Goal: Task Accomplishment & Management: Use online tool/utility

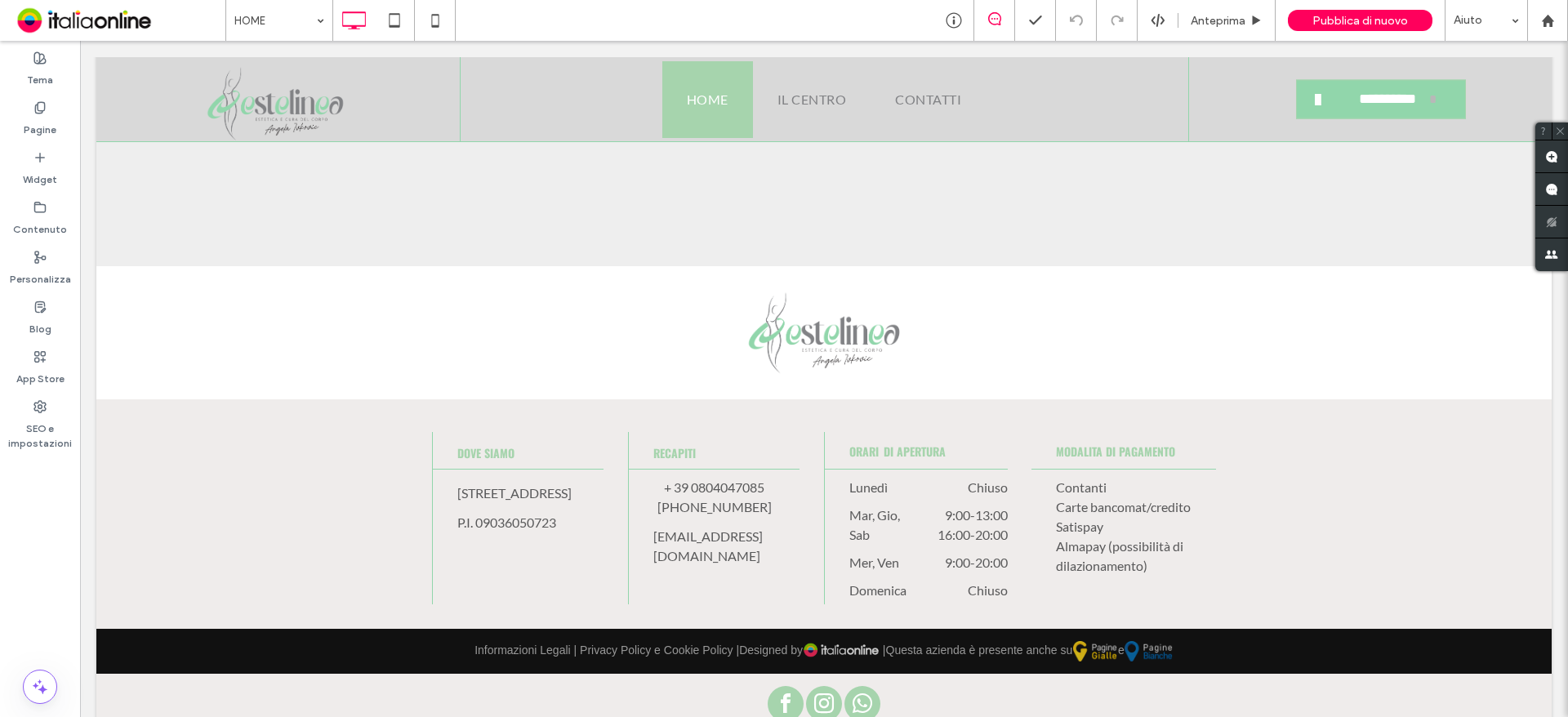
scroll to position [4466, 0]
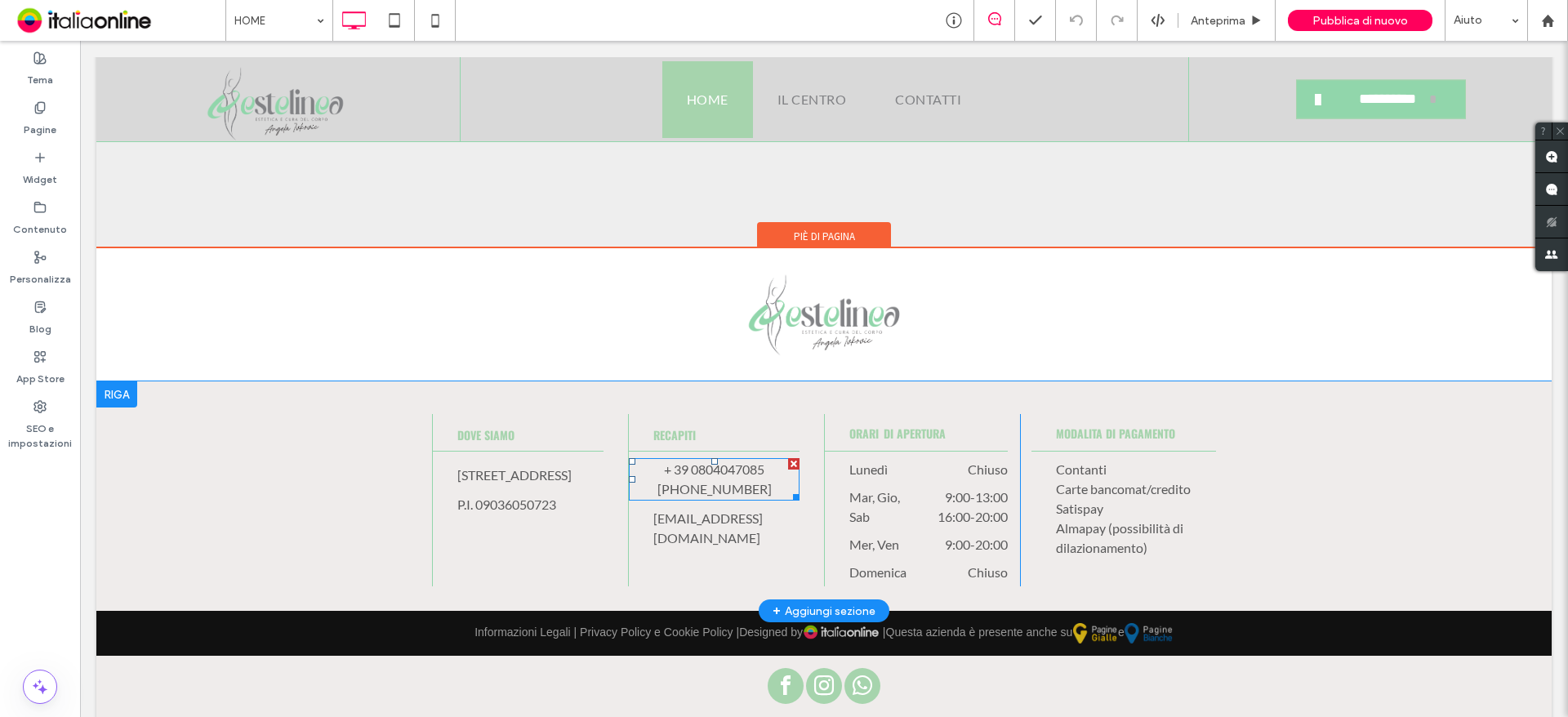
click at [721, 462] on span "+ 39 0804047085" at bounding box center [714, 469] width 100 height 15
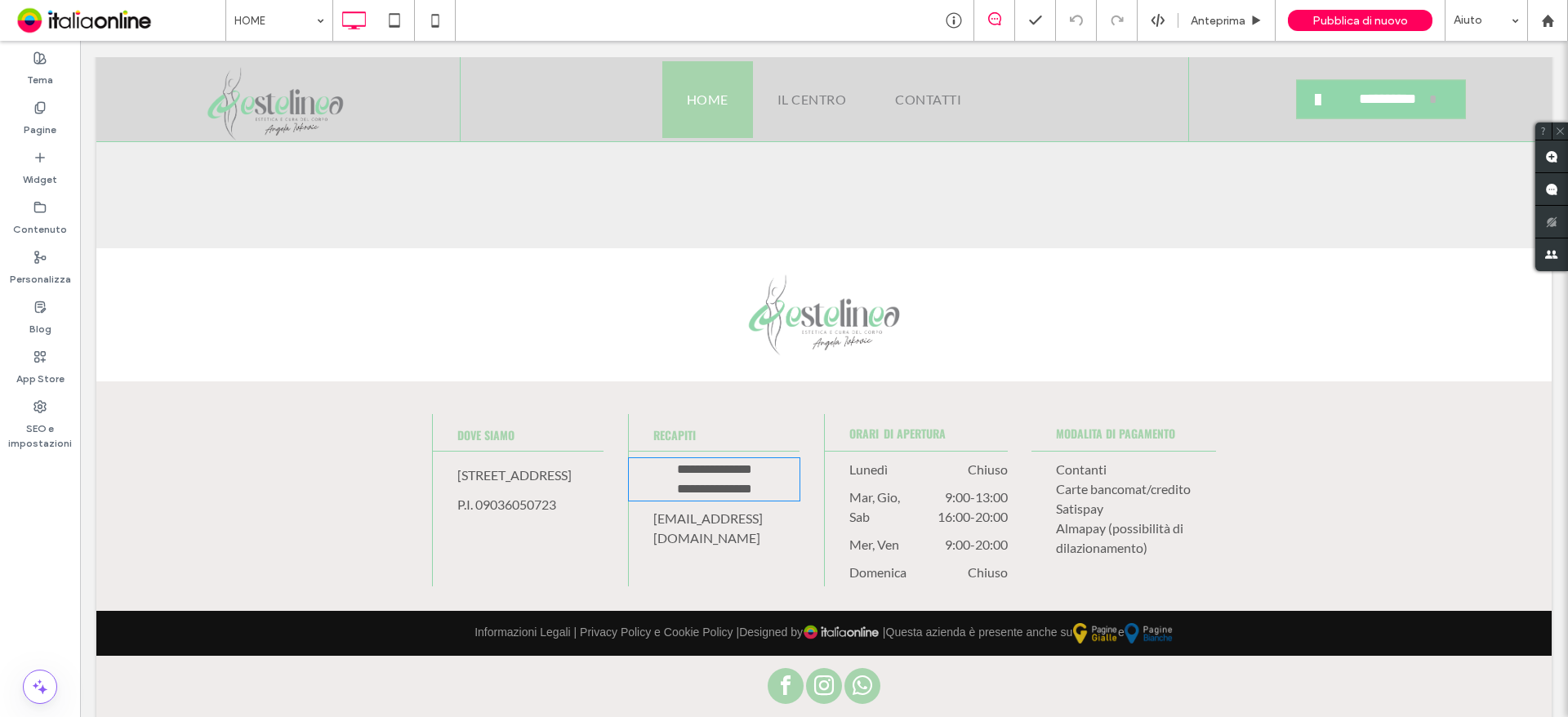
type input "****"
type input "**"
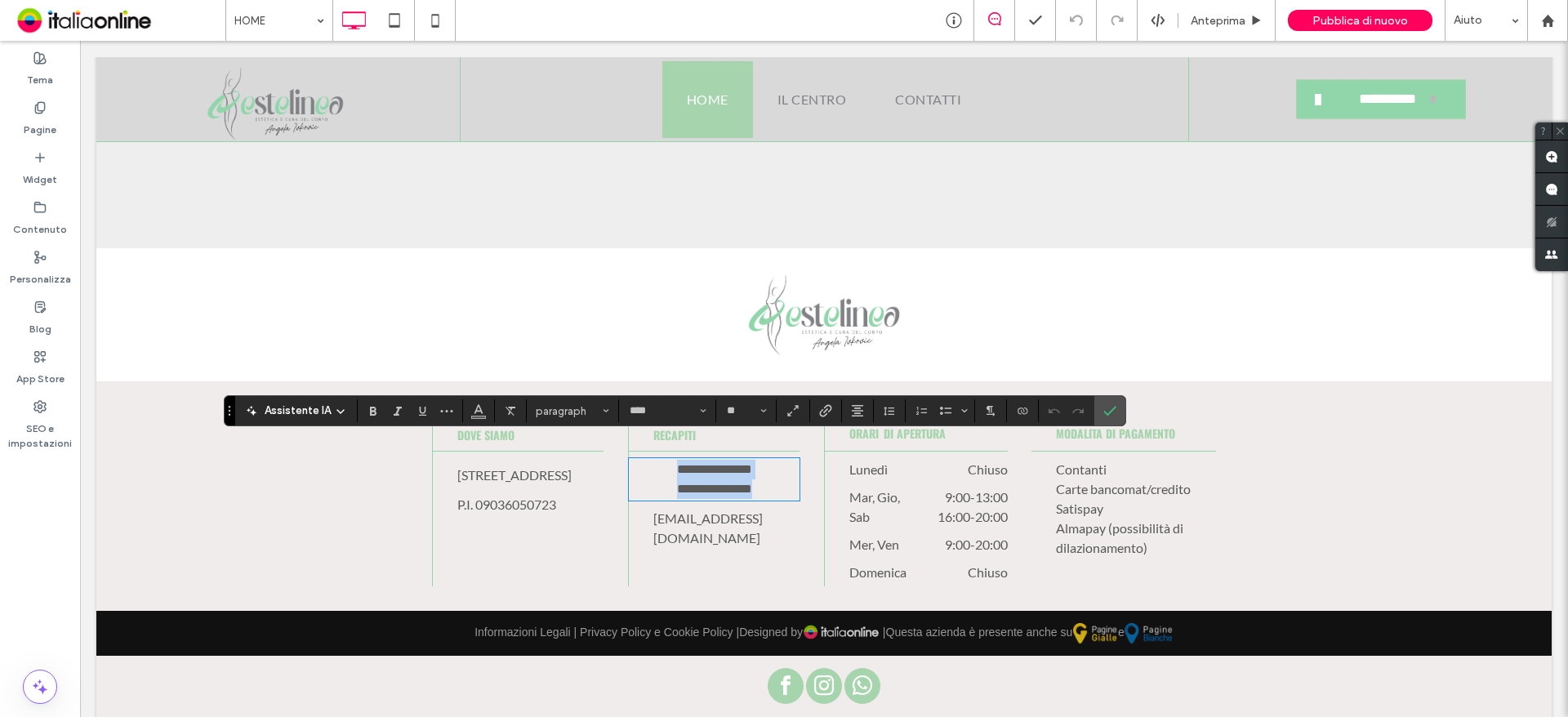
click at [717, 463] on span "**********" at bounding box center [715, 469] width 75 height 13
click at [1112, 411] on icon "Conferma" at bounding box center [1110, 411] width 13 height 13
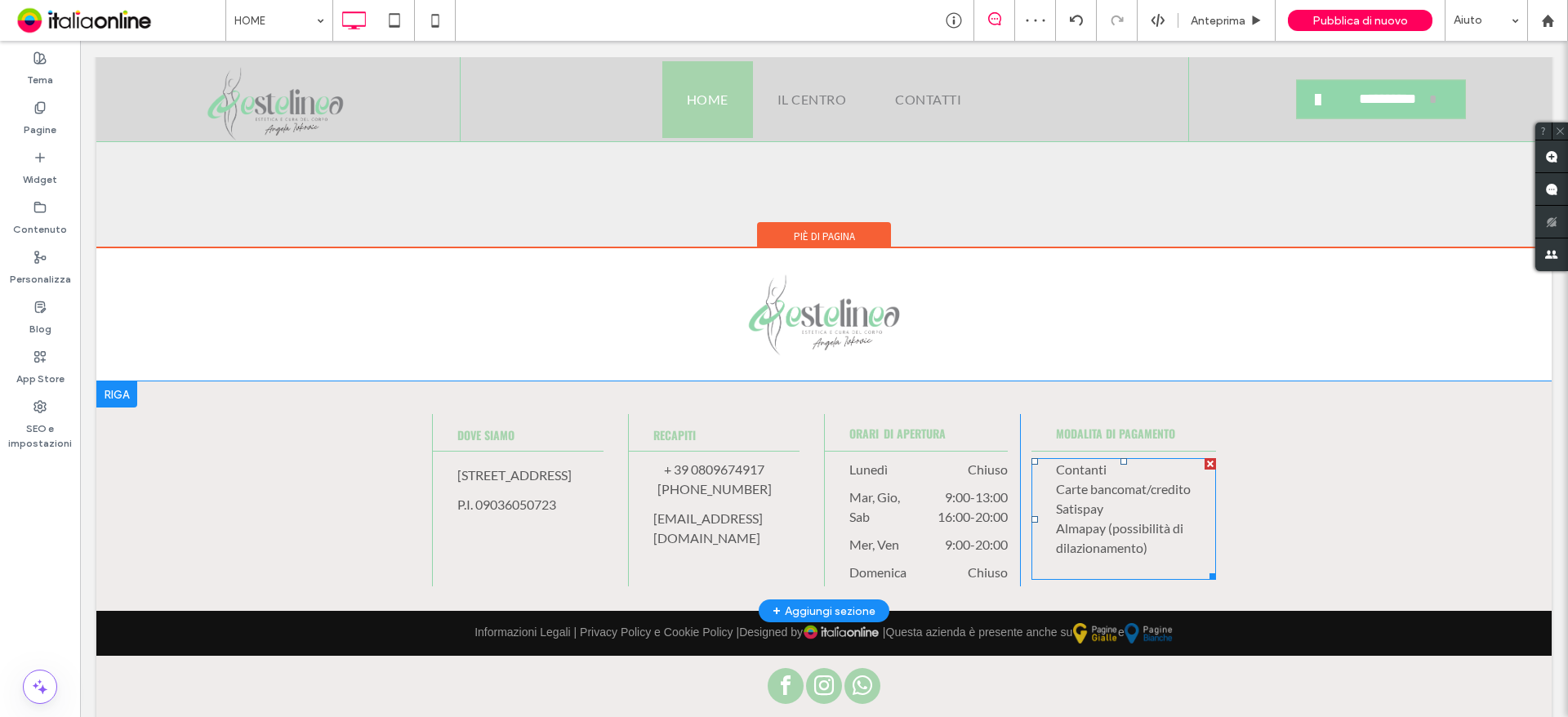
click at [1081, 520] on span "Almapay (possibilità di dilazionamento)" at bounding box center [1120, 537] width 127 height 35
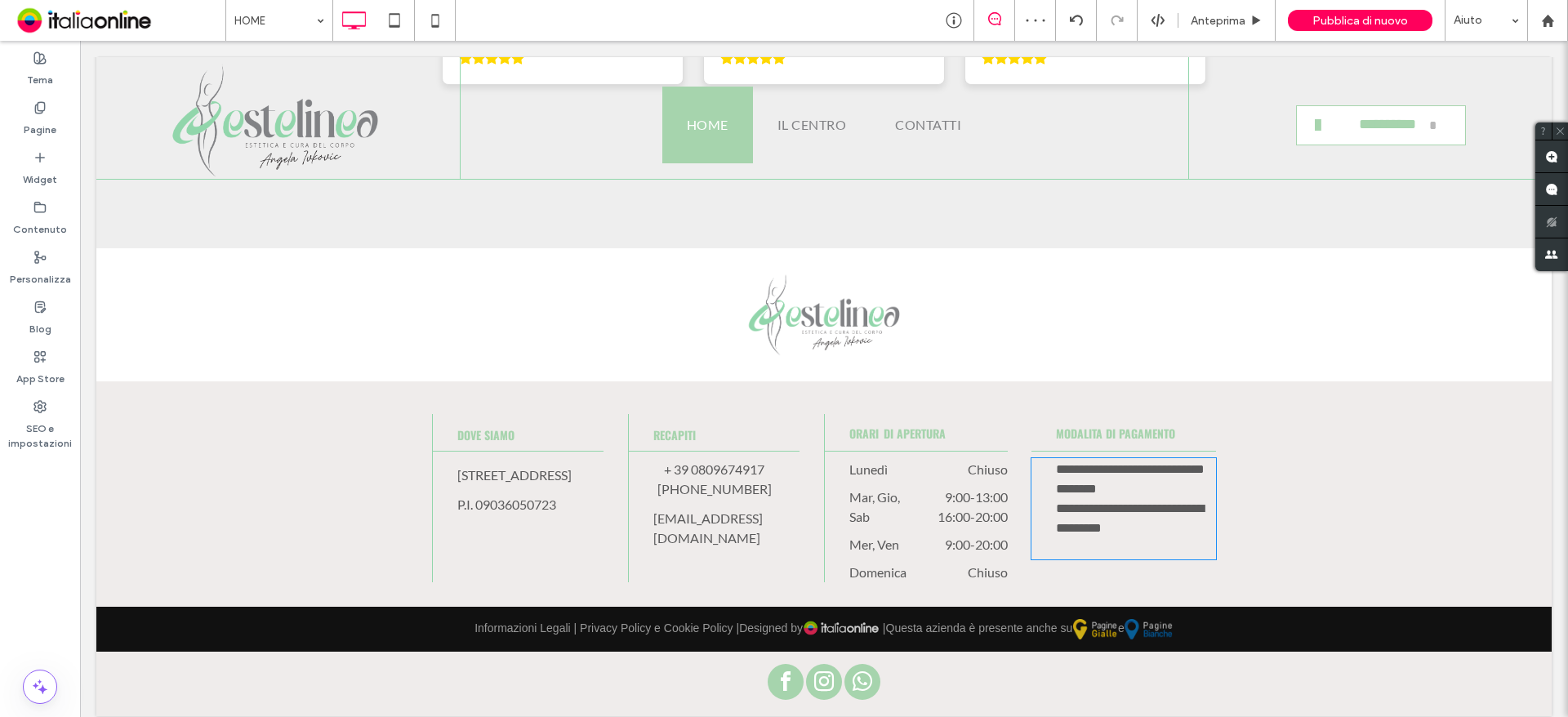
type input "****"
type input "**"
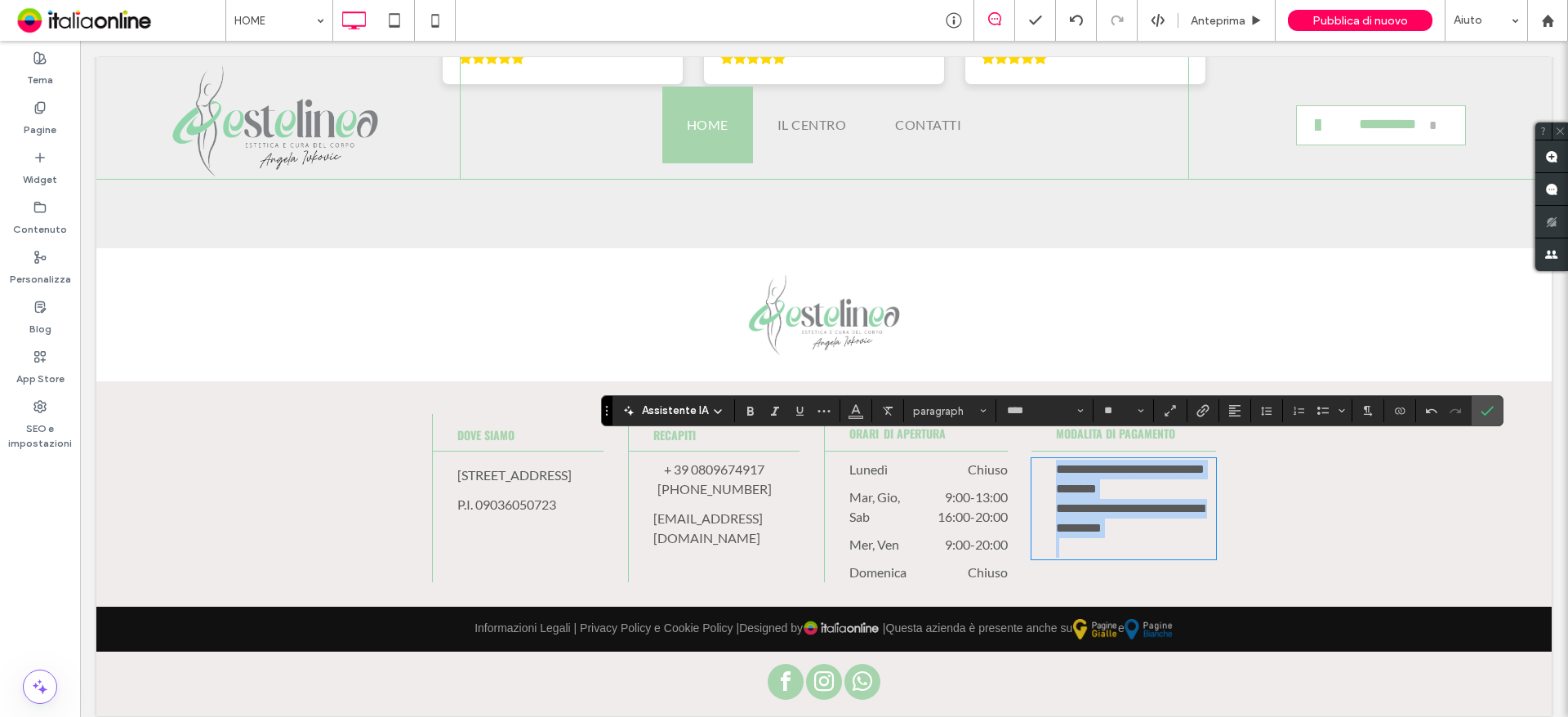
click at [1144, 467] on span "**********" at bounding box center [1130, 469] width 149 height 13
click at [1153, 524] on p "**********" at bounding box center [1136, 529] width 160 height 59
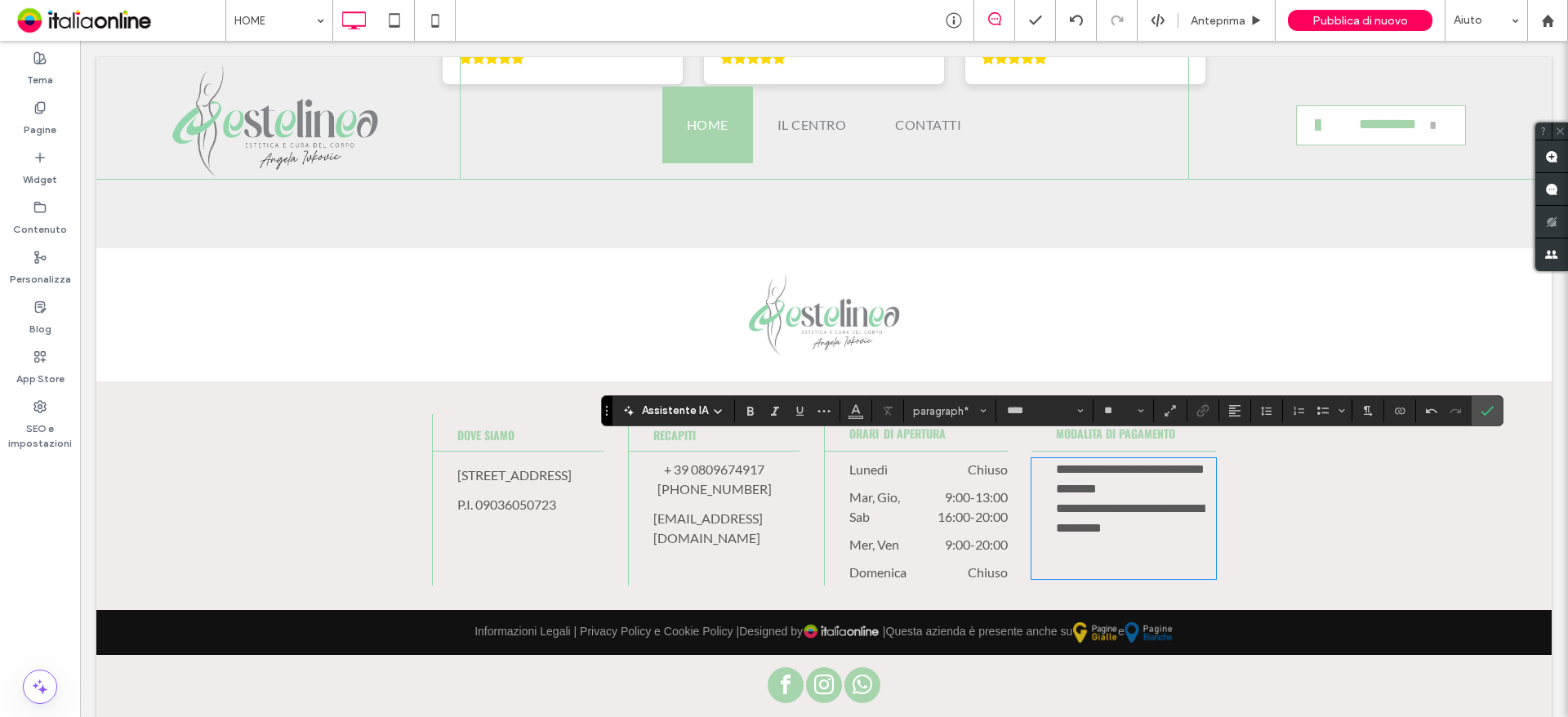
click at [1162, 472] on p "**********" at bounding box center [1136, 470] width 160 height 20
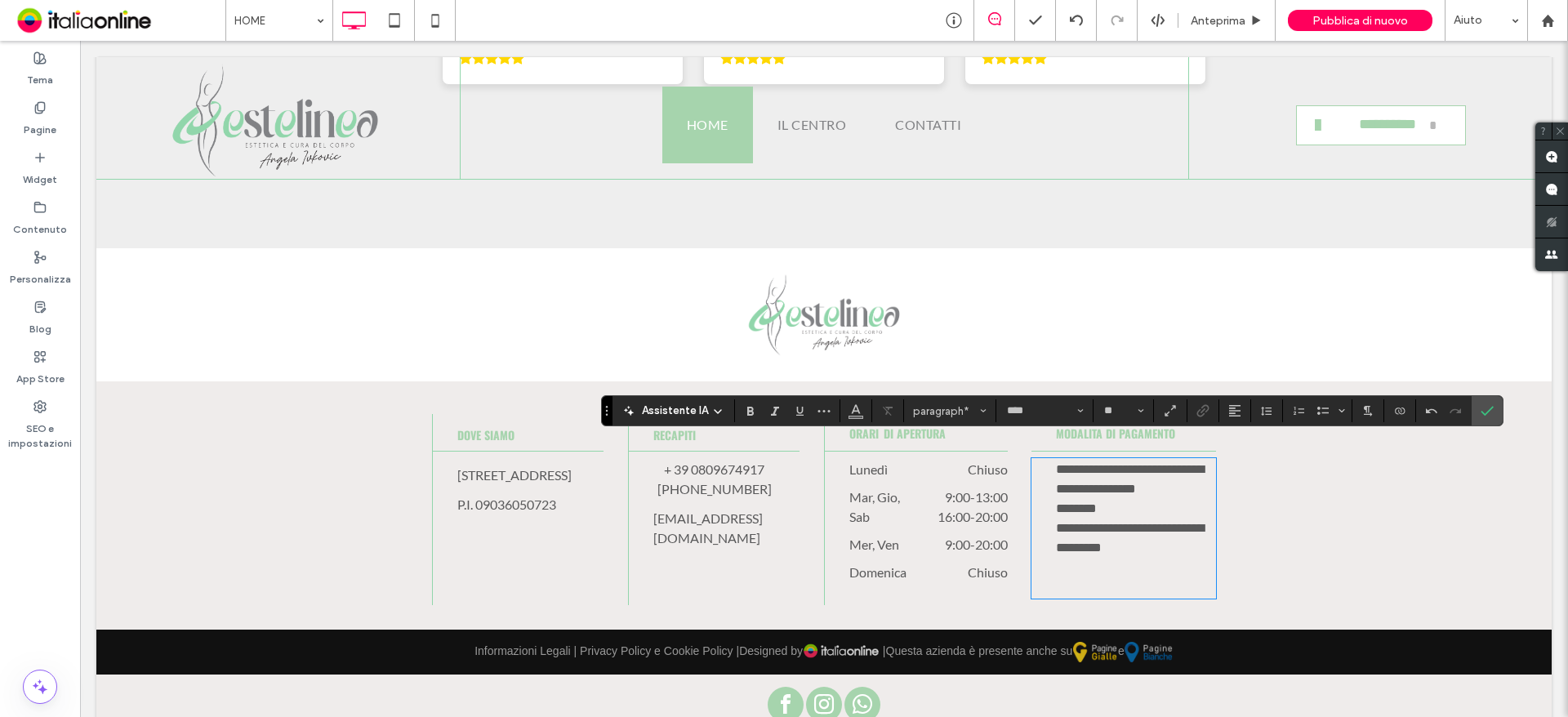
click at [1156, 463] on span "**********" at bounding box center [1129, 479] width 148 height 32
click at [1485, 416] on icon "Conferma" at bounding box center [1487, 411] width 13 height 13
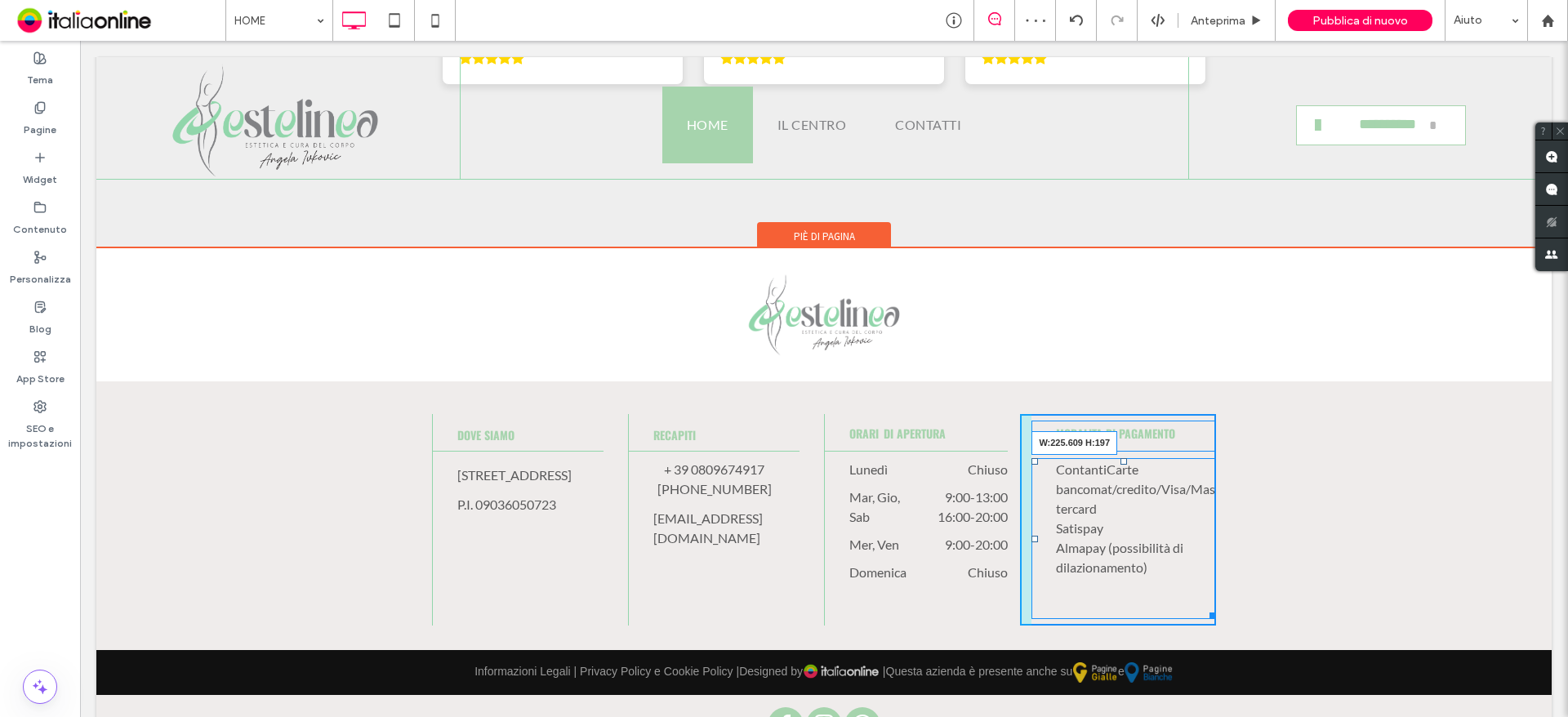
drag, startPoint x: 1203, startPoint y: 594, endPoint x: 1312, endPoint y: 627, distance: 113.9
click at [1238, 594] on div "[GEOGRAPHIC_DATA], 146 - 70043 MONOPOLI (BA) P.I. 09036050723 Click To Paste RE…" at bounding box center [824, 516] width 1455 height 269
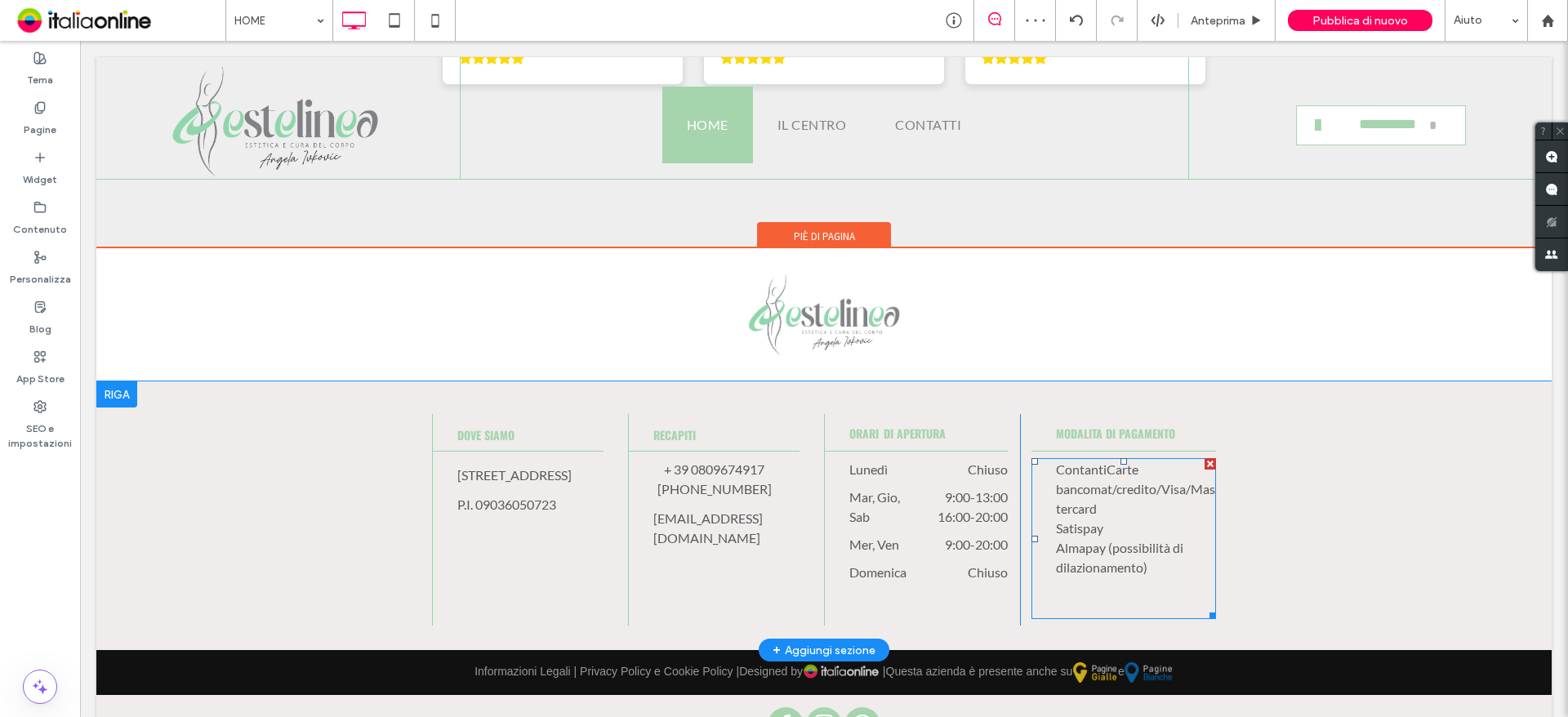
click at [1180, 473] on span "ContantiCarte bancomat/credito/Visa/Mastercard" at bounding box center [1136, 489] width 159 height 55
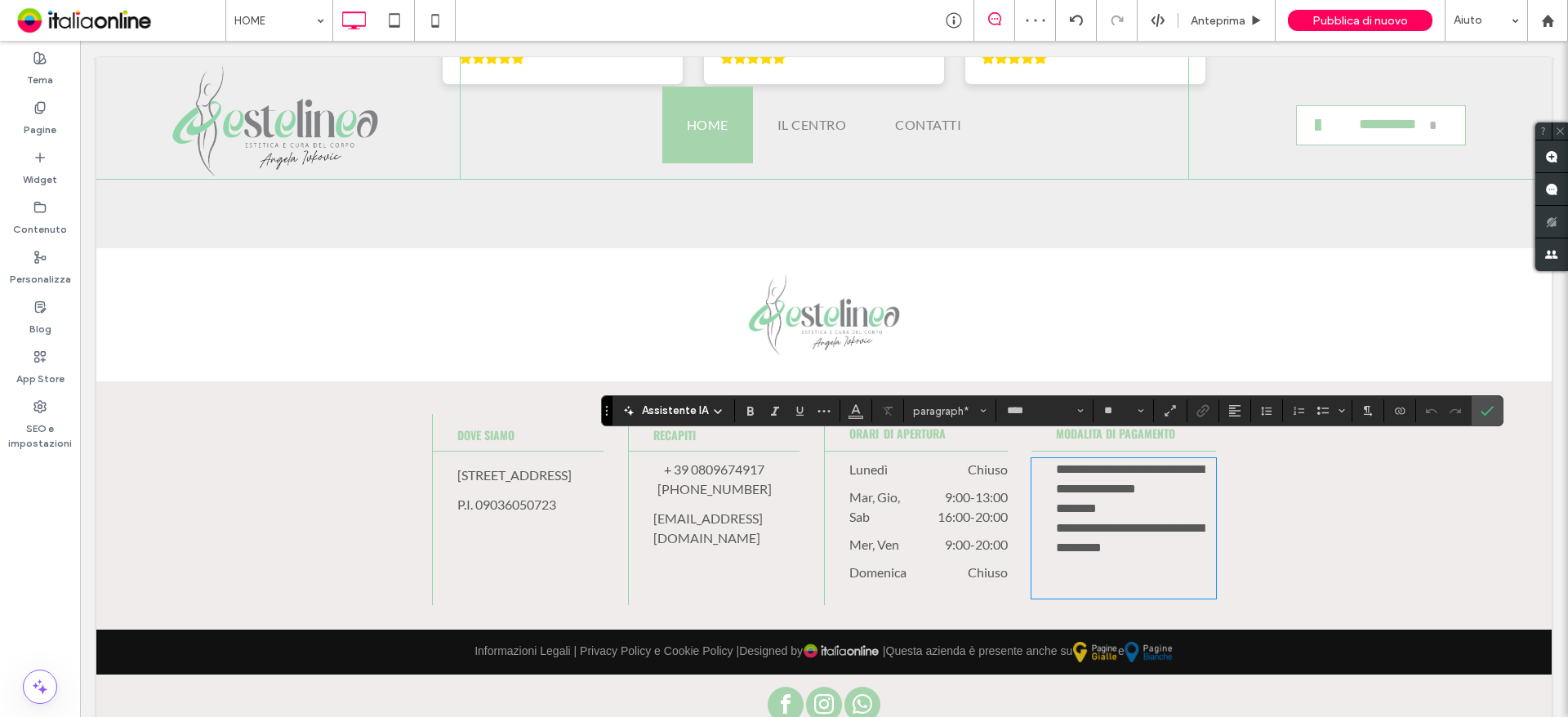
click at [1166, 469] on span "**********" at bounding box center [1129, 479] width 148 height 32
click at [1155, 472] on span "**********" at bounding box center [1129, 479] width 148 height 32
click at [1483, 409] on icon "Conferma" at bounding box center [1487, 411] width 13 height 13
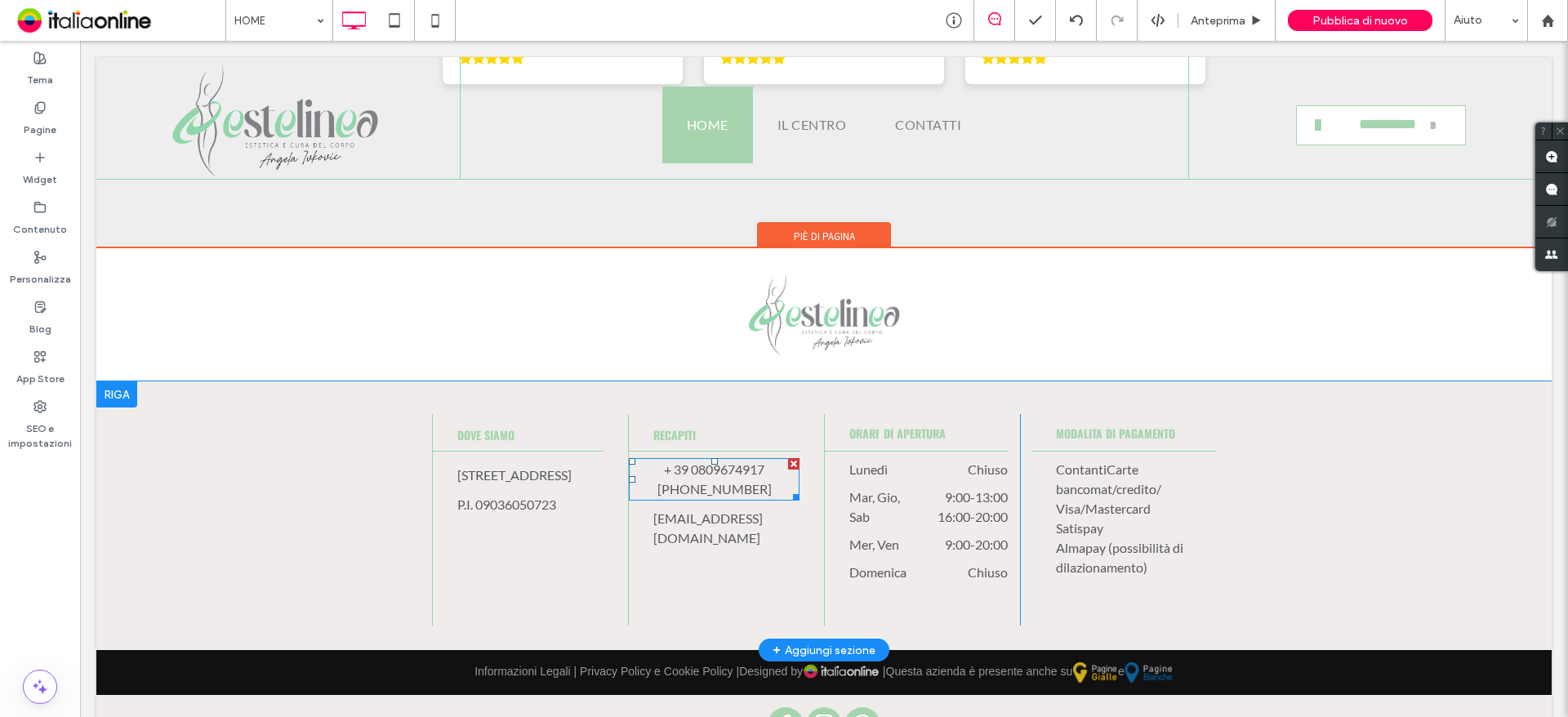
click at [711, 462] on span "+ 39 0809674917" at bounding box center [714, 469] width 100 height 15
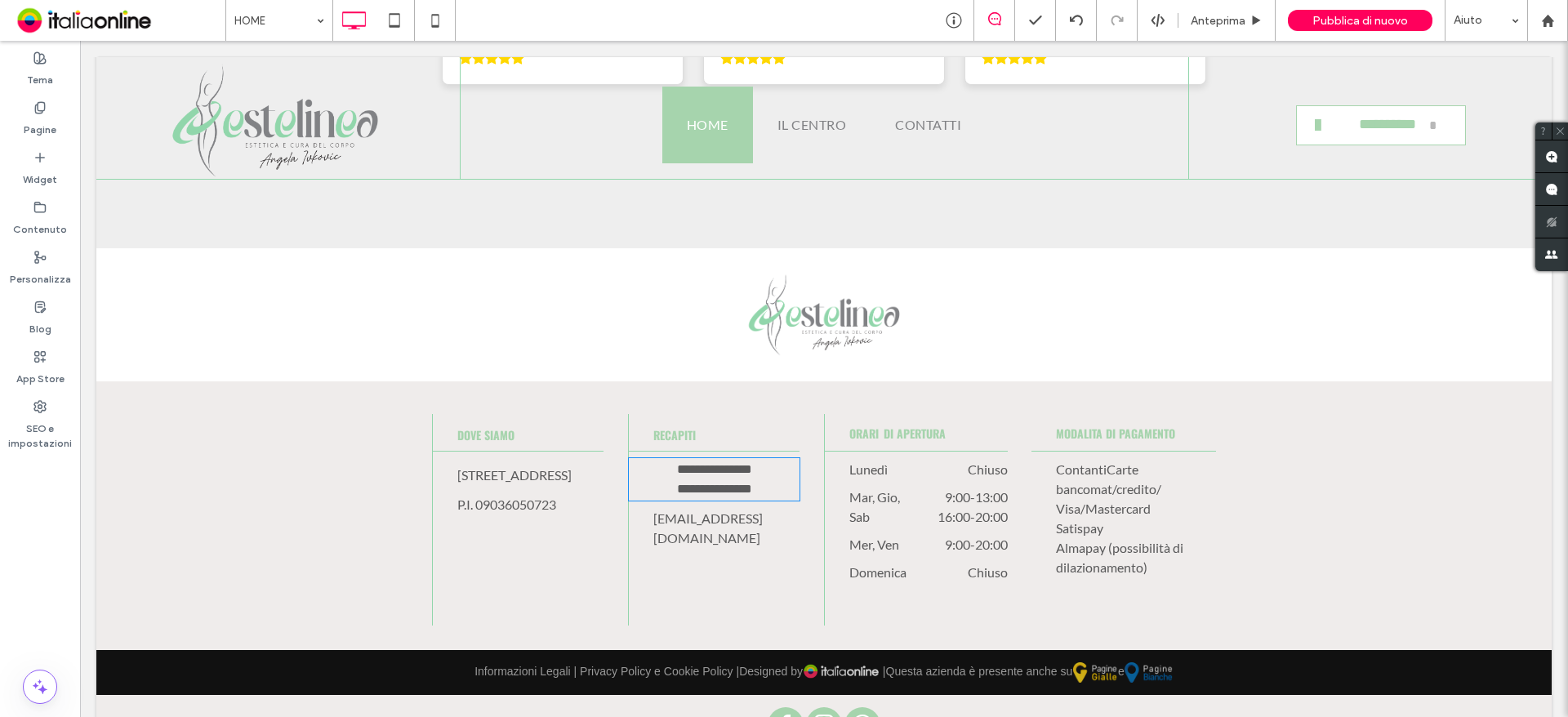
type input "****"
type input "**"
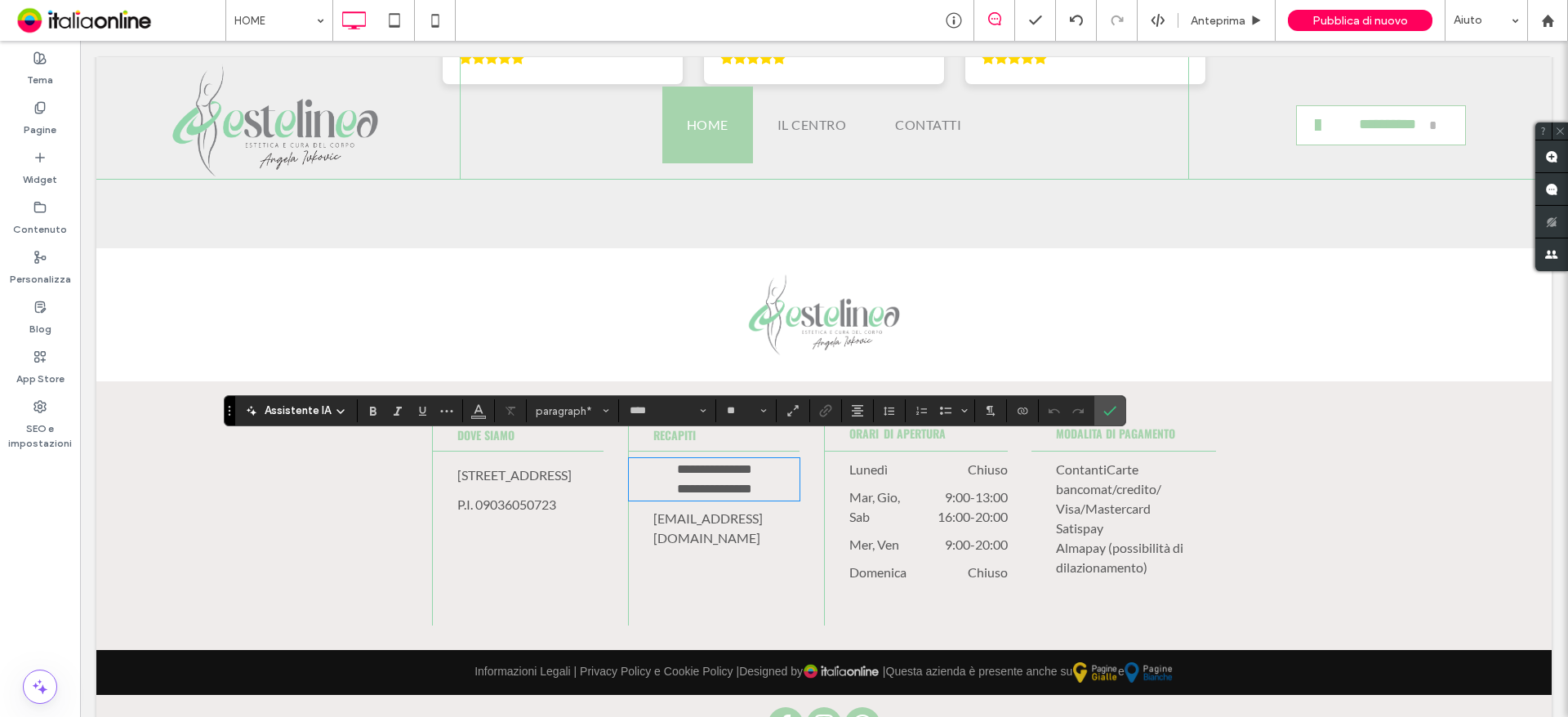
click at [708, 463] on span "**********" at bounding box center [715, 469] width 75 height 13
click at [707, 463] on span "**********" at bounding box center [715, 469] width 75 height 13
click at [1106, 410] on icon "Conferma" at bounding box center [1110, 411] width 13 height 13
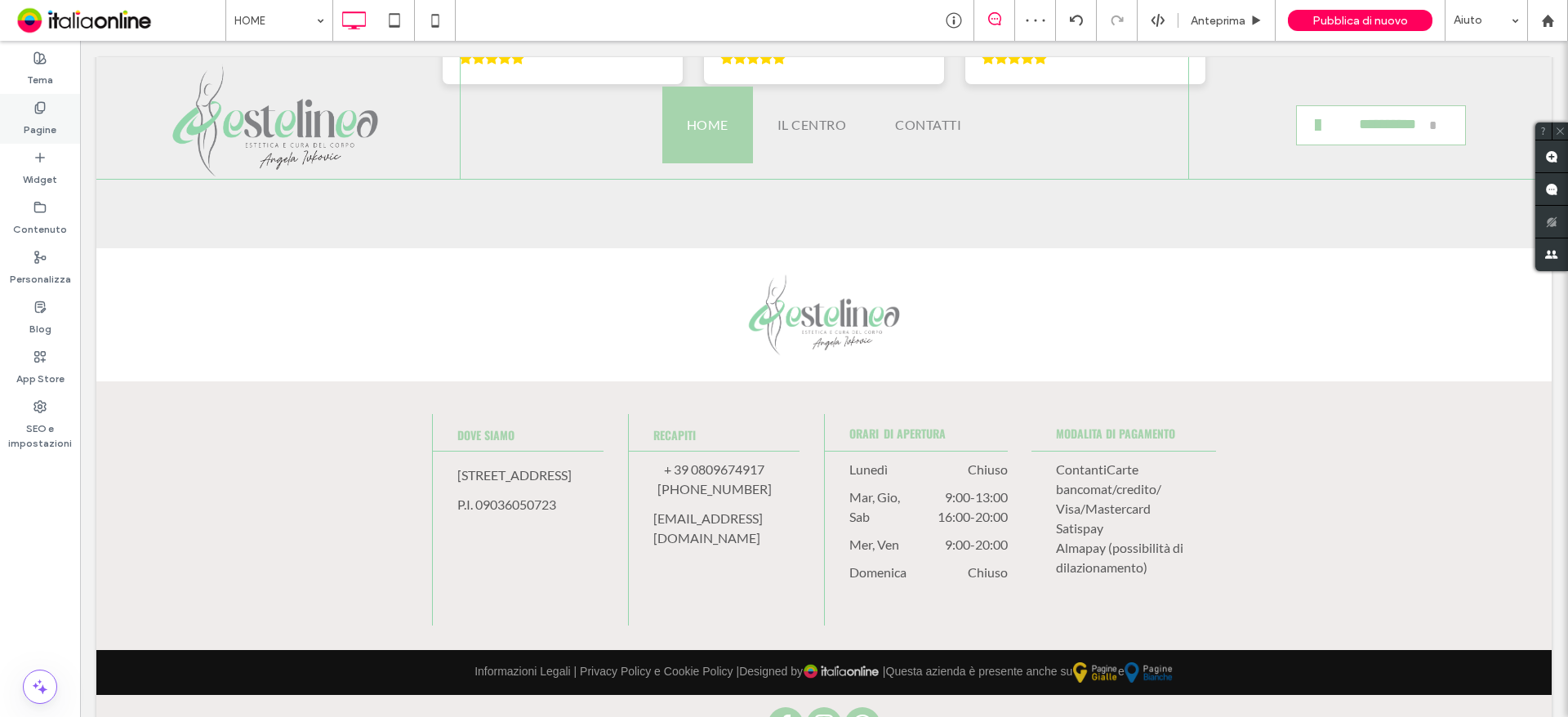
click at [38, 122] on label "Pagine" at bounding box center [39, 126] width 33 height 23
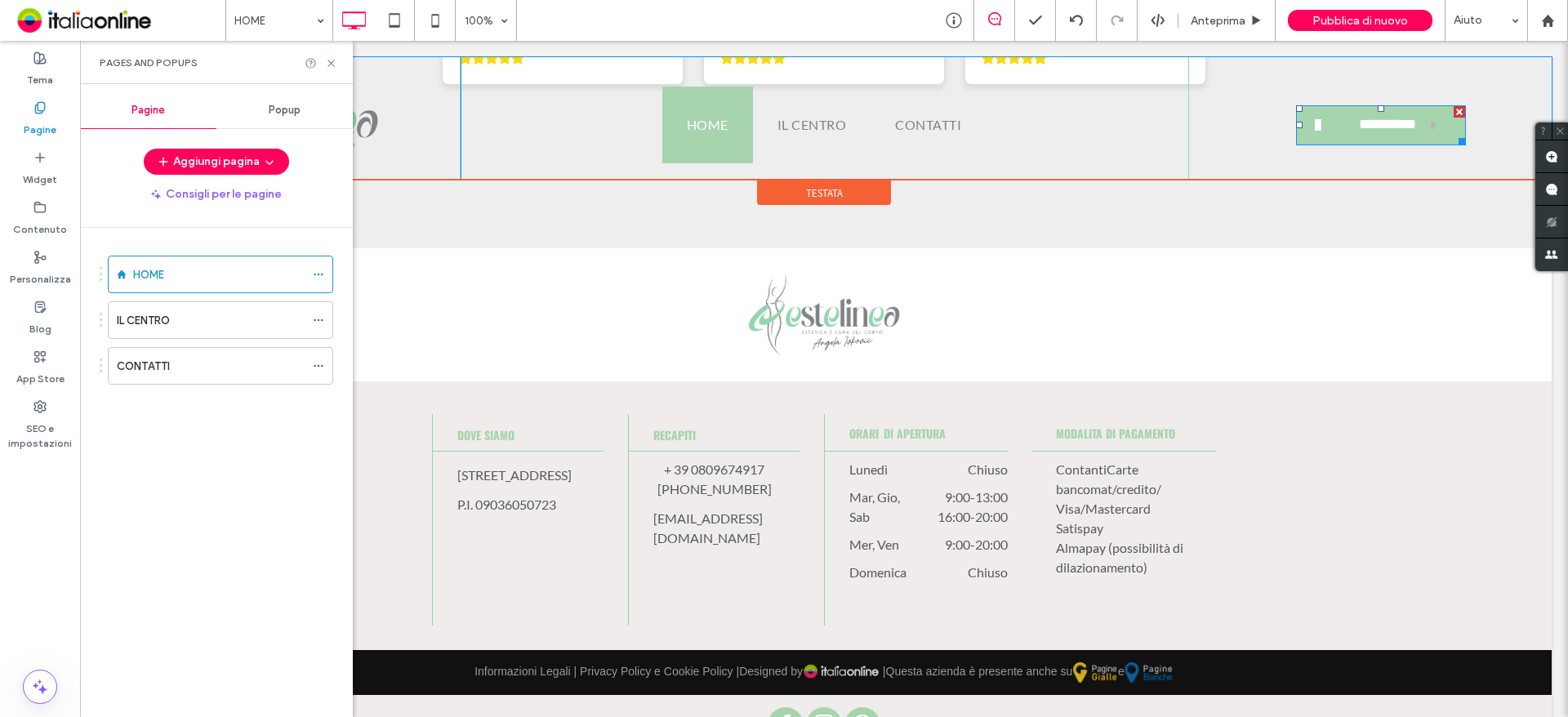
click at [1386, 127] on span "**********" at bounding box center [1387, 124] width 85 height 34
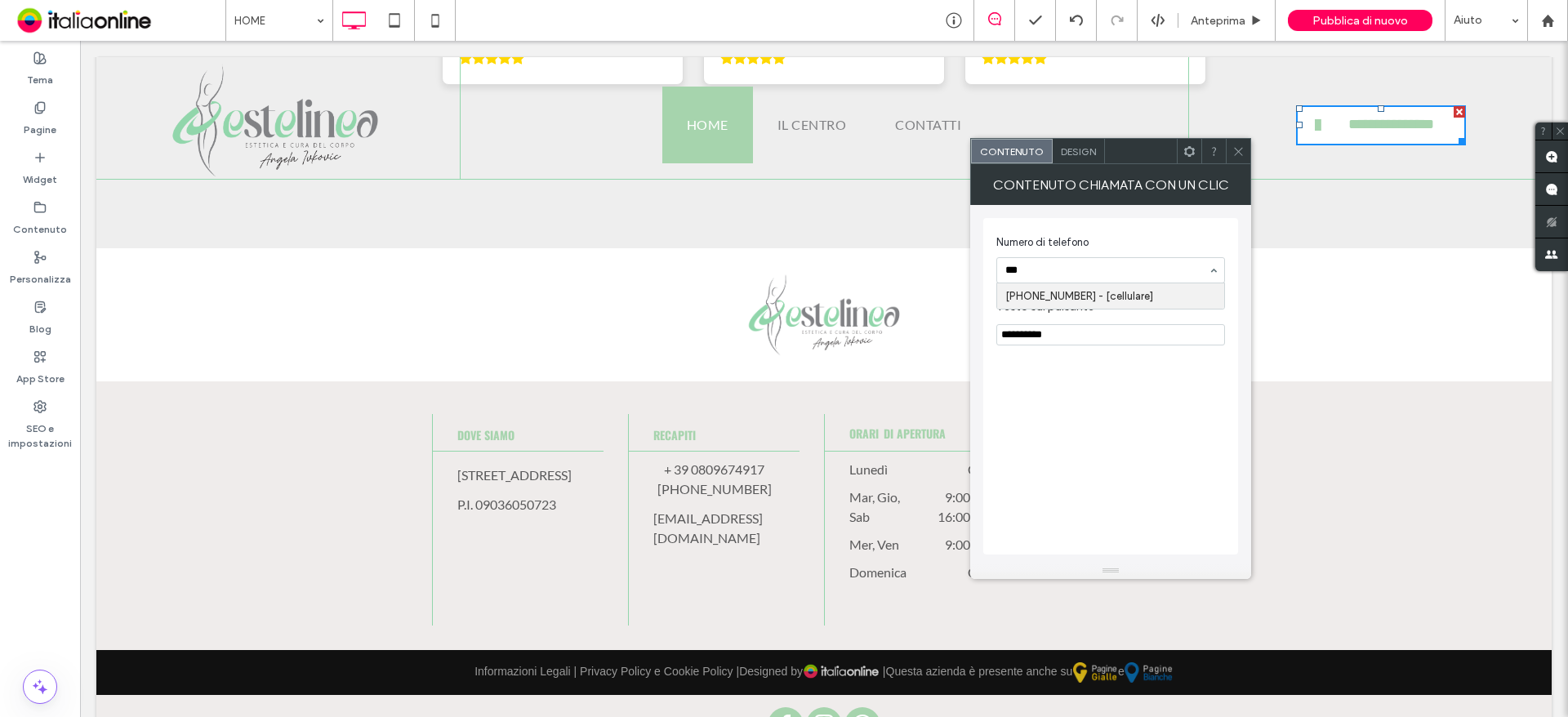
paste input "**********"
type input "**********"
drag, startPoint x: 1122, startPoint y: 502, endPoint x: 1113, endPoint y: 500, distance: 9.2
click at [1121, 502] on div "**********" at bounding box center [1111, 387] width 255 height 337
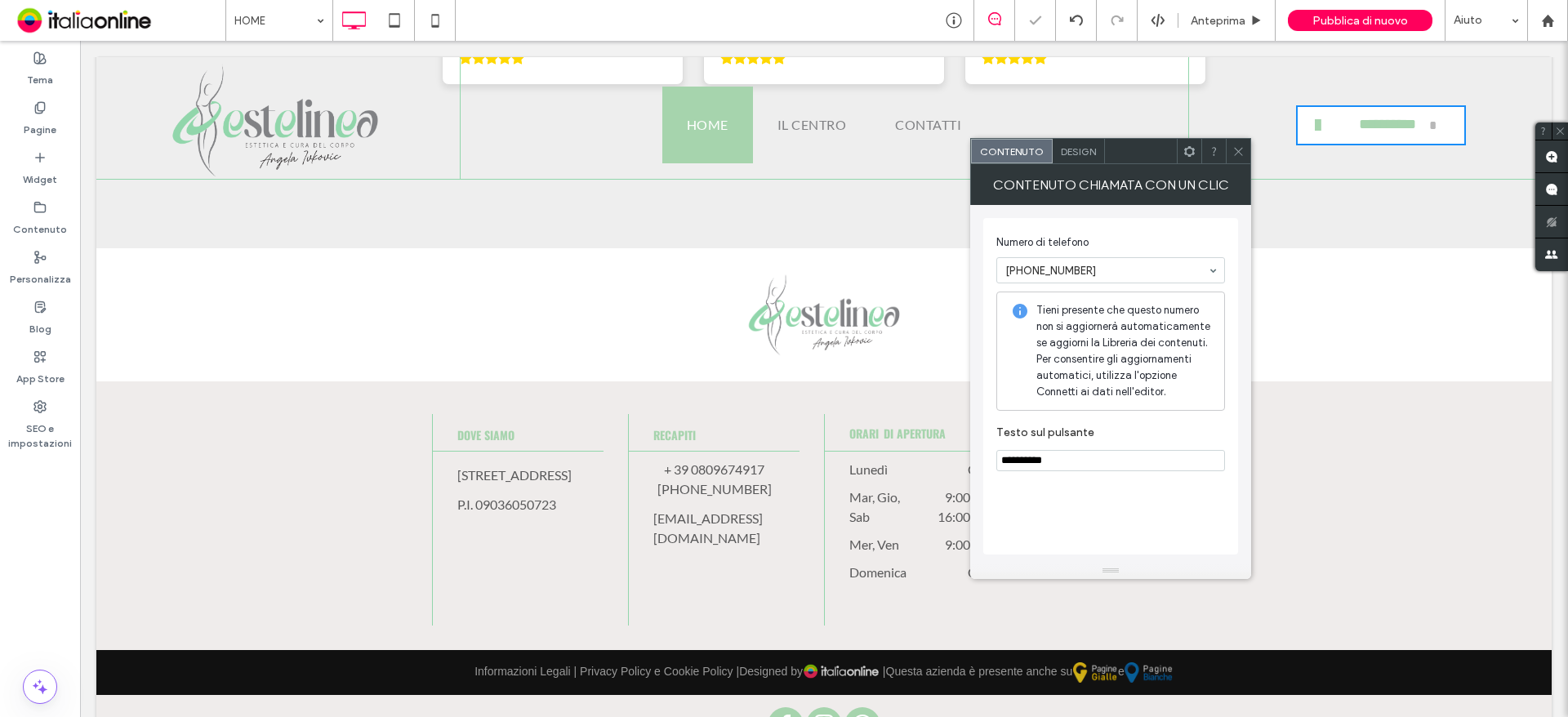
click at [1233, 156] on icon at bounding box center [1239, 151] width 13 height 13
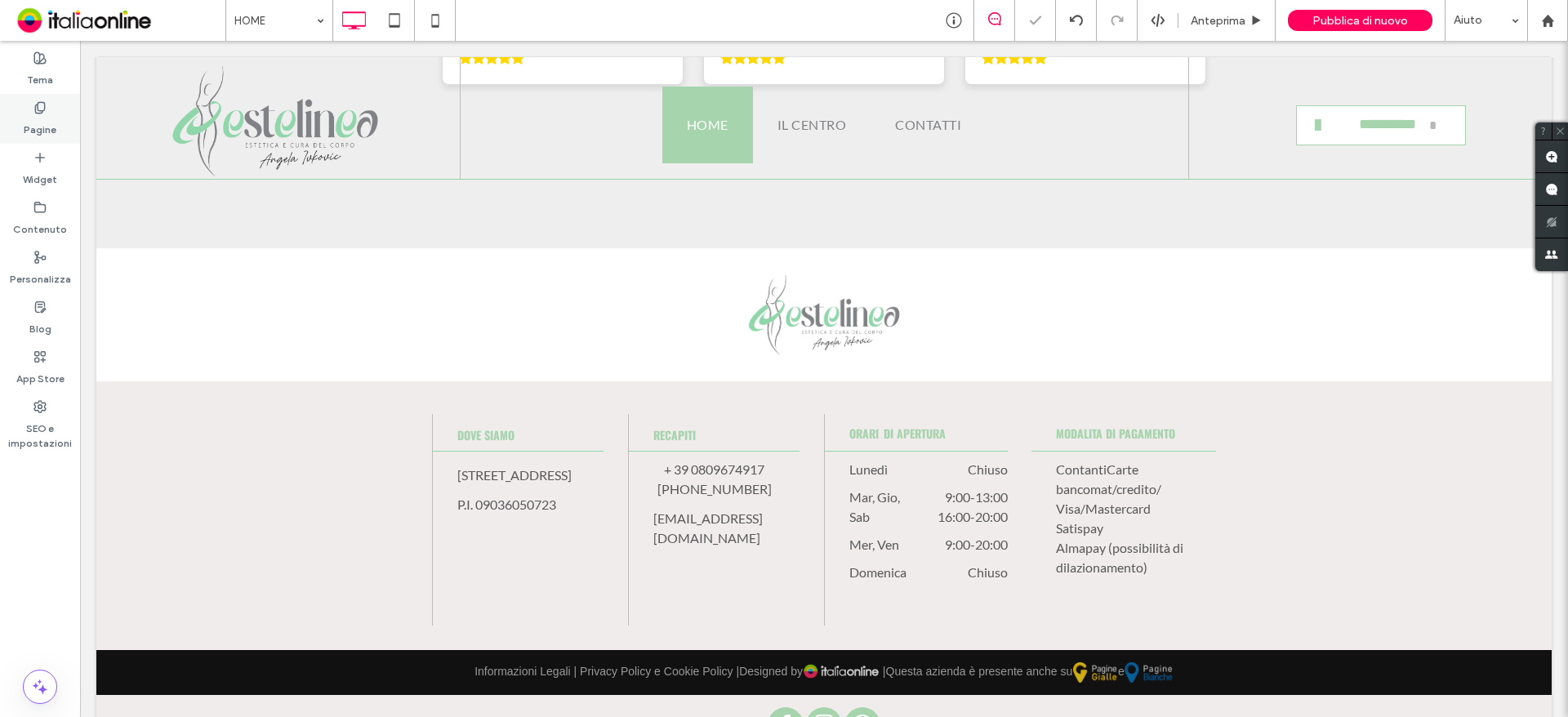
click at [21, 132] on div "Pagine" at bounding box center [39, 119] width 80 height 50
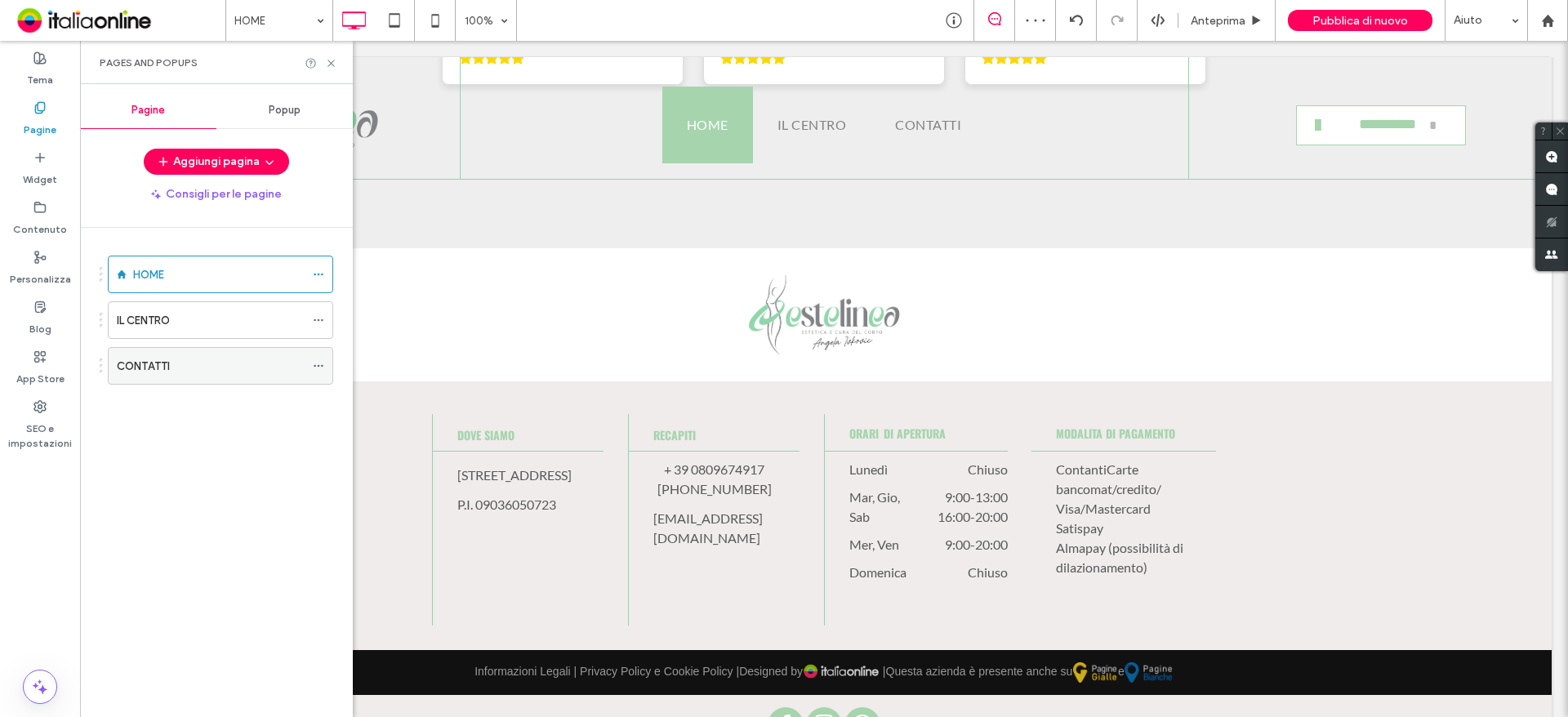
click at [143, 364] on label "CONTATTI" at bounding box center [142, 366] width 53 height 29
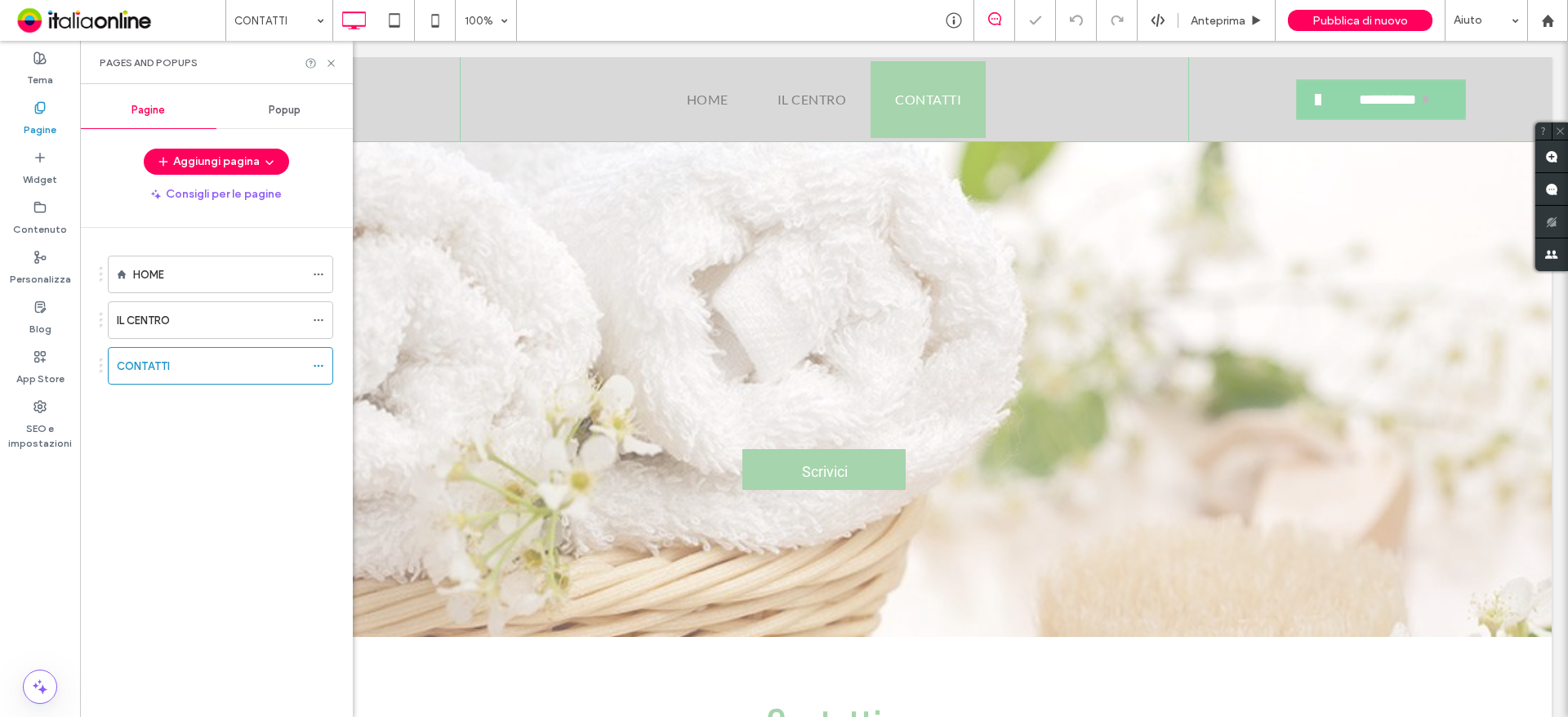
scroll to position [817, 0]
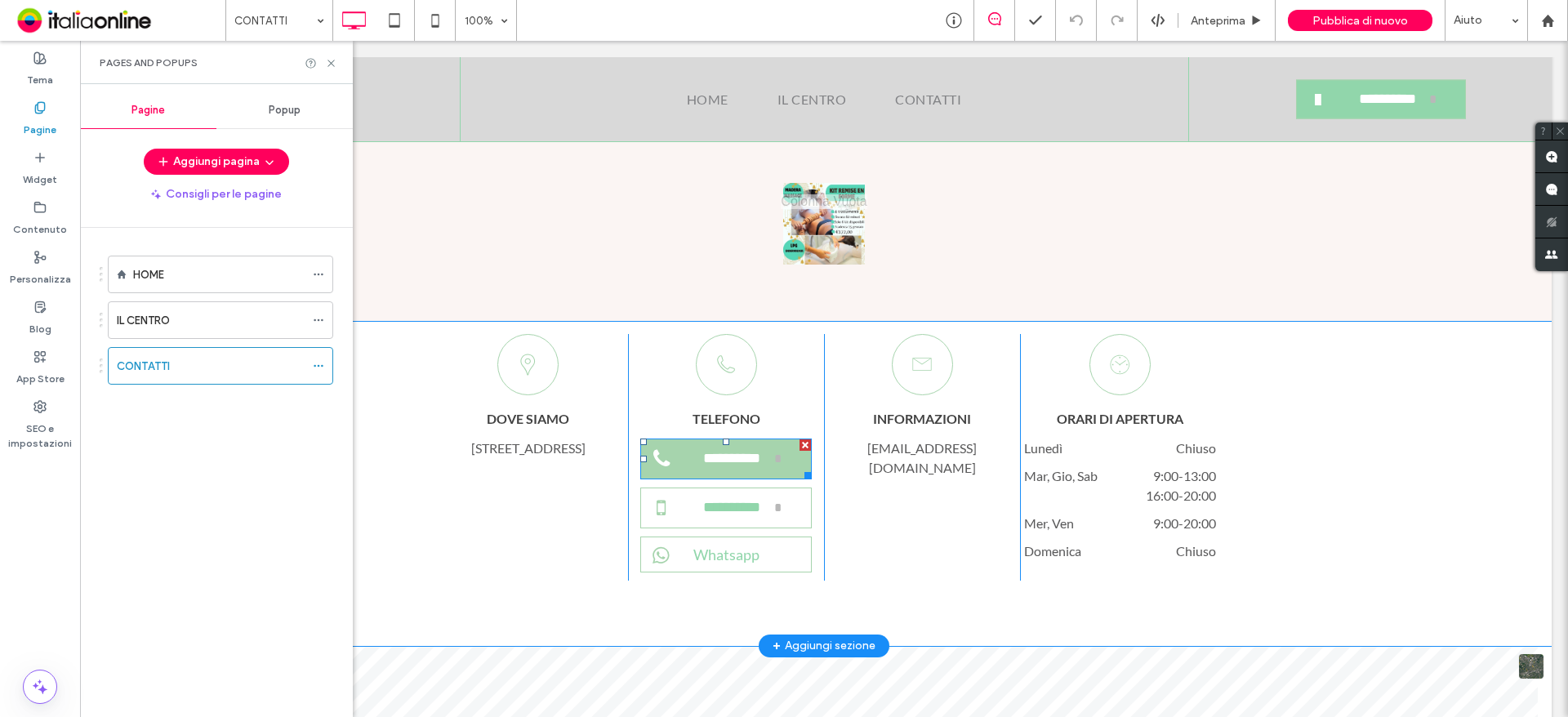
click at [678, 454] on link "**********" at bounding box center [726, 459] width 173 height 41
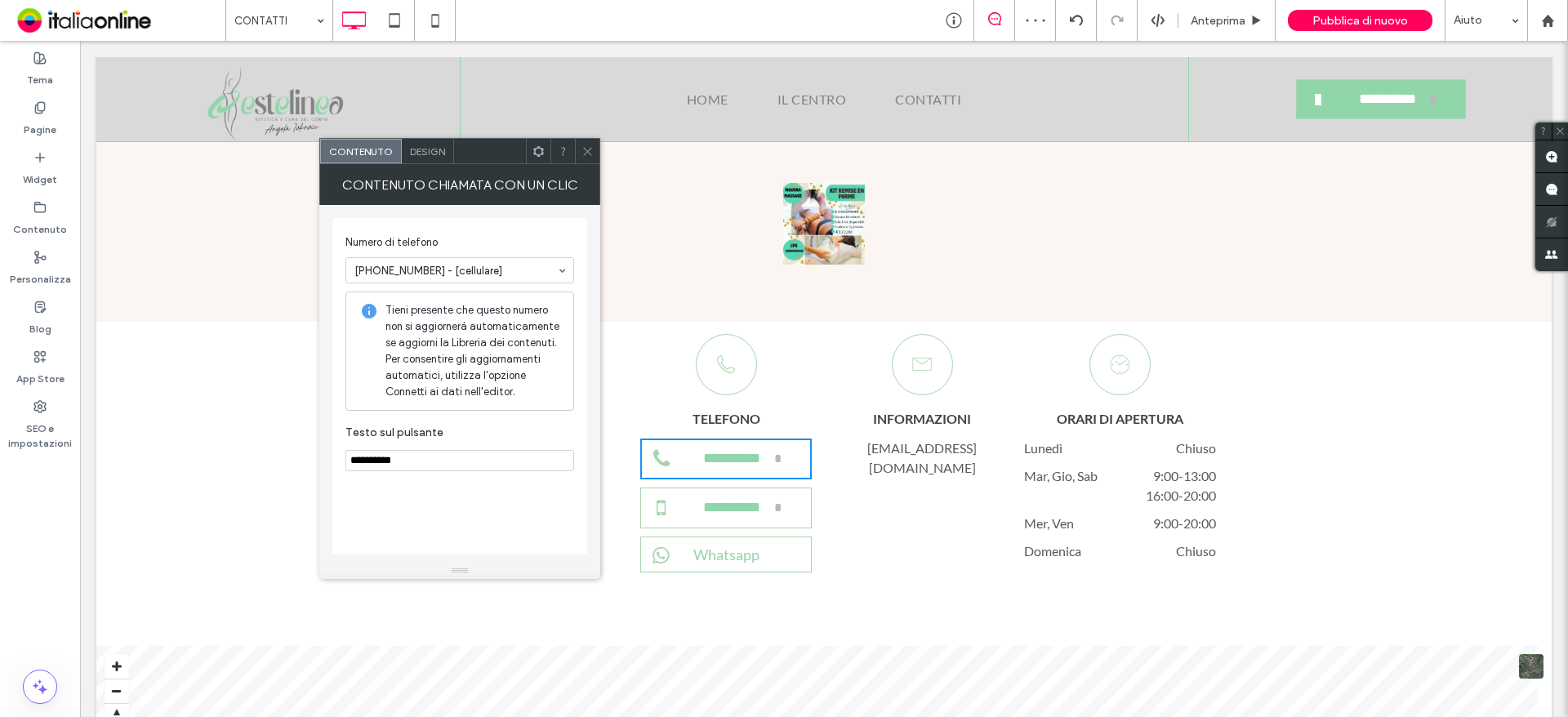
click at [413, 267] on input at bounding box center [456, 270] width 202 height 12
click at [581, 154] on div at bounding box center [586, 150] width 24 height 24
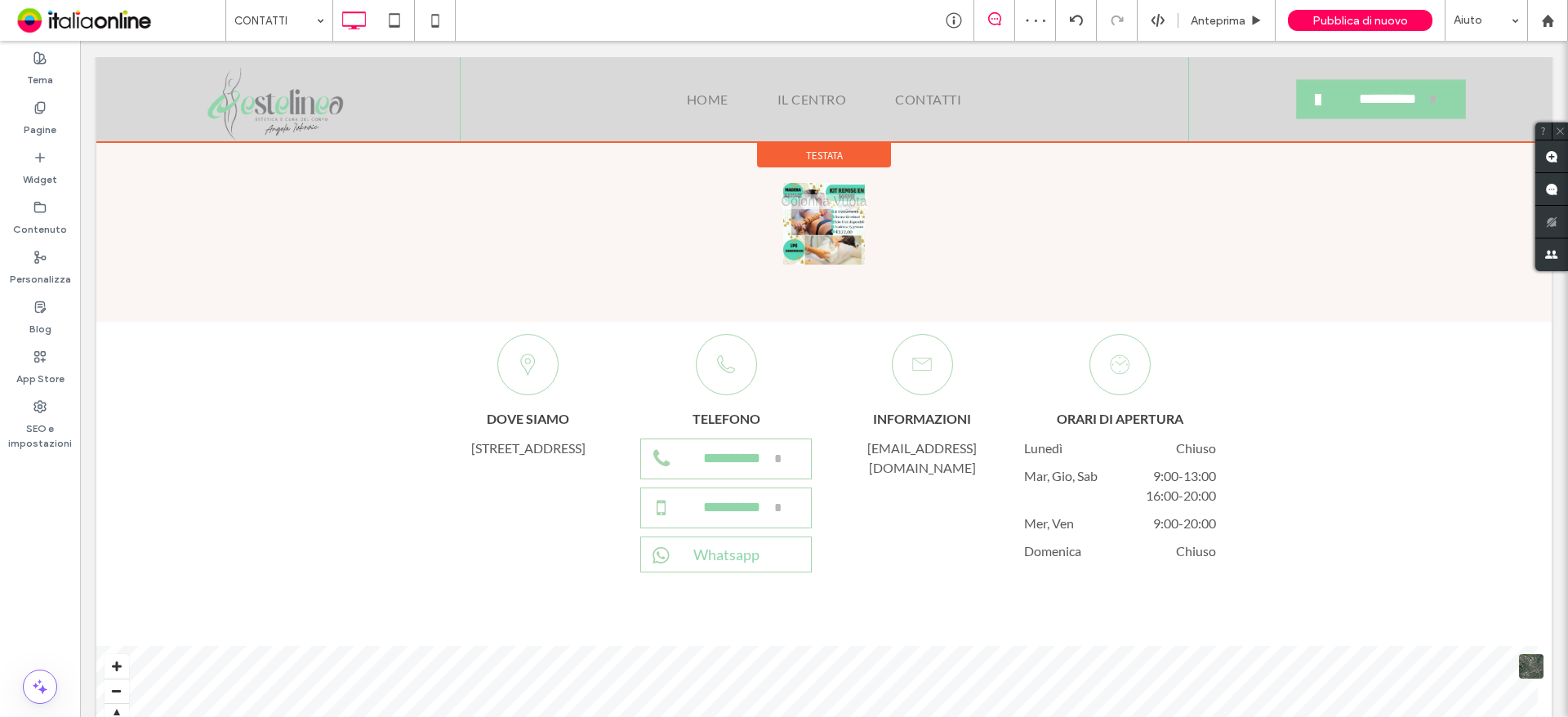
click at [1404, 105] on div at bounding box center [824, 99] width 1455 height 85
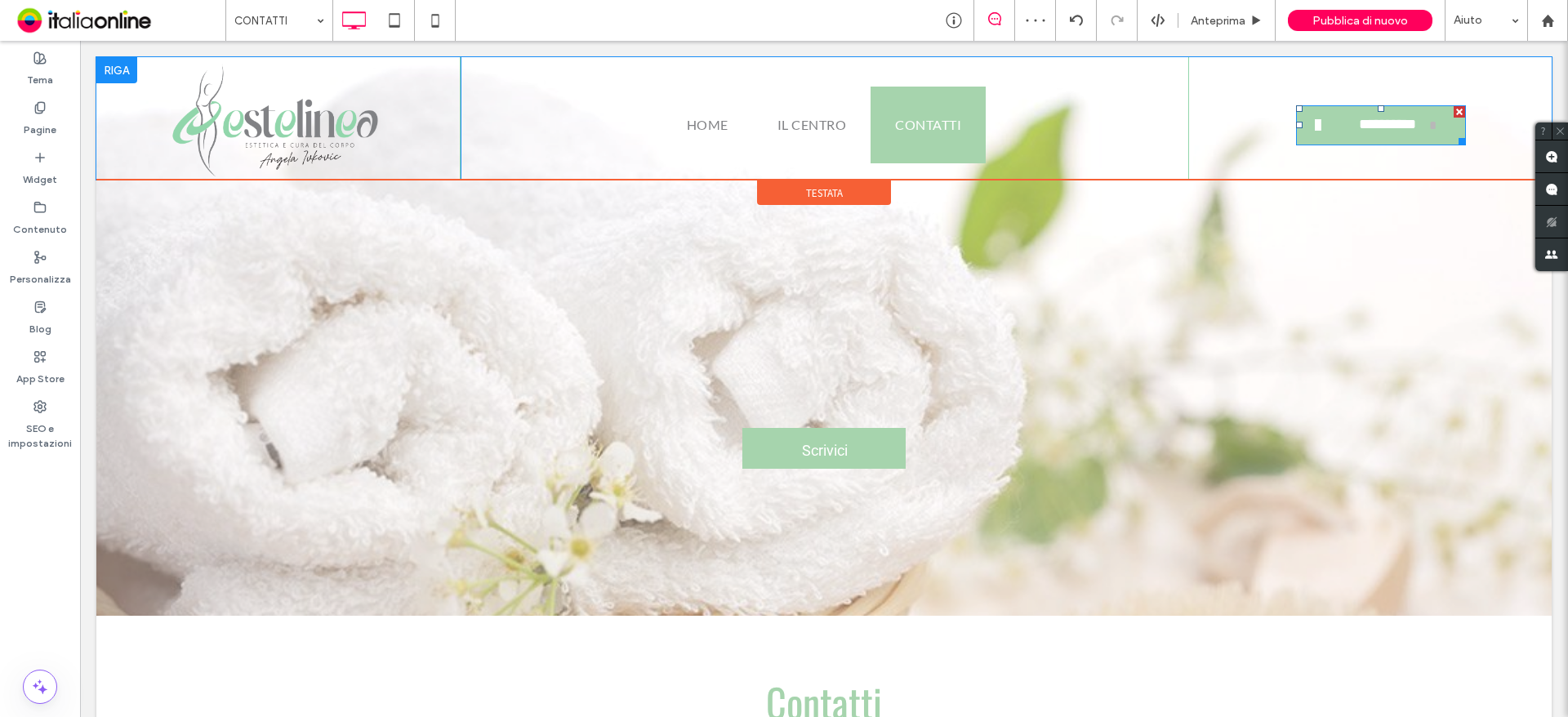
scroll to position [0, 0]
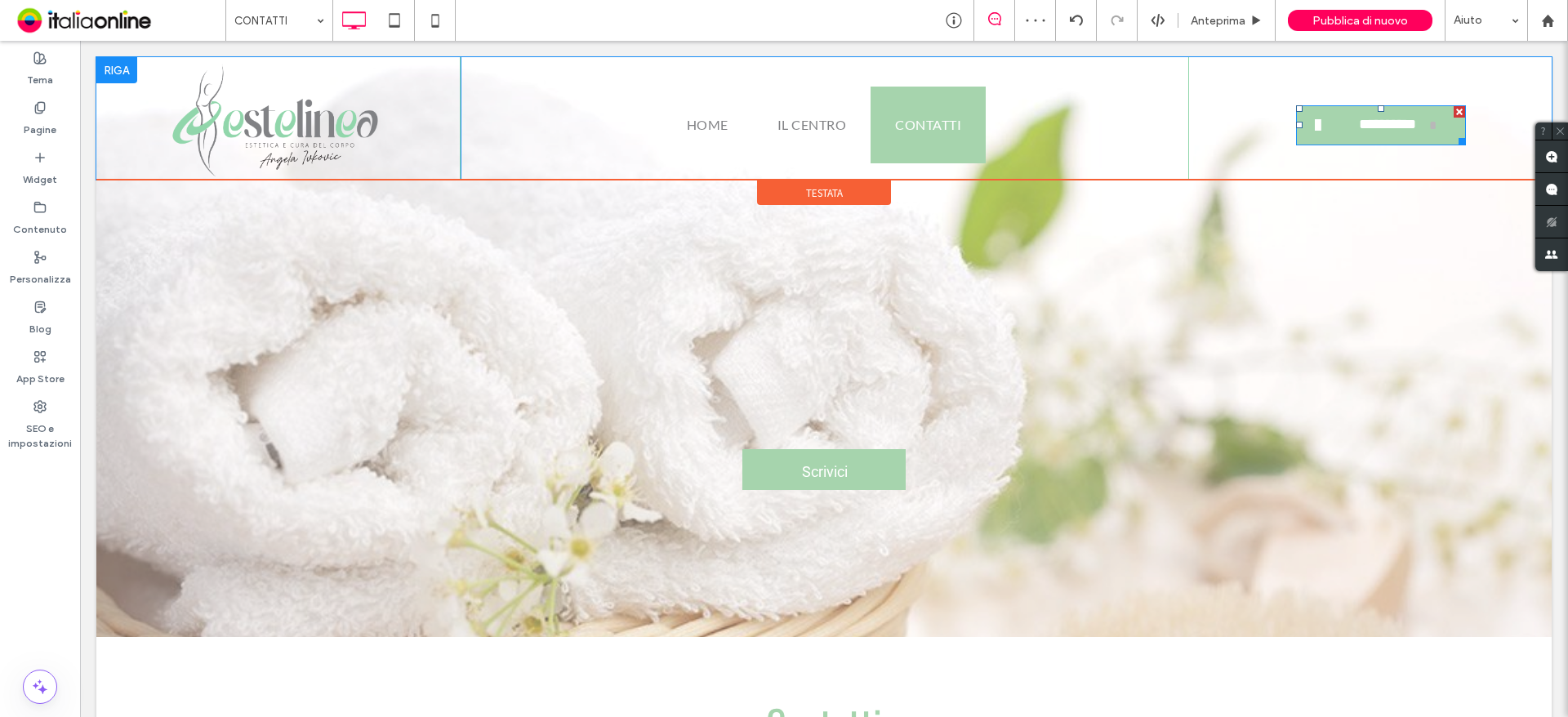
click at [1378, 107] on div at bounding box center [1381, 108] width 6 height 6
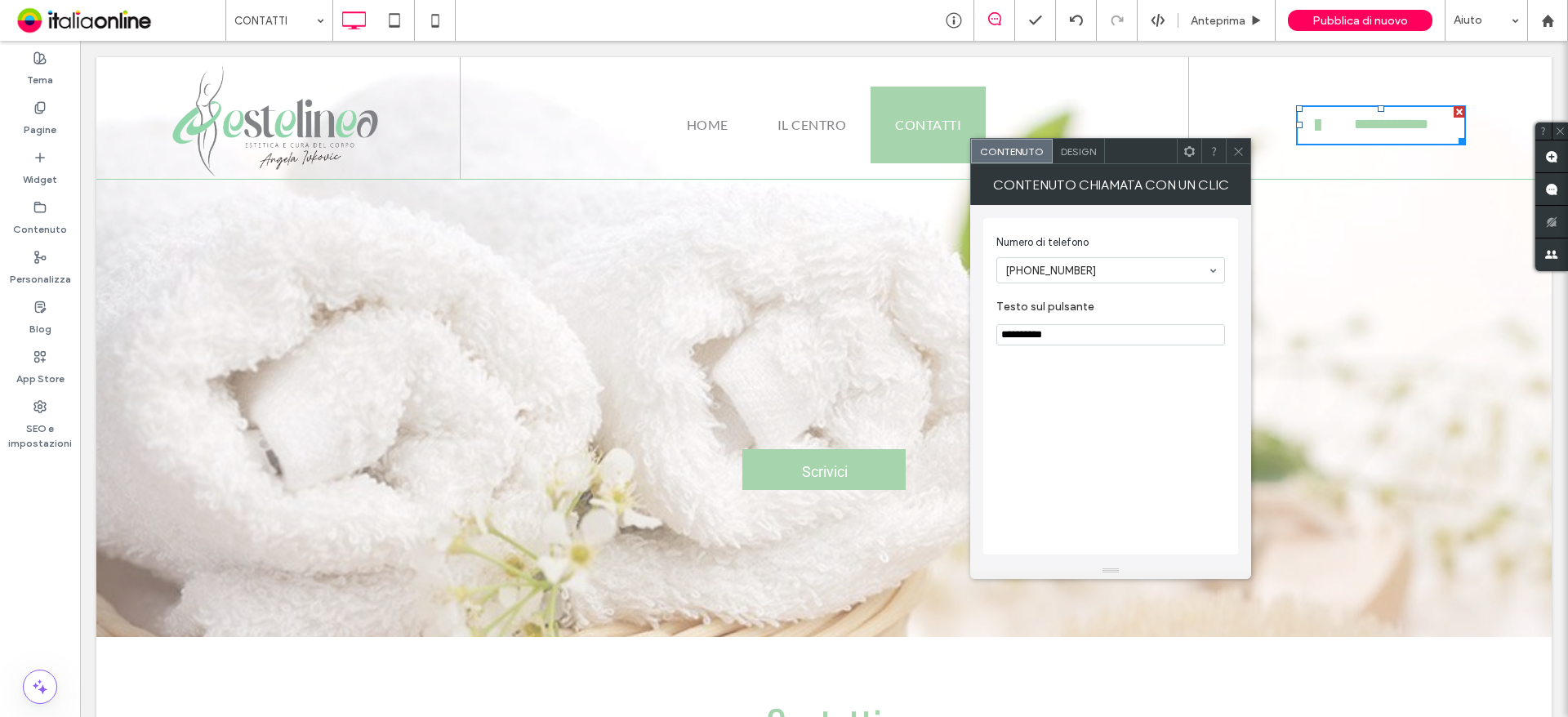
click at [1244, 154] on icon at bounding box center [1239, 151] width 13 height 13
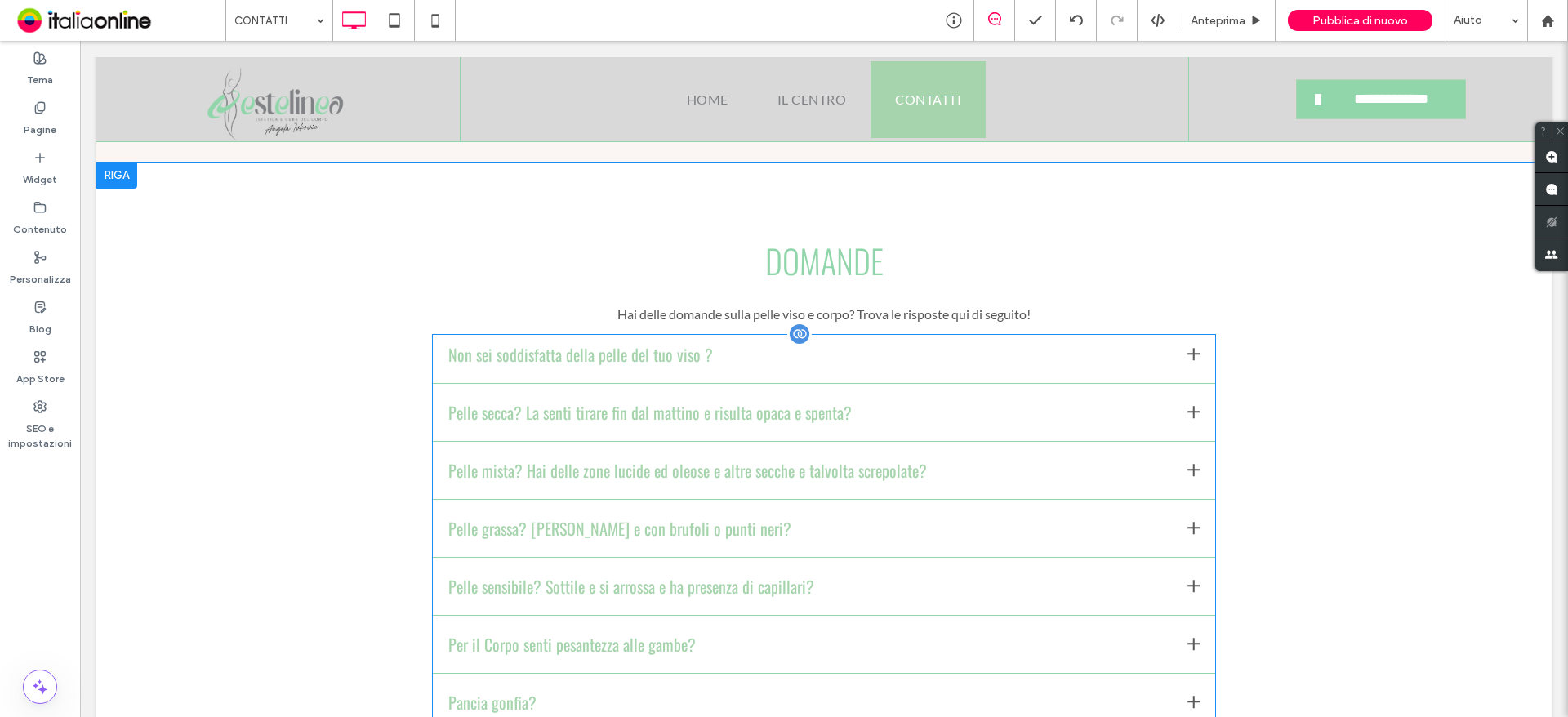
scroll to position [2451, 0]
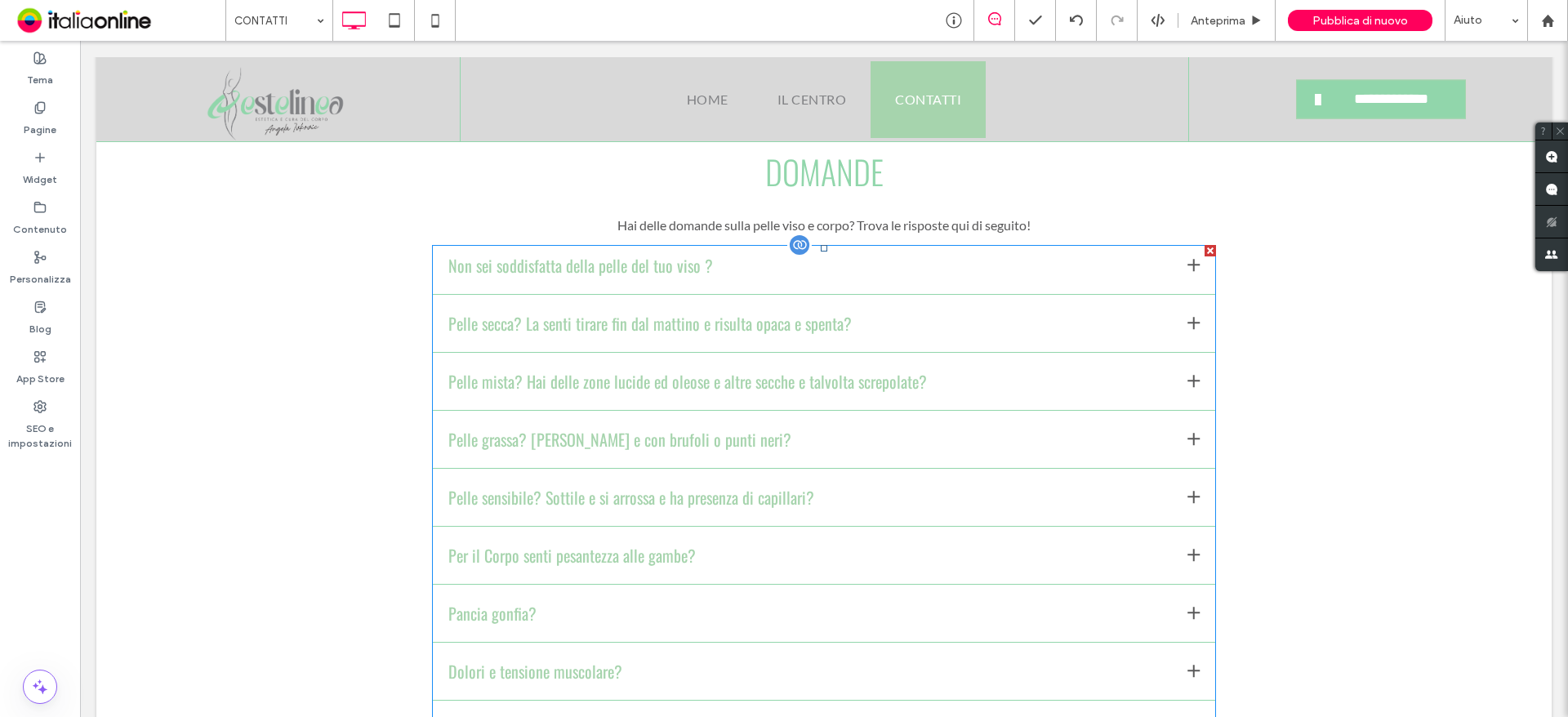
click at [804, 347] on span at bounding box center [824, 502] width 784 height 514
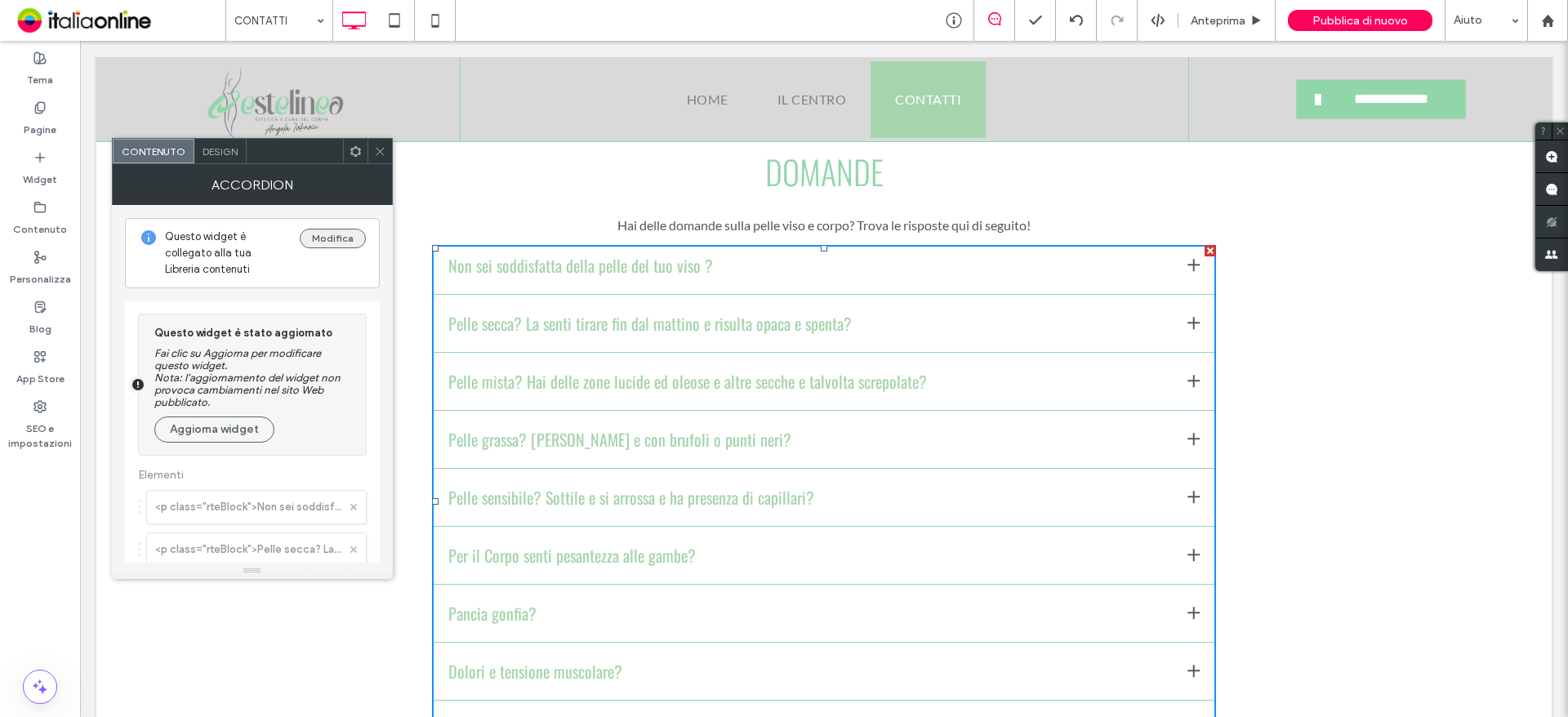
click at [332, 242] on button "Modifica" at bounding box center [333, 239] width 66 height 20
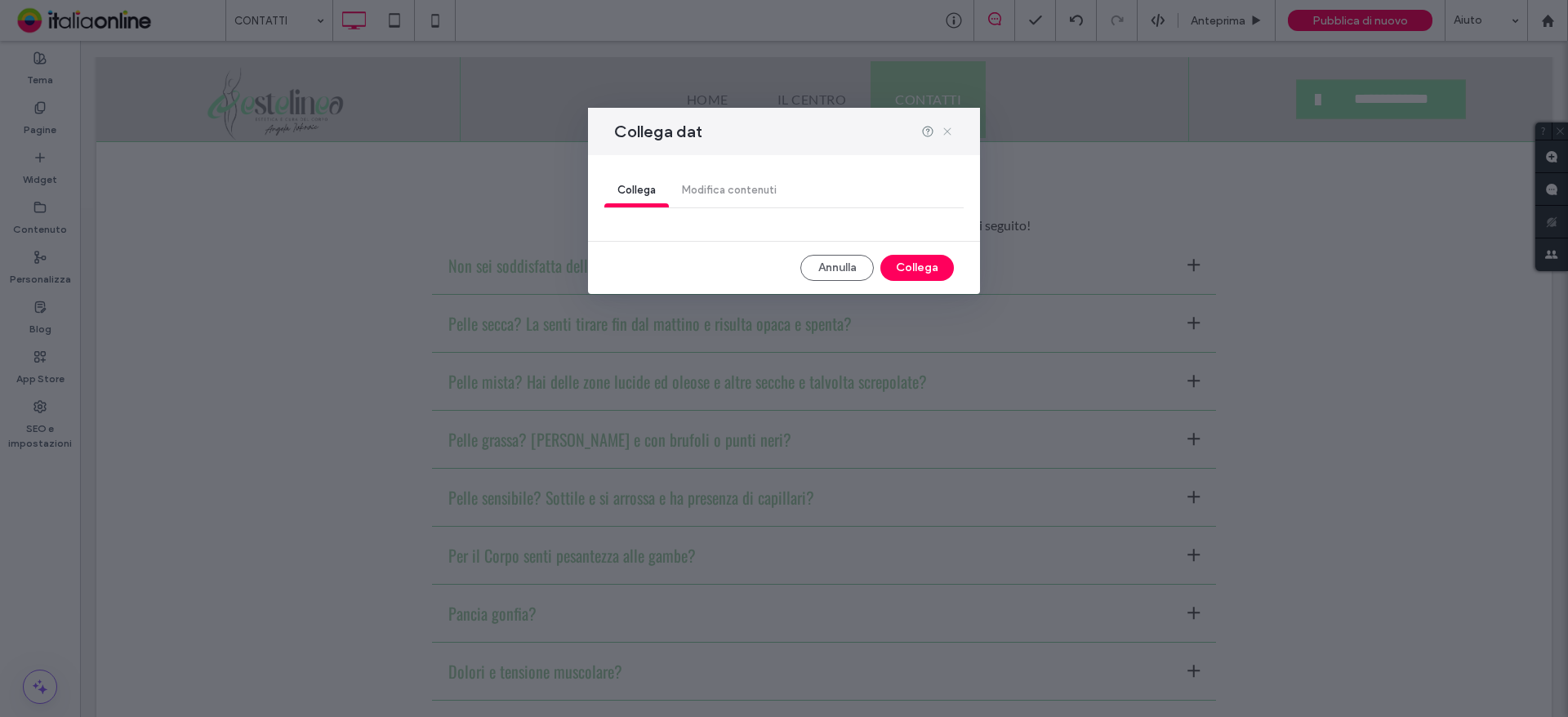
click at [951, 127] on icon at bounding box center [947, 132] width 13 height 13
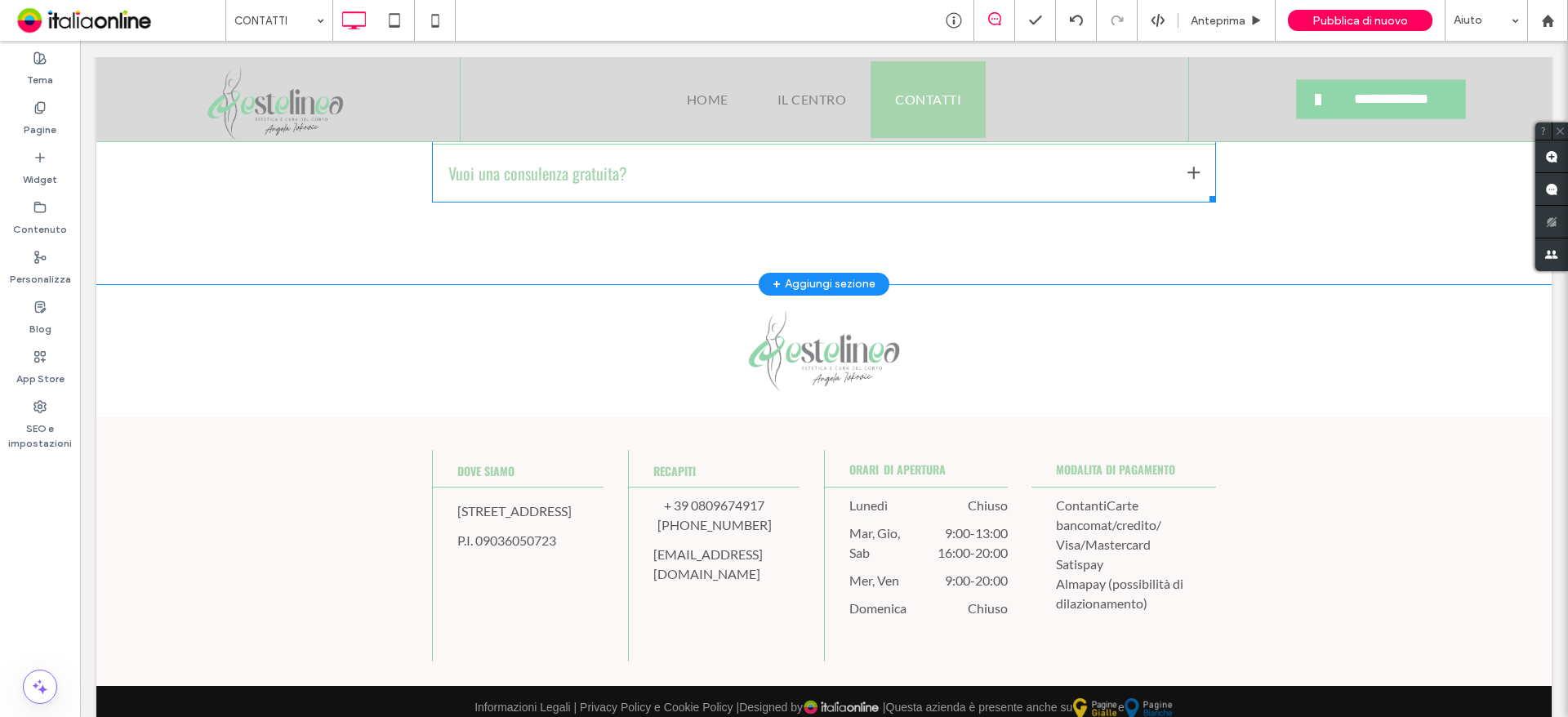
scroll to position [3023, 0]
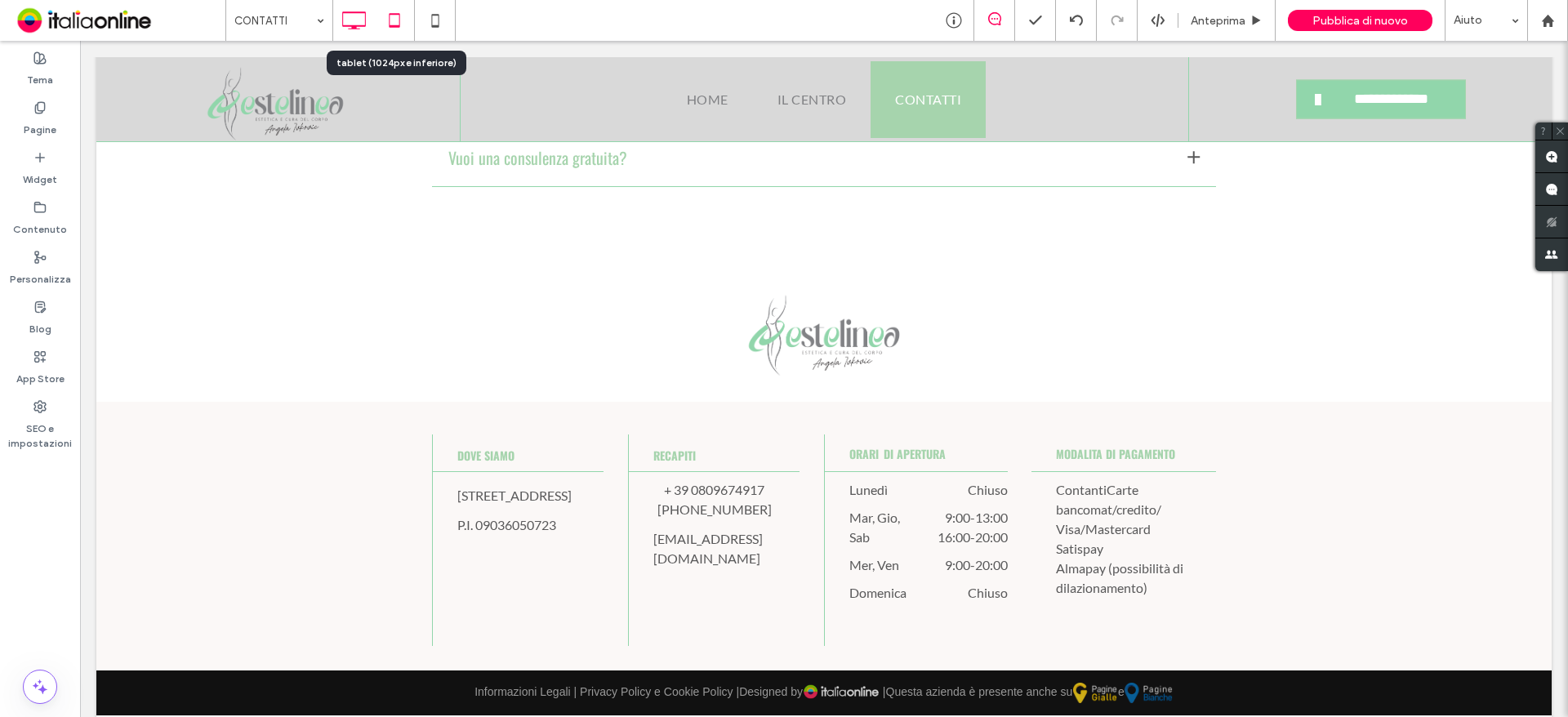
click at [393, 24] on icon at bounding box center [395, 21] width 33 height 33
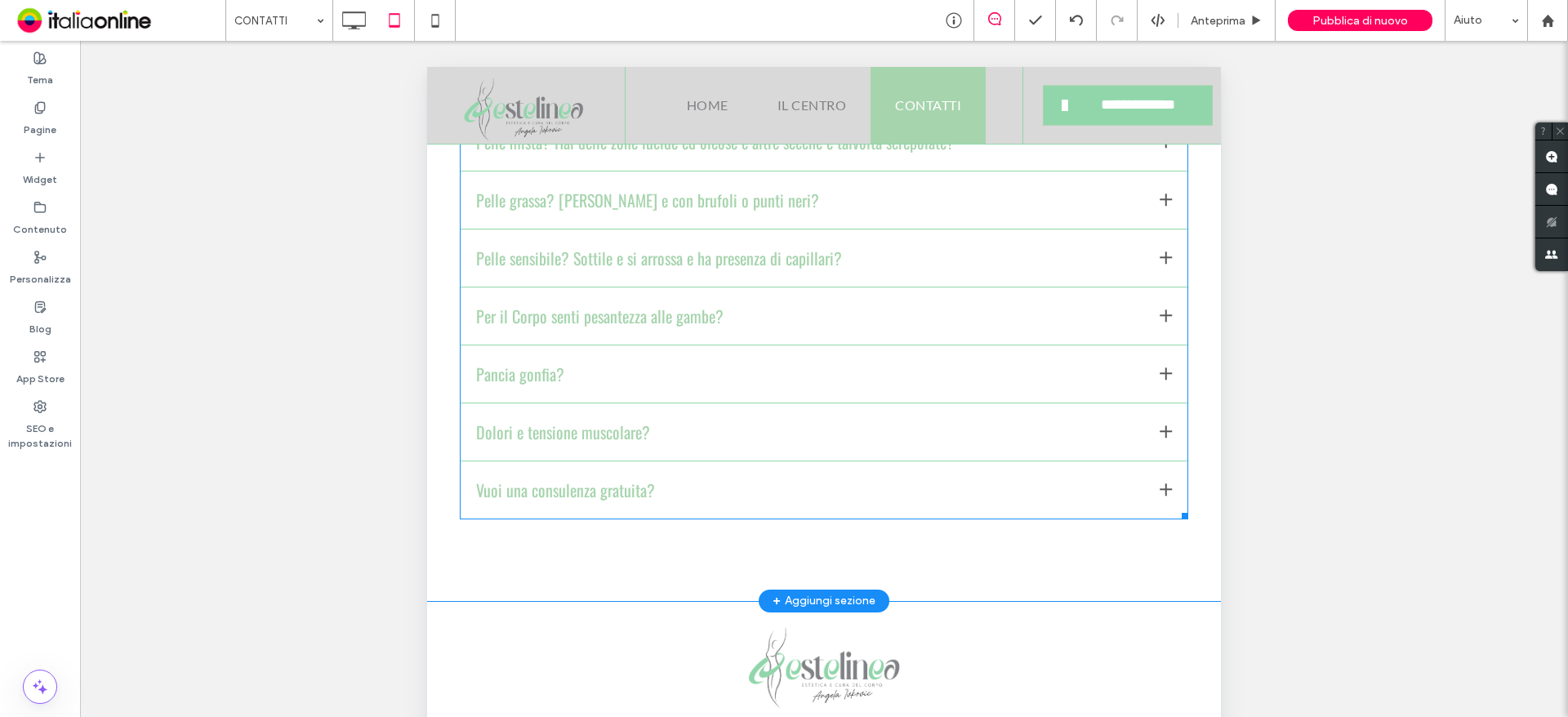
scroll to position [408, 0]
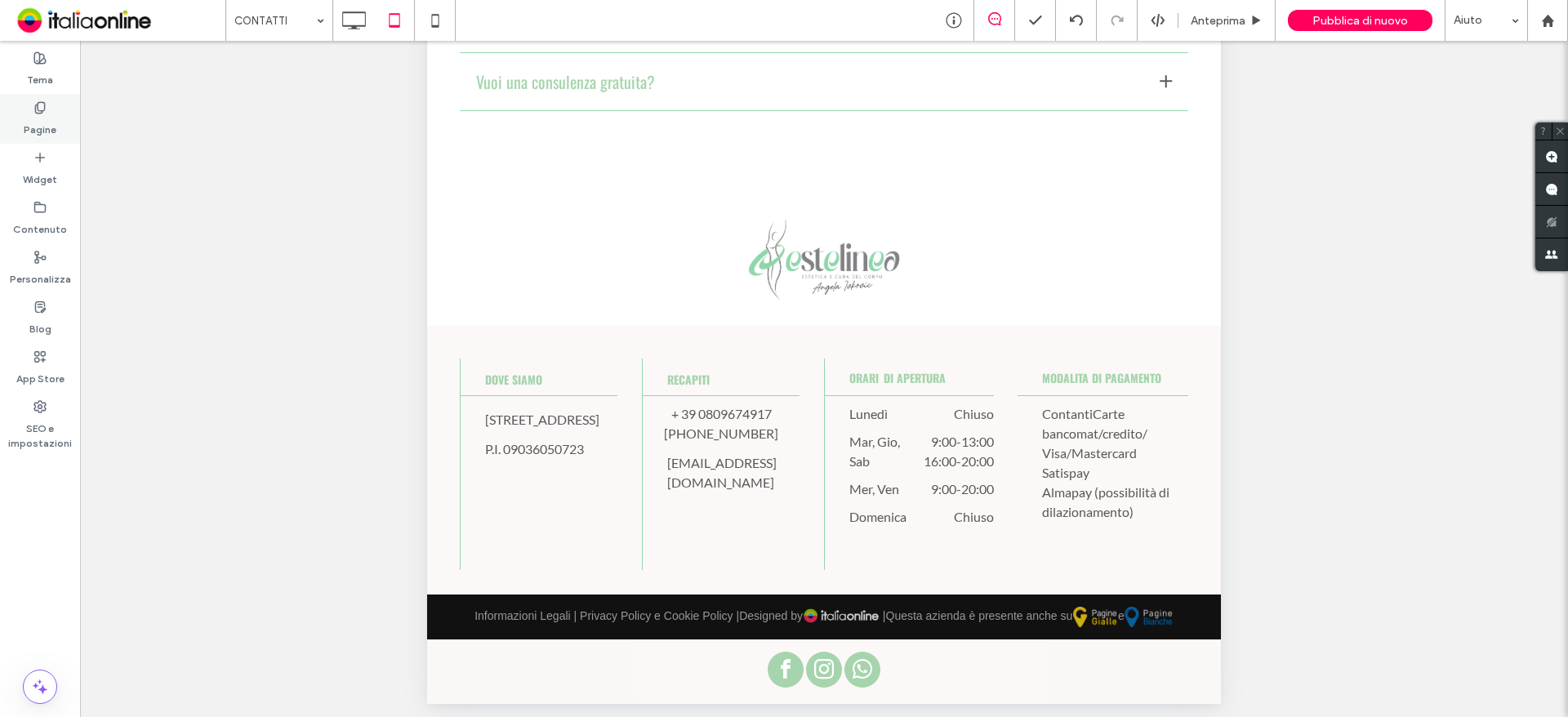
click at [58, 103] on div "Pagine" at bounding box center [39, 119] width 80 height 50
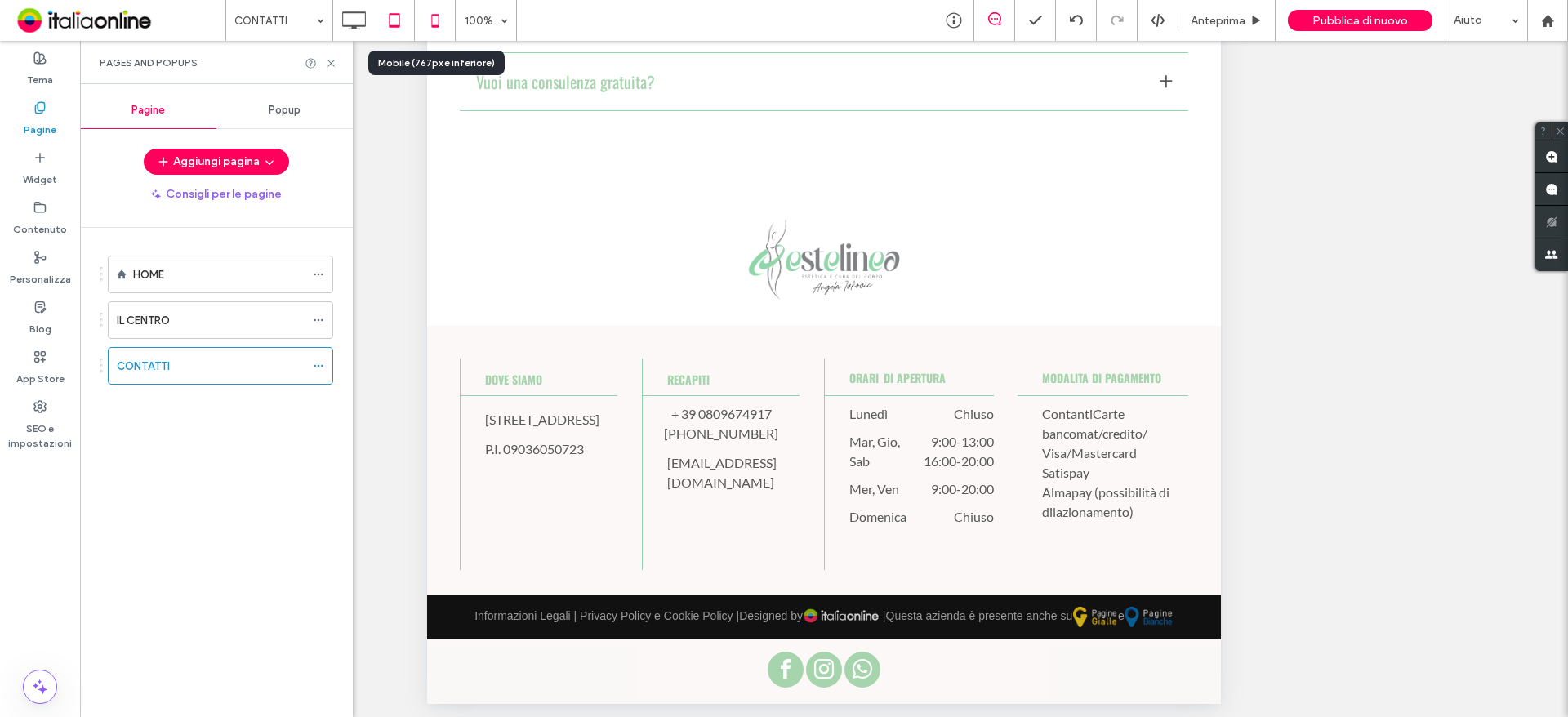
click at [444, 29] on icon at bounding box center [435, 21] width 33 height 33
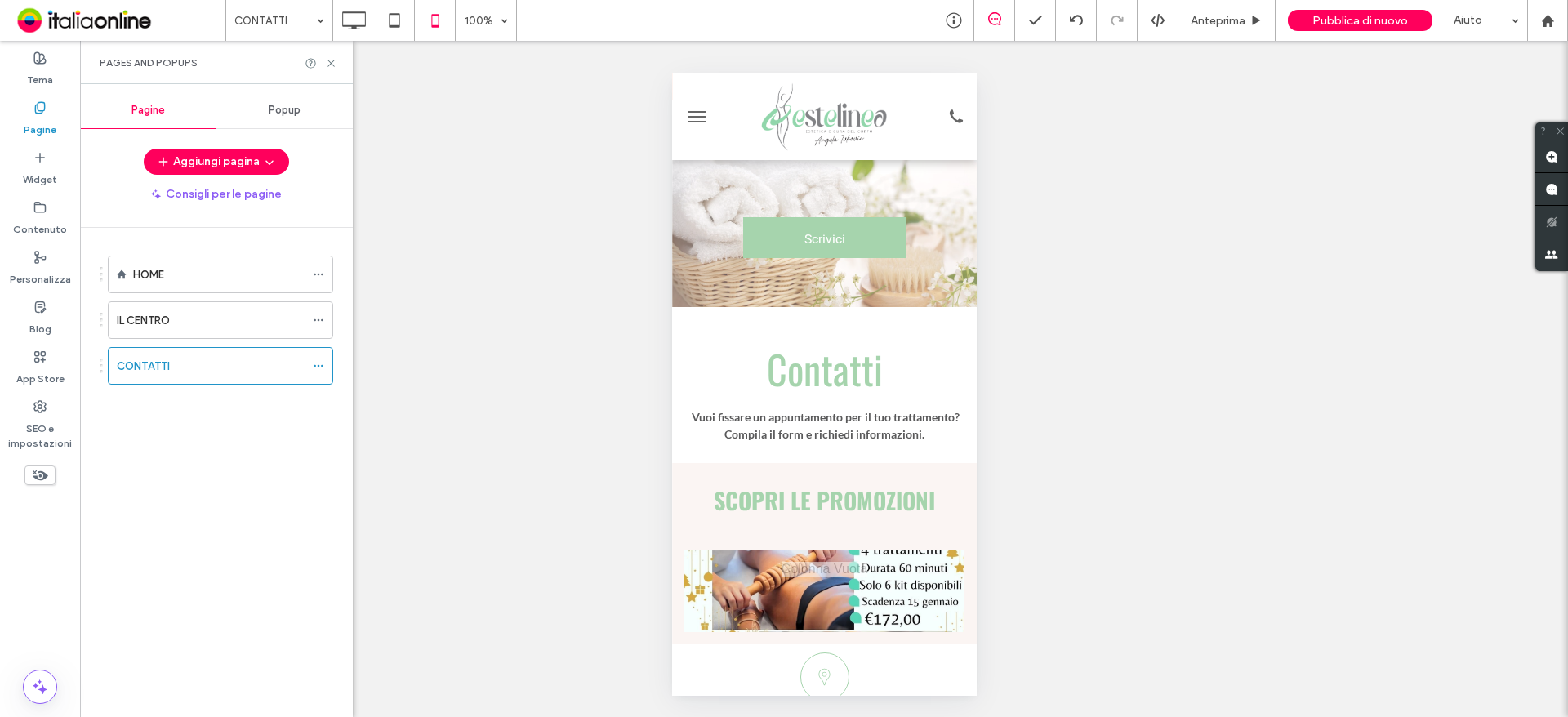
scroll to position [0, 0]
click at [943, 124] on icon at bounding box center [955, 116] width 24 height 22
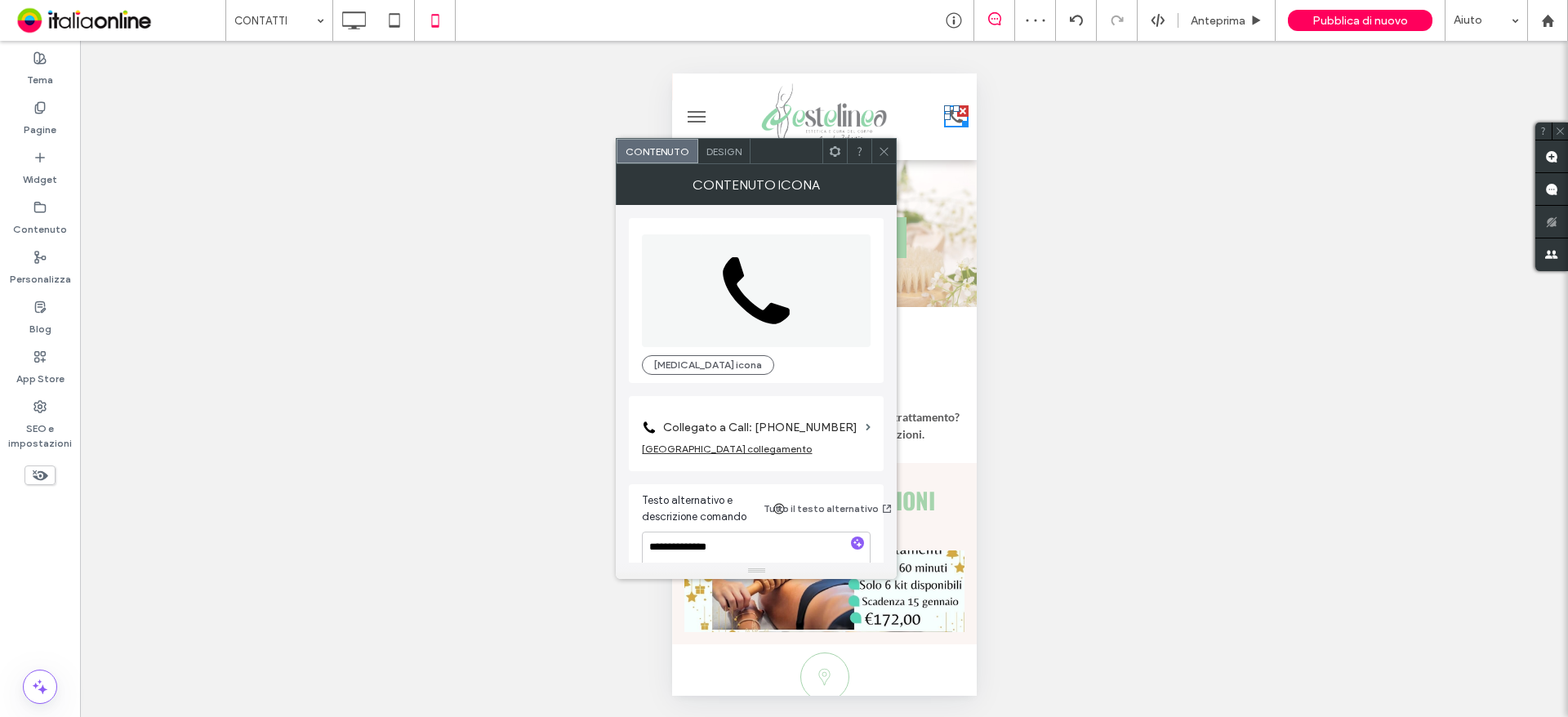
click at [784, 424] on label "Collegato a Call: [PHONE_NUMBER]" at bounding box center [761, 428] width 196 height 30
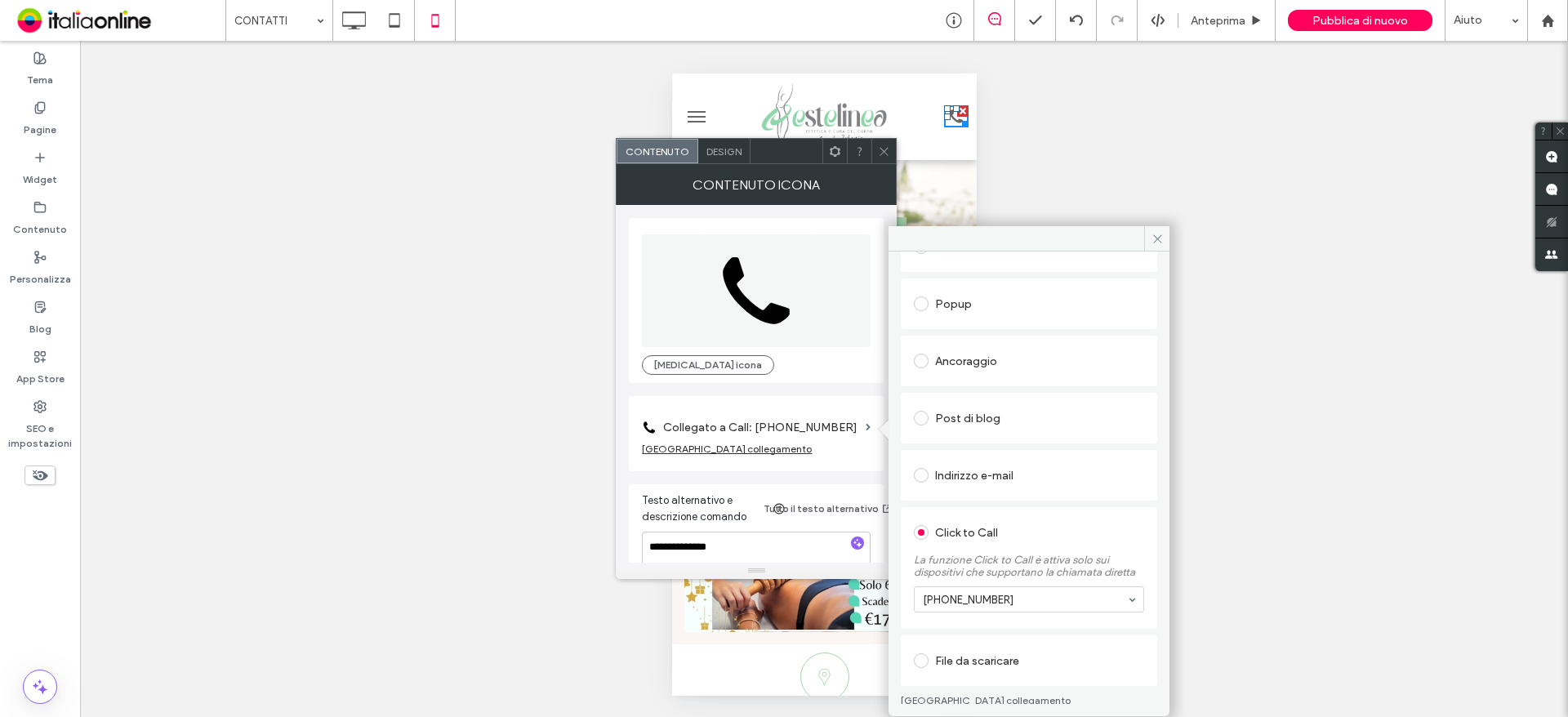
scroll to position [197, 0]
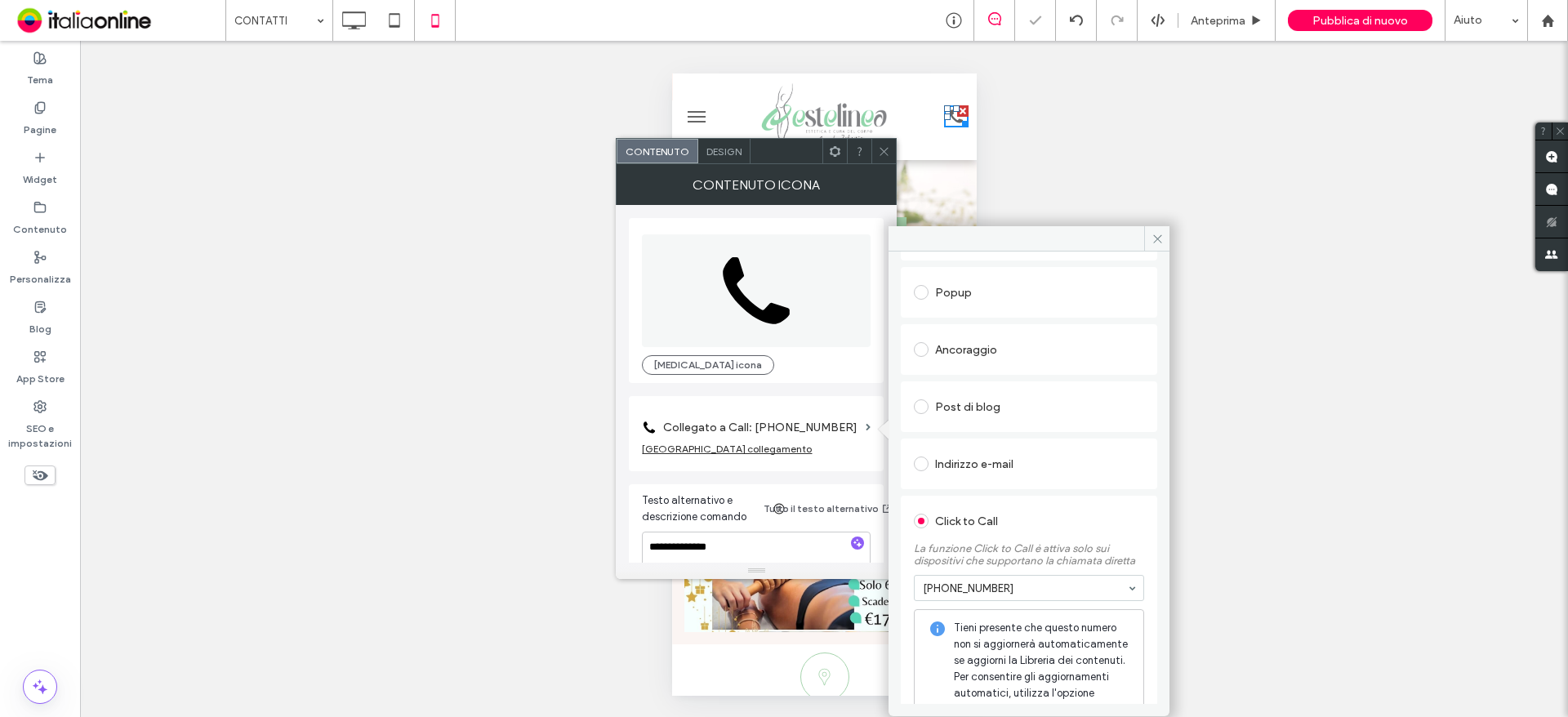
click at [890, 155] on icon at bounding box center [884, 151] width 13 height 13
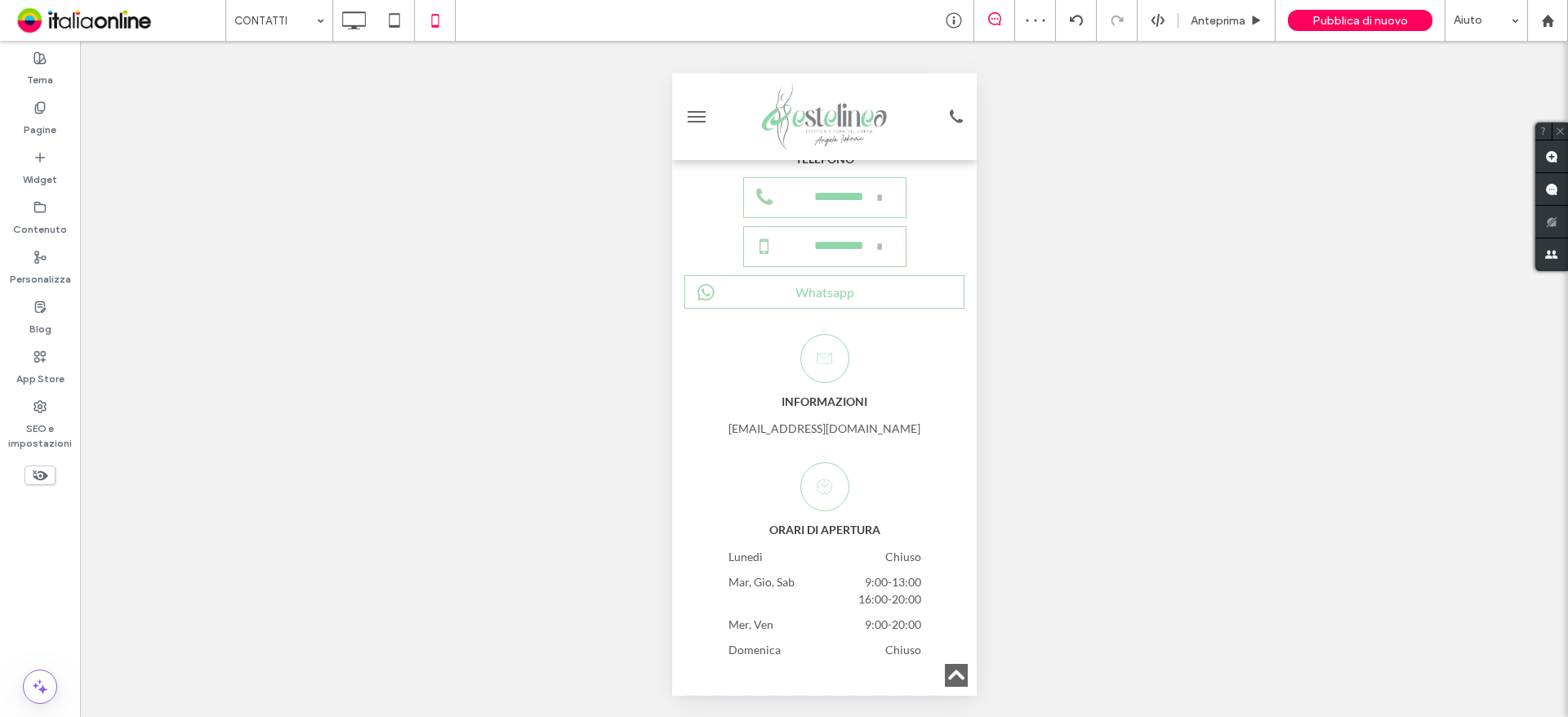
scroll to position [663, 0]
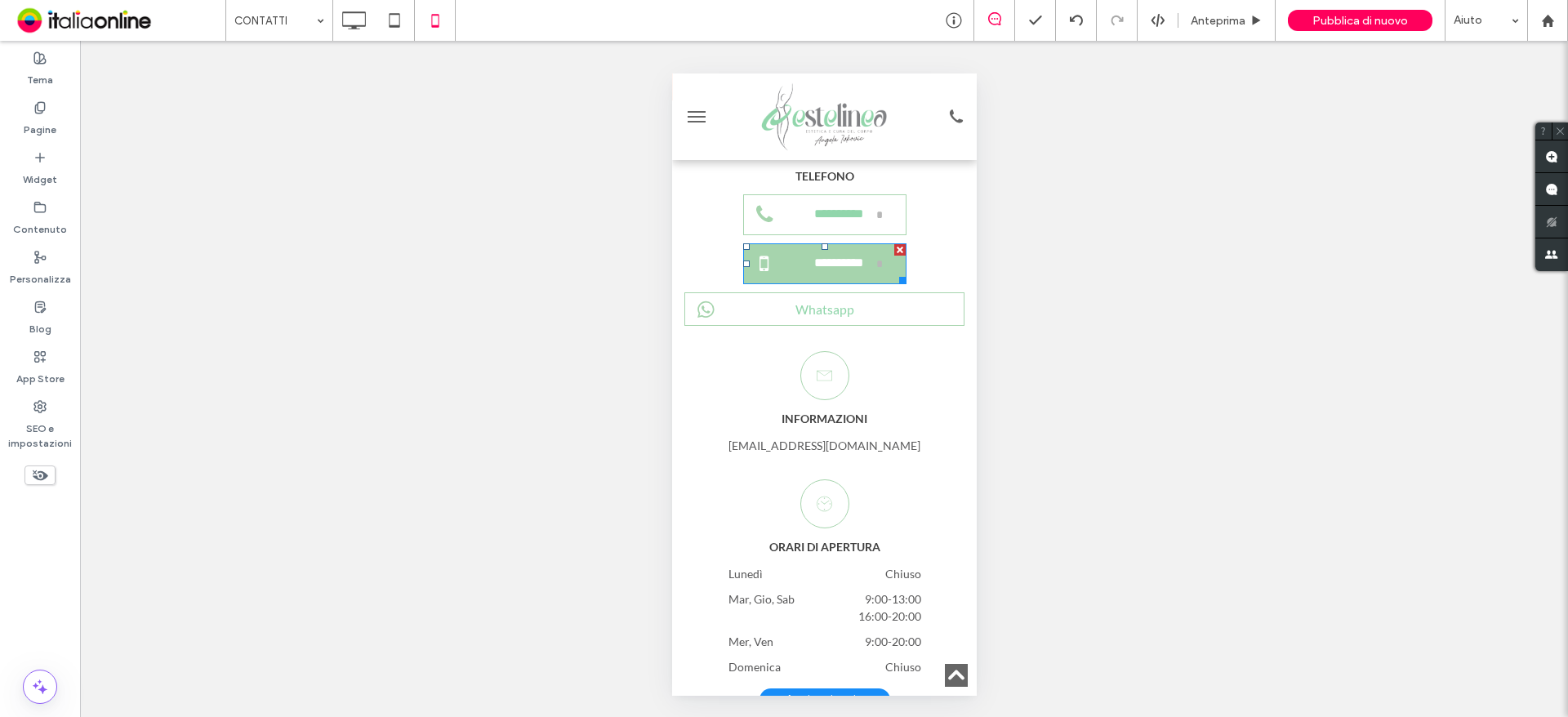
click at [827, 279] on span "**********" at bounding box center [838, 264] width 75 height 32
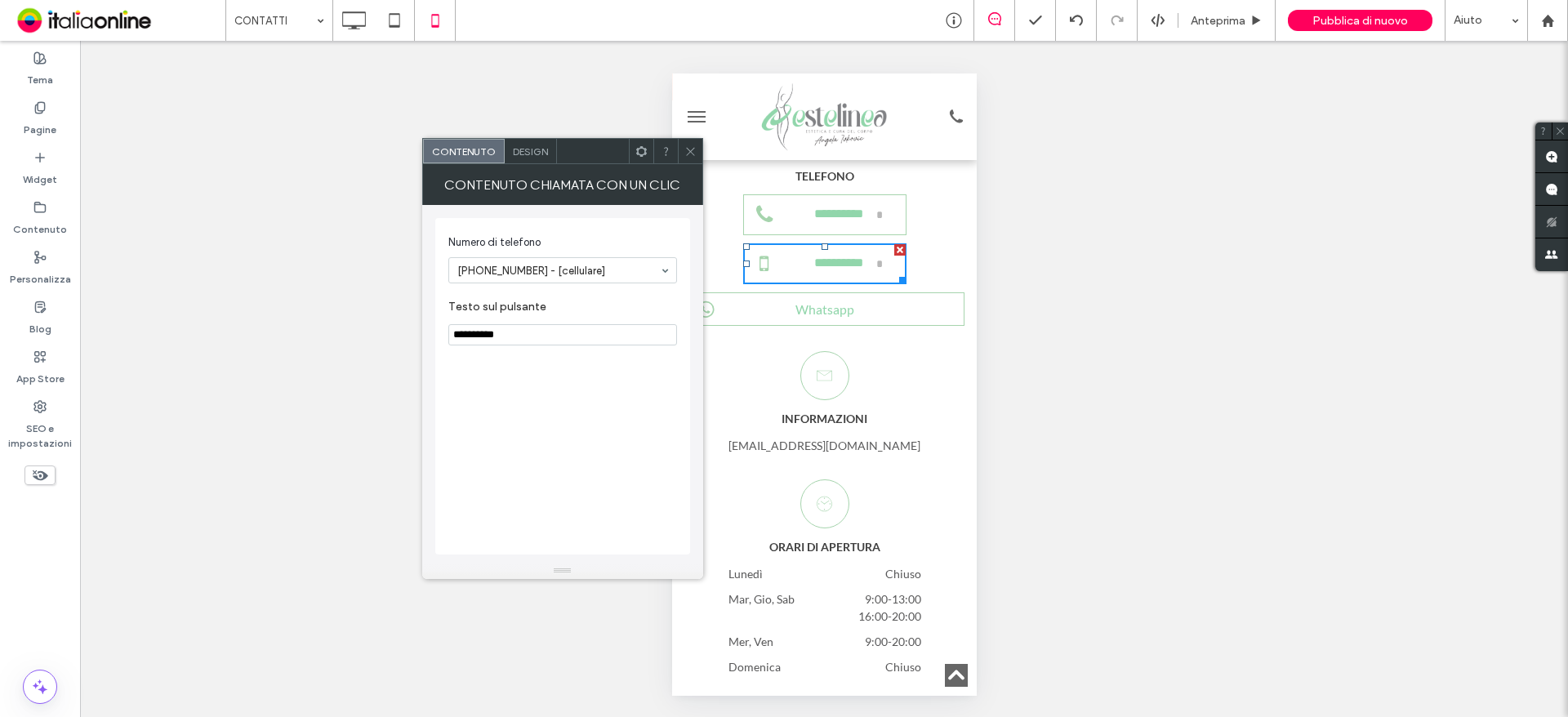
click at [696, 148] on icon at bounding box center [691, 151] width 13 height 13
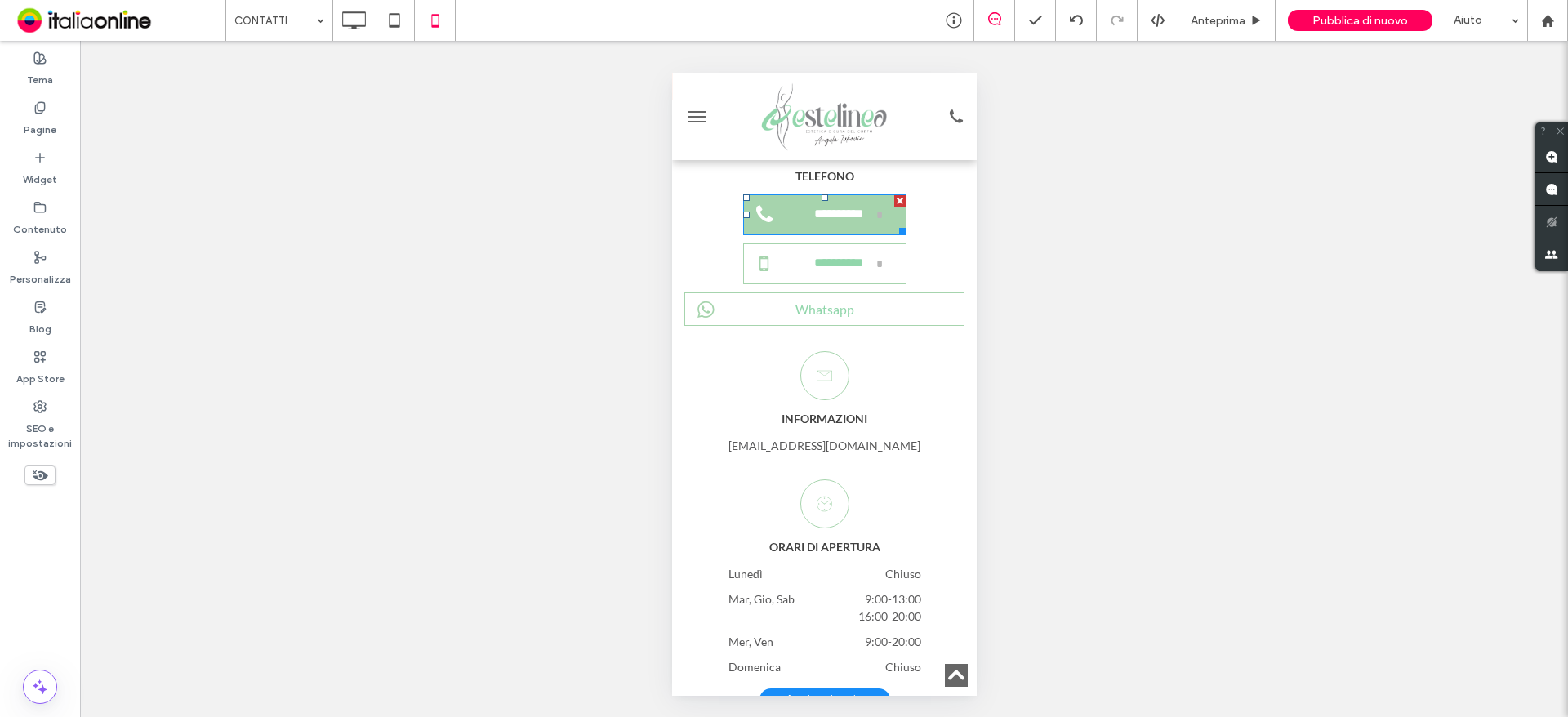
click at [792, 230] on link "**********" at bounding box center [824, 215] width 164 height 41
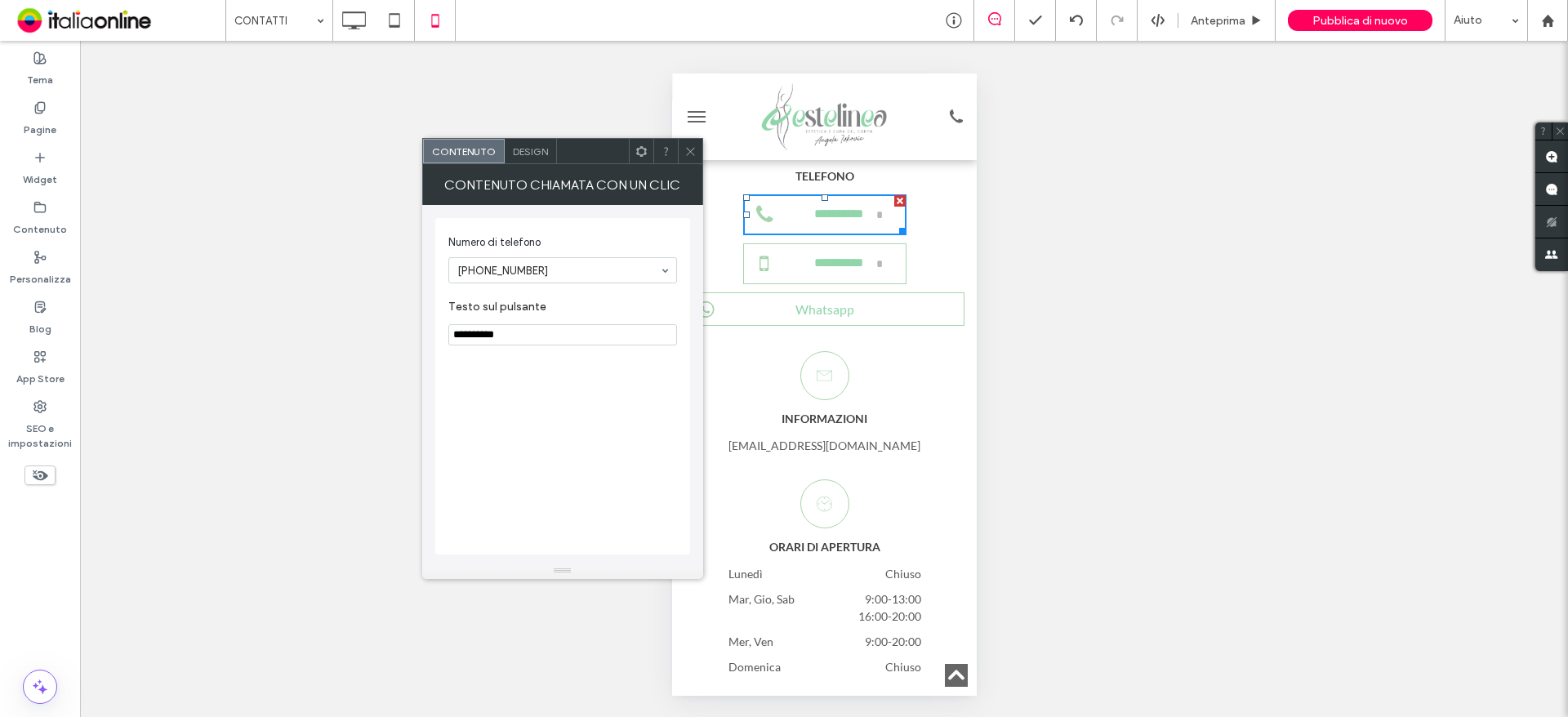
click at [686, 151] on icon at bounding box center [691, 151] width 13 height 13
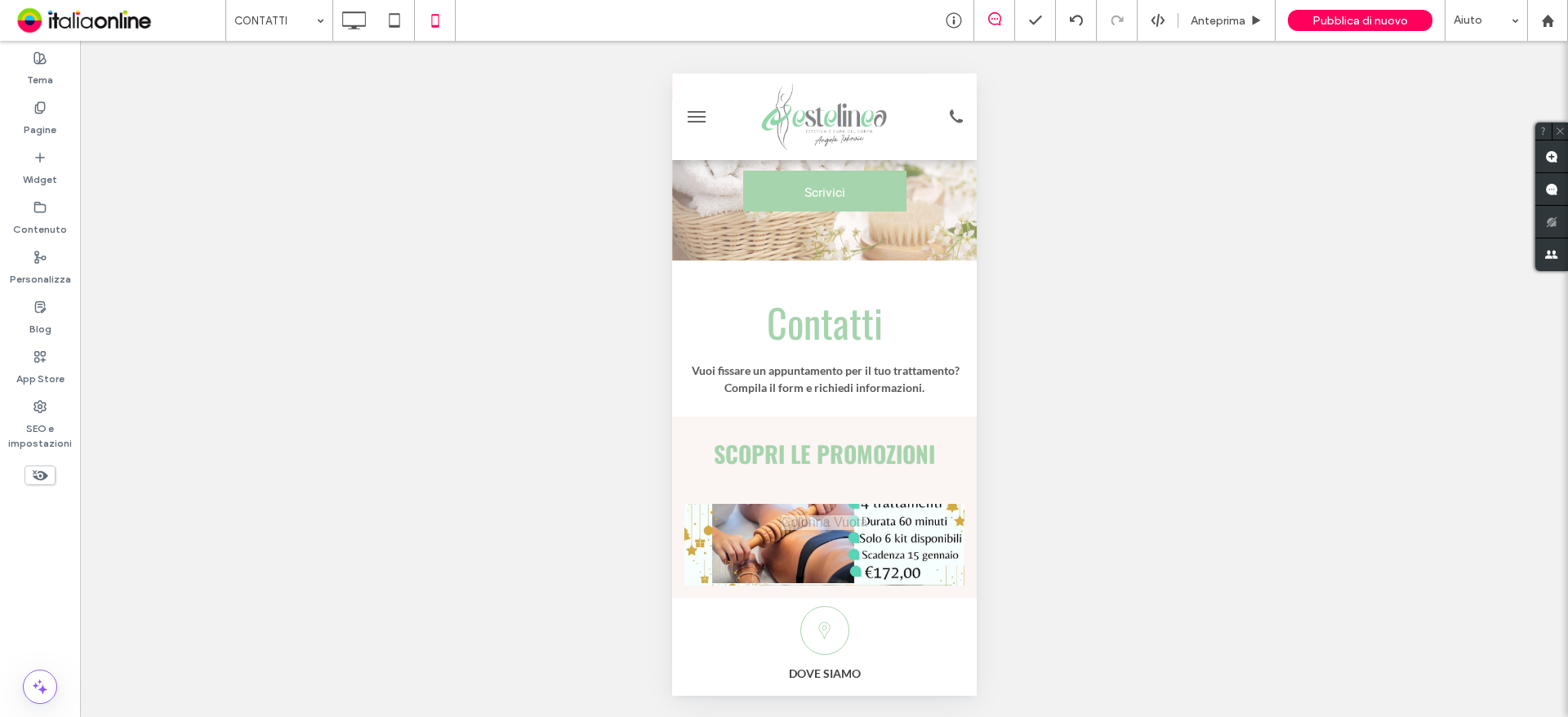
scroll to position [0, 0]
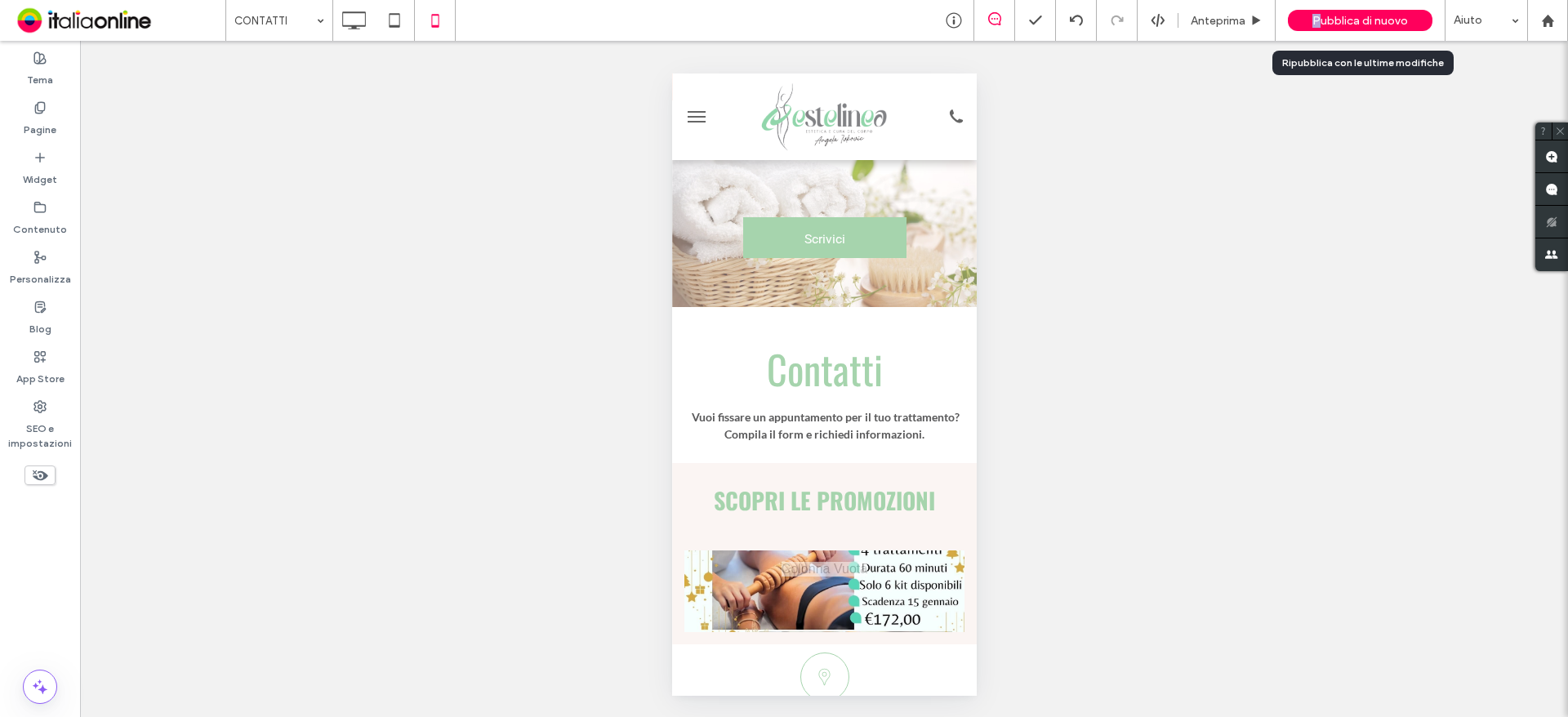
click at [1318, 18] on span "Pubblica di nuovo" at bounding box center [1360, 21] width 96 height 14
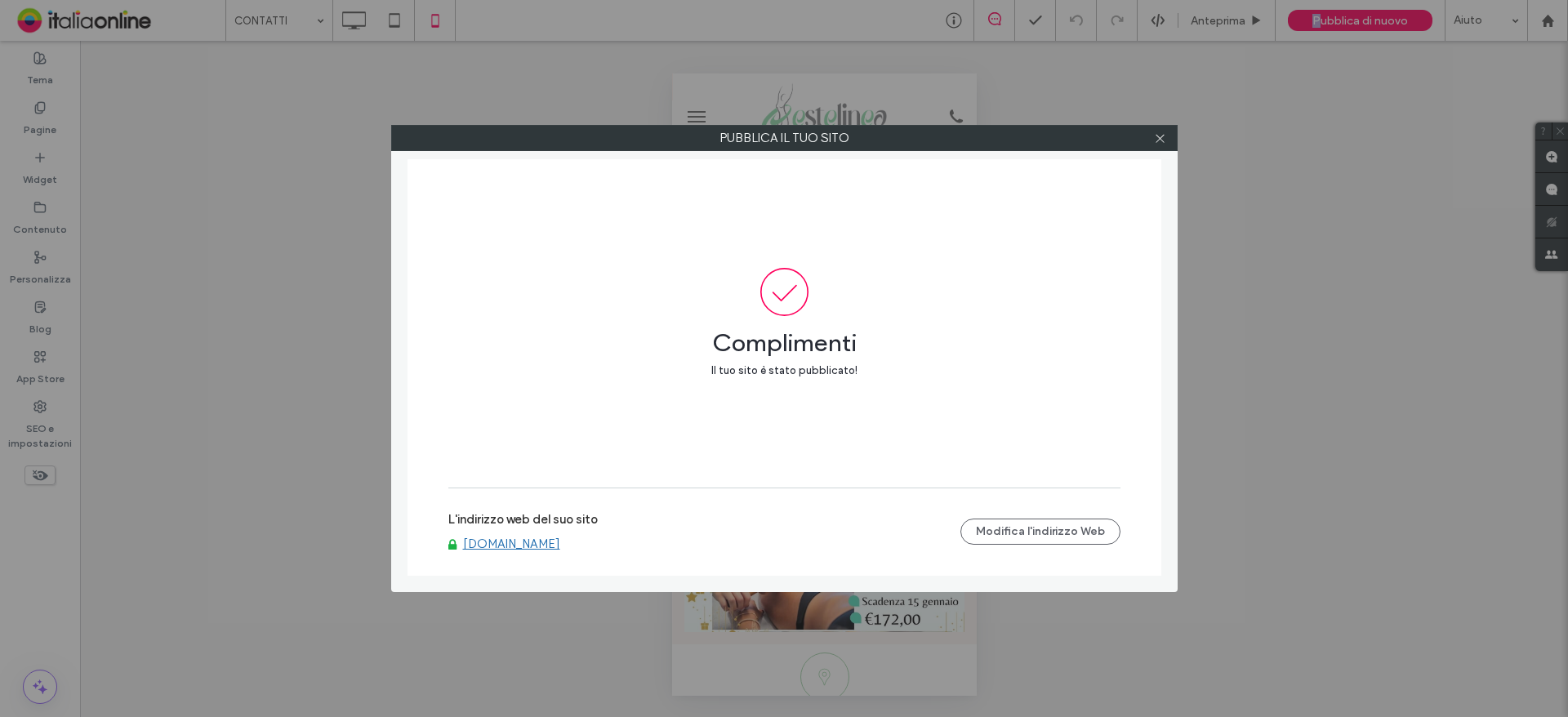
click at [522, 538] on link "[DOMAIN_NAME]" at bounding box center [511, 544] width 98 height 14
click at [1162, 145] on span at bounding box center [1160, 138] width 13 height 24
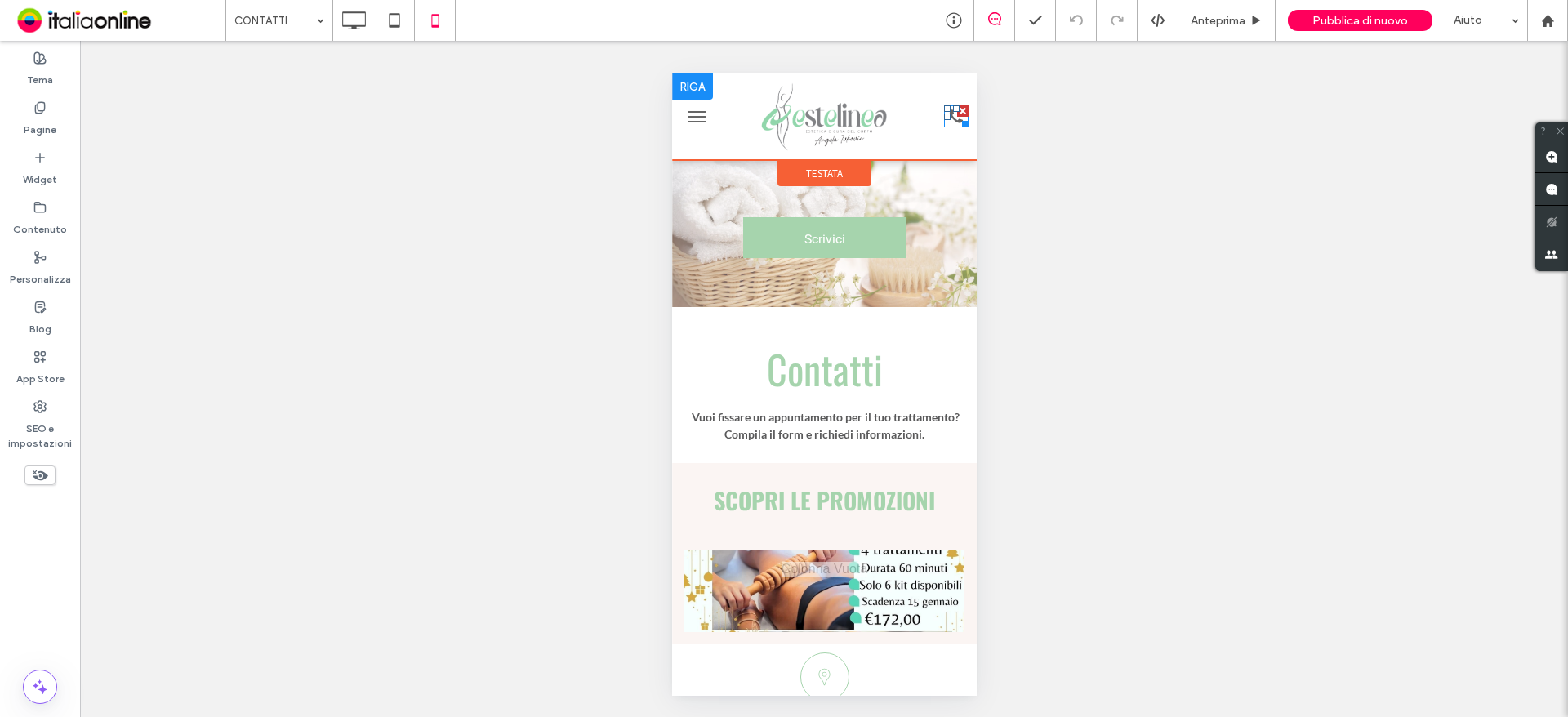
click at [956, 121] on div at bounding box center [962, 122] width 13 height 13
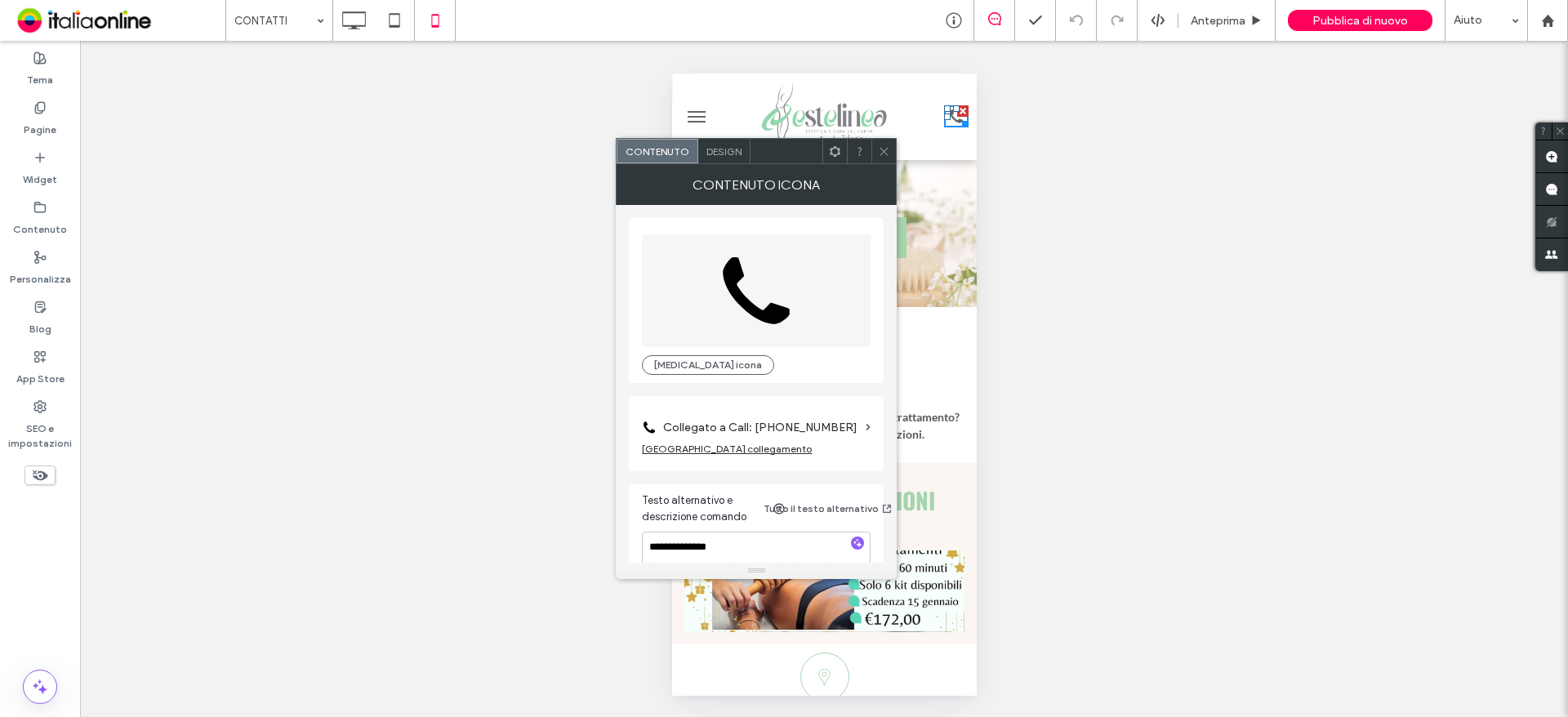
click at [788, 439] on label "Collegato a Call: [PHONE_NUMBER]" at bounding box center [761, 428] width 196 height 30
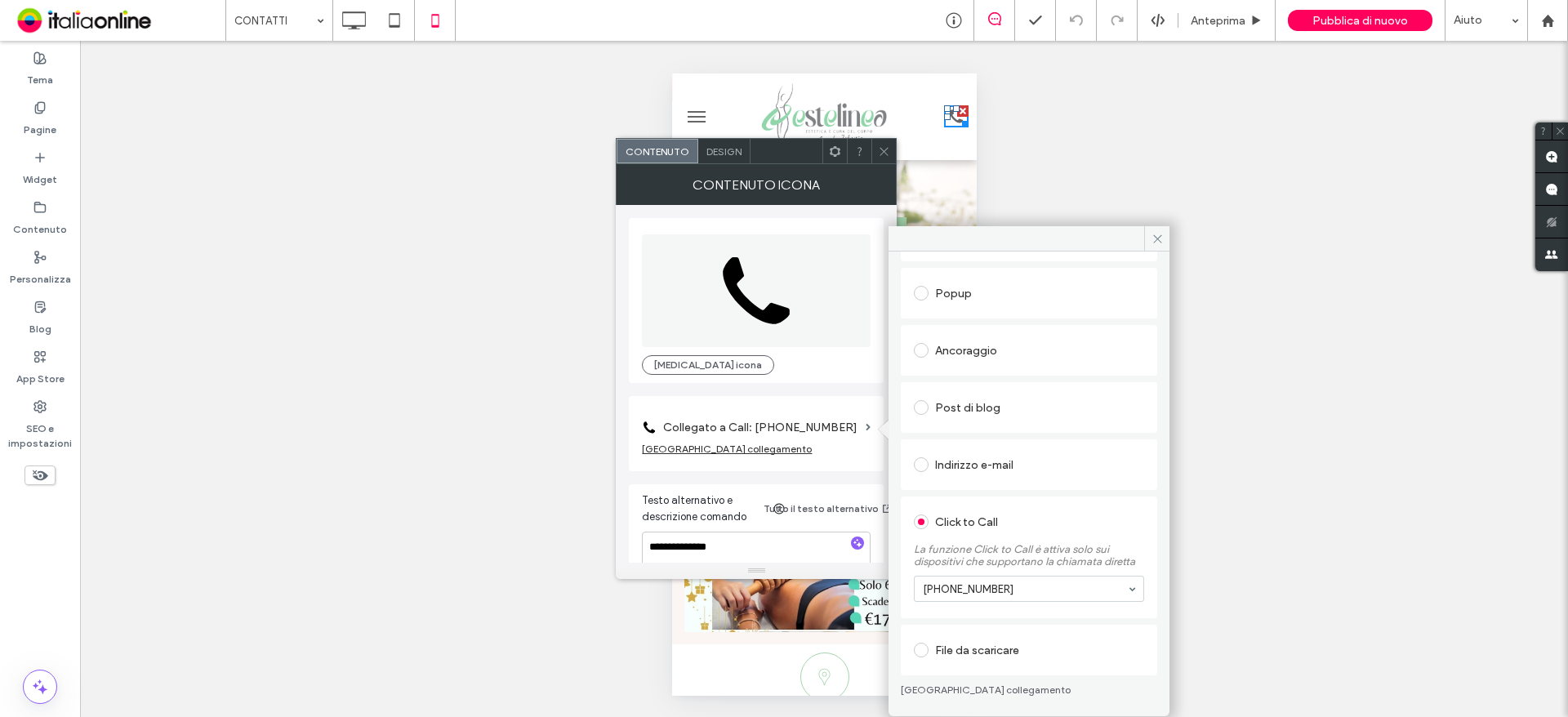
scroll to position [197, 0]
click at [883, 154] on icon at bounding box center [884, 151] width 13 height 13
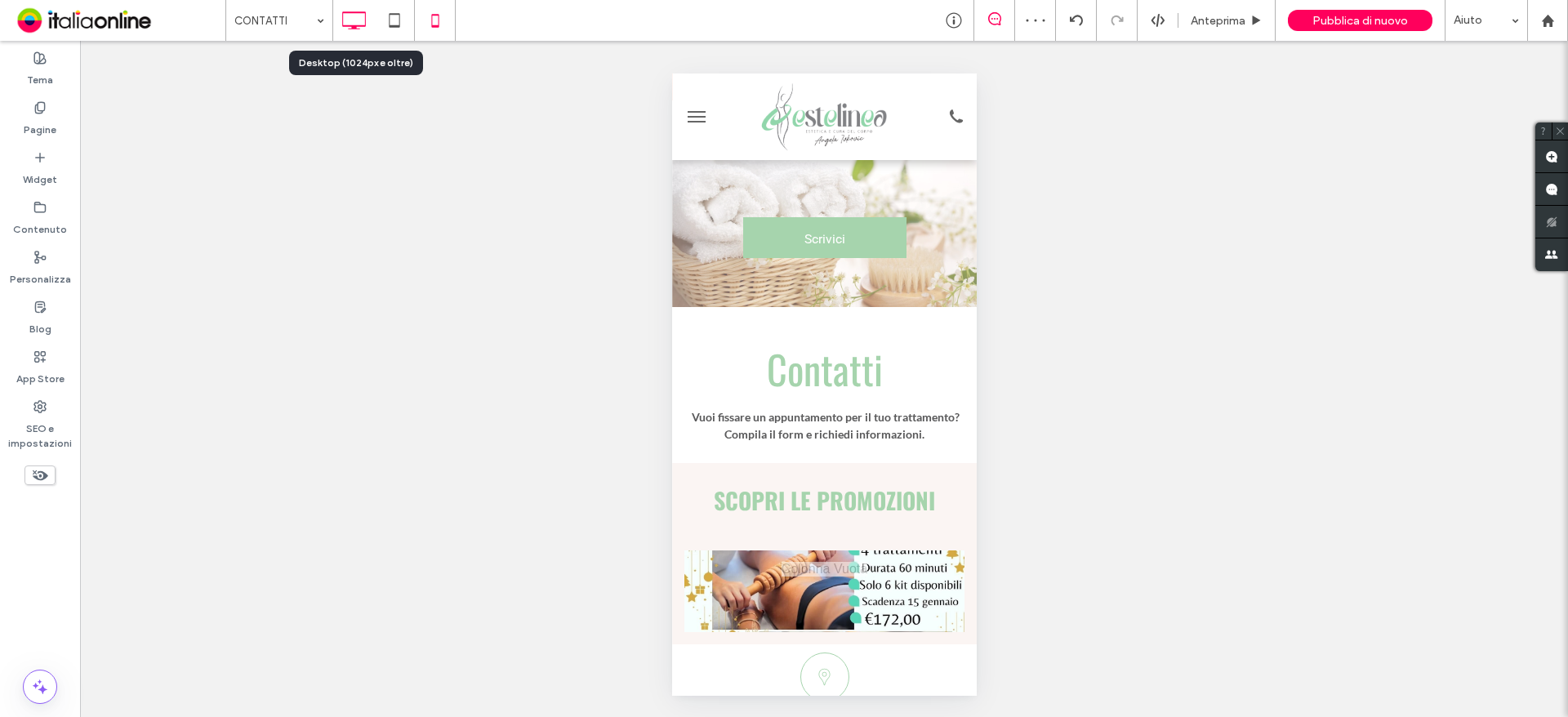
click at [360, 15] on icon at bounding box center [354, 21] width 33 height 33
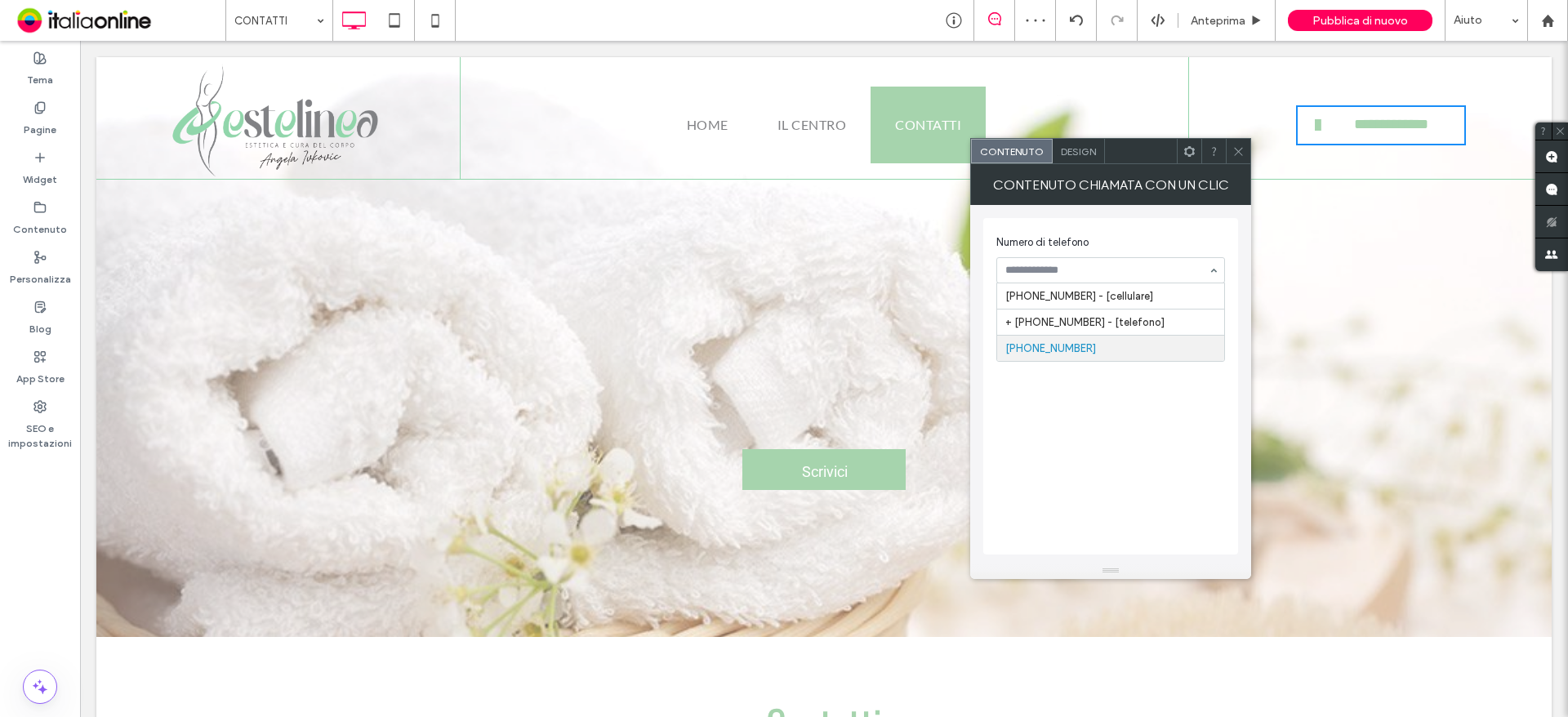
scroll to position [0, 0]
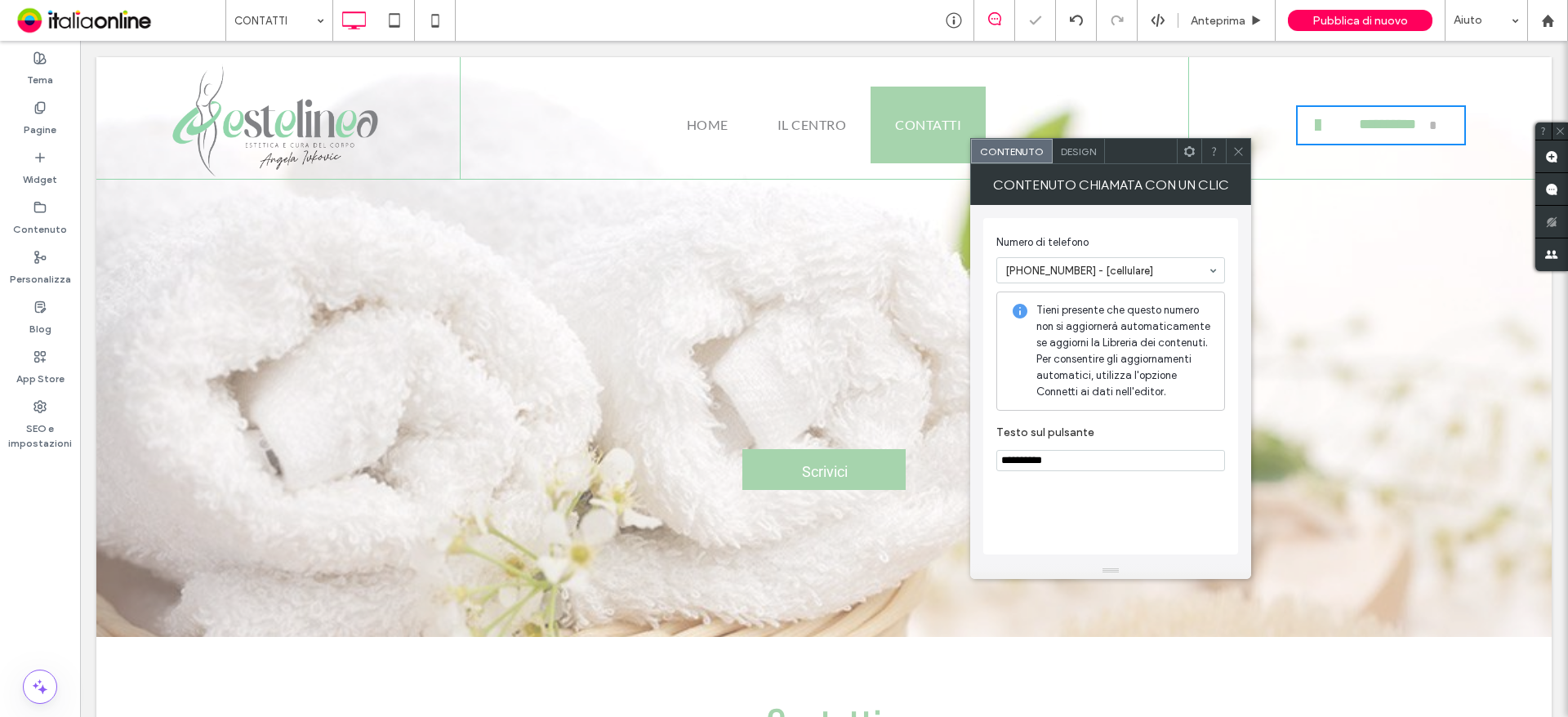
click at [1233, 154] on icon at bounding box center [1239, 151] width 13 height 13
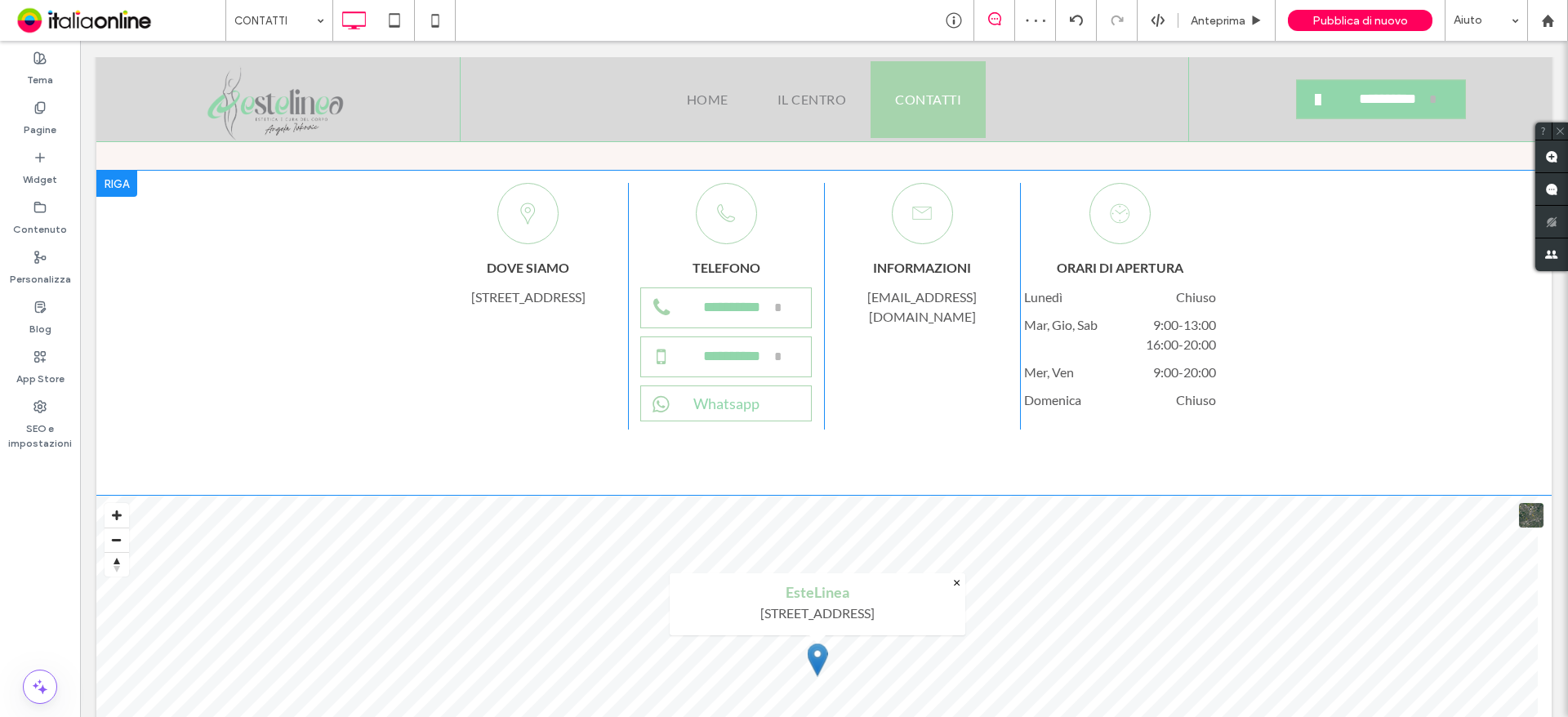
scroll to position [1062, 0]
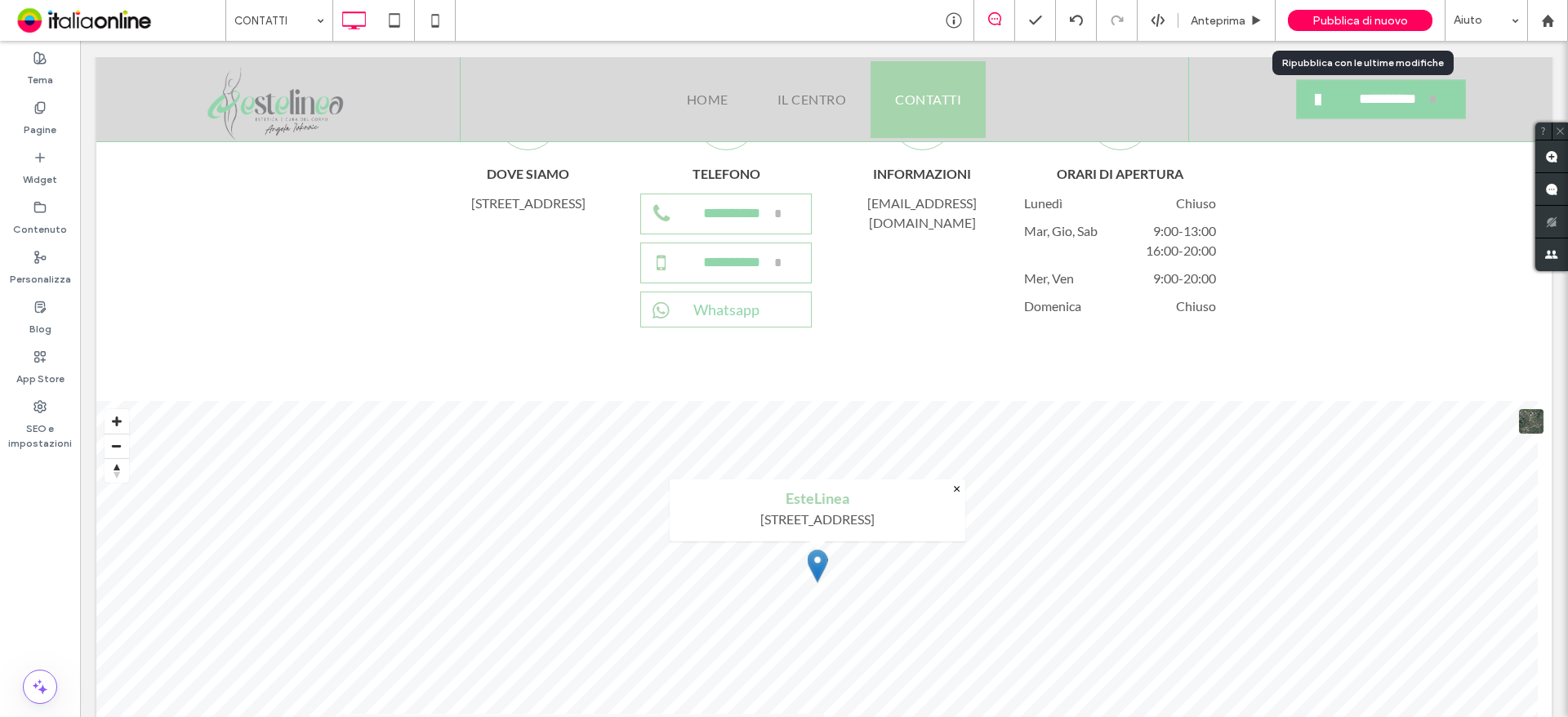
click at [1362, 18] on span "Pubblica di nuovo" at bounding box center [1360, 21] width 96 height 14
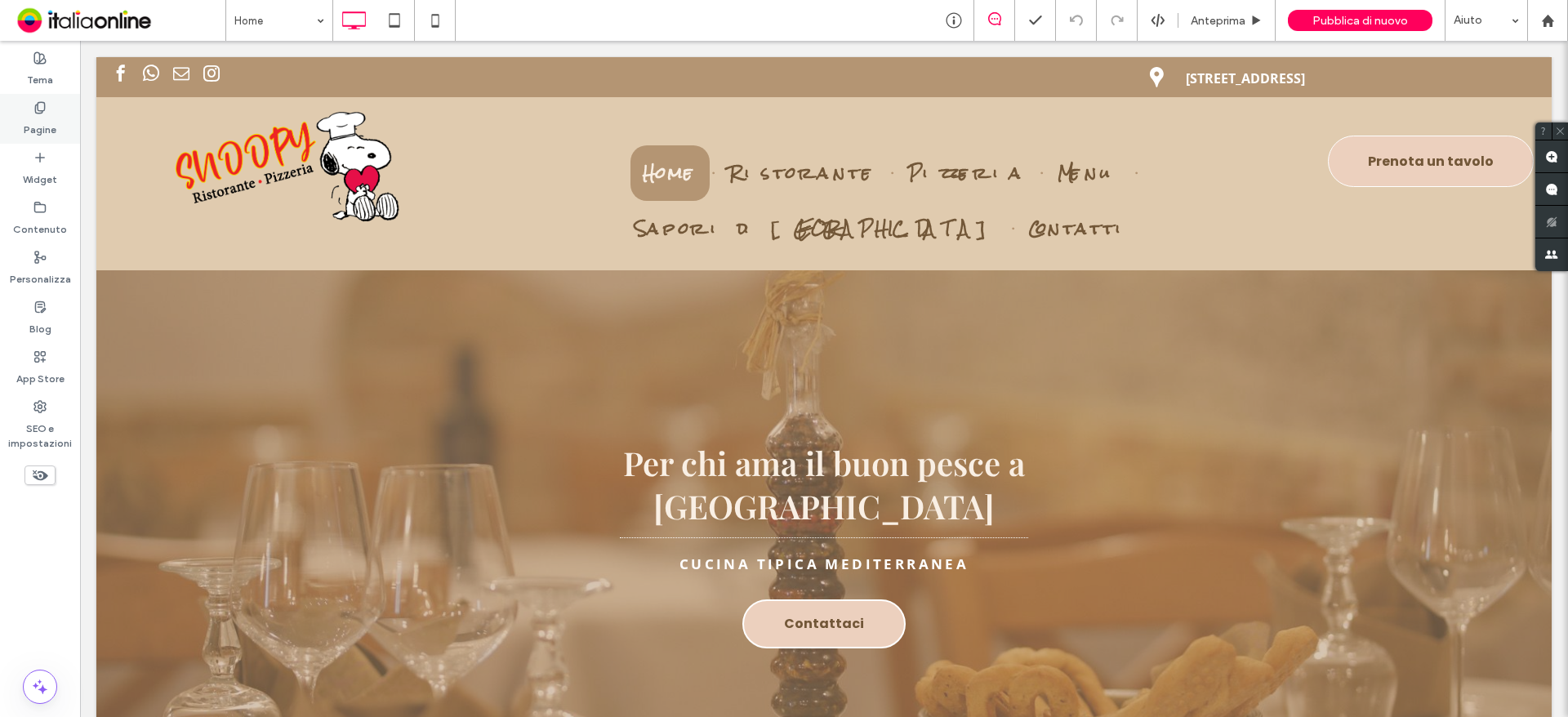
click at [38, 119] on label "Pagine" at bounding box center [39, 126] width 33 height 23
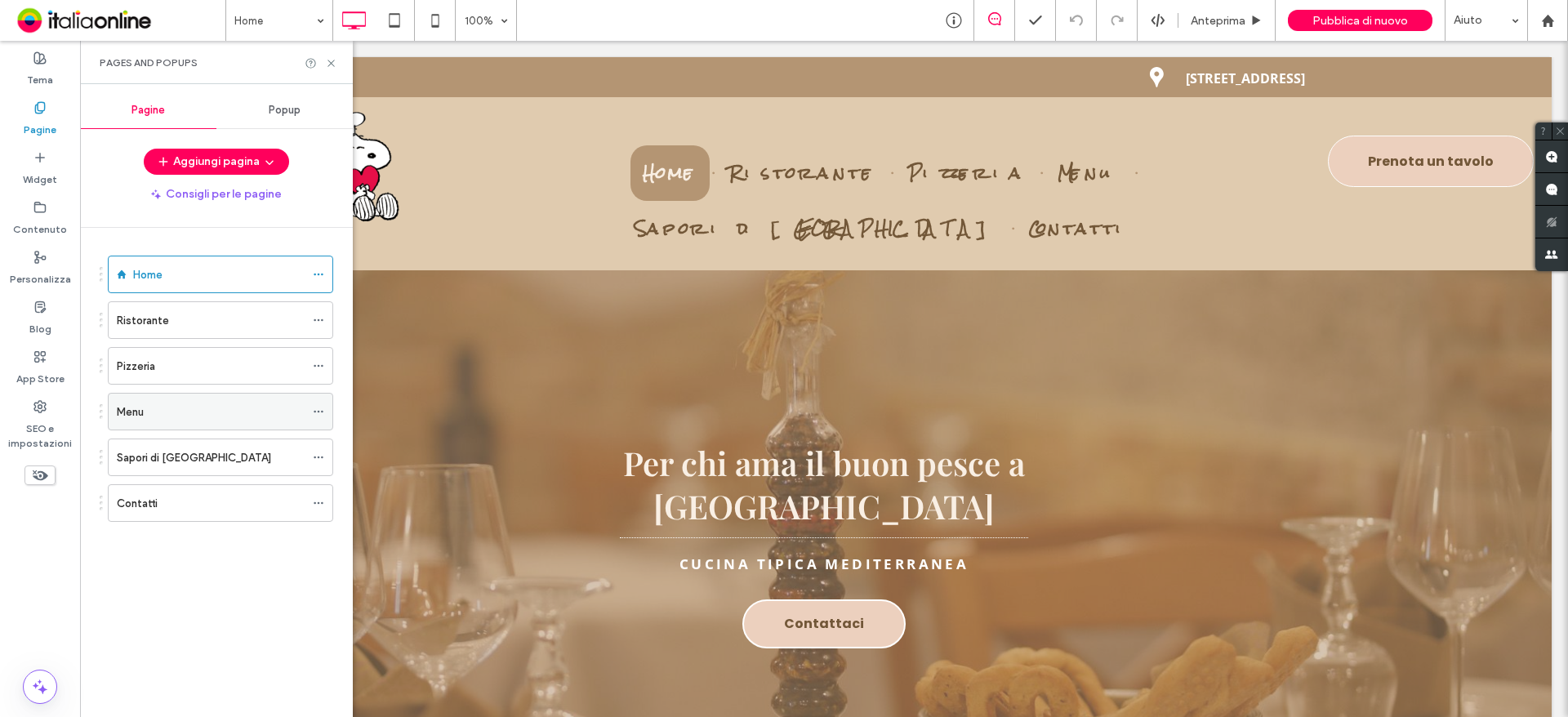
click at [132, 406] on label "Menu" at bounding box center [130, 412] width 27 height 29
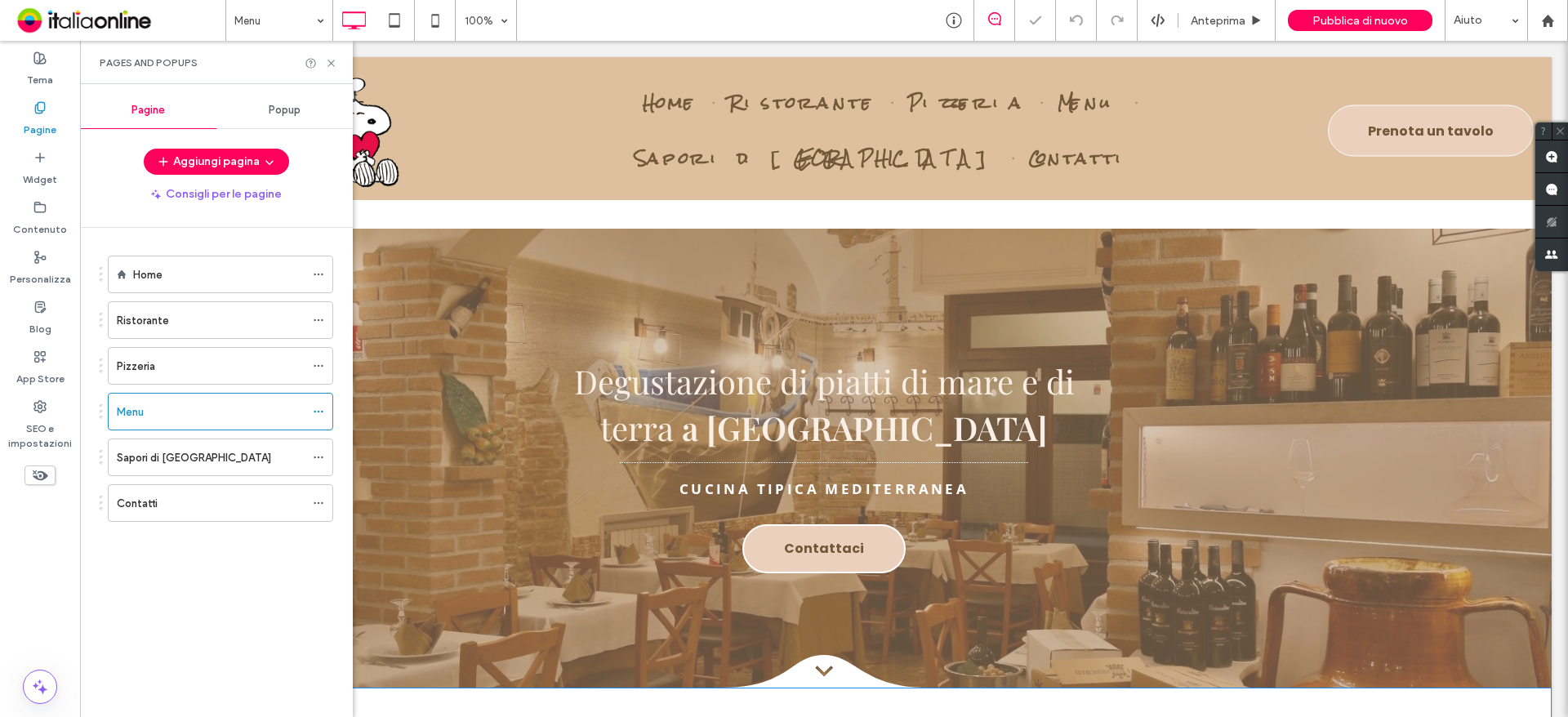
scroll to position [653, 0]
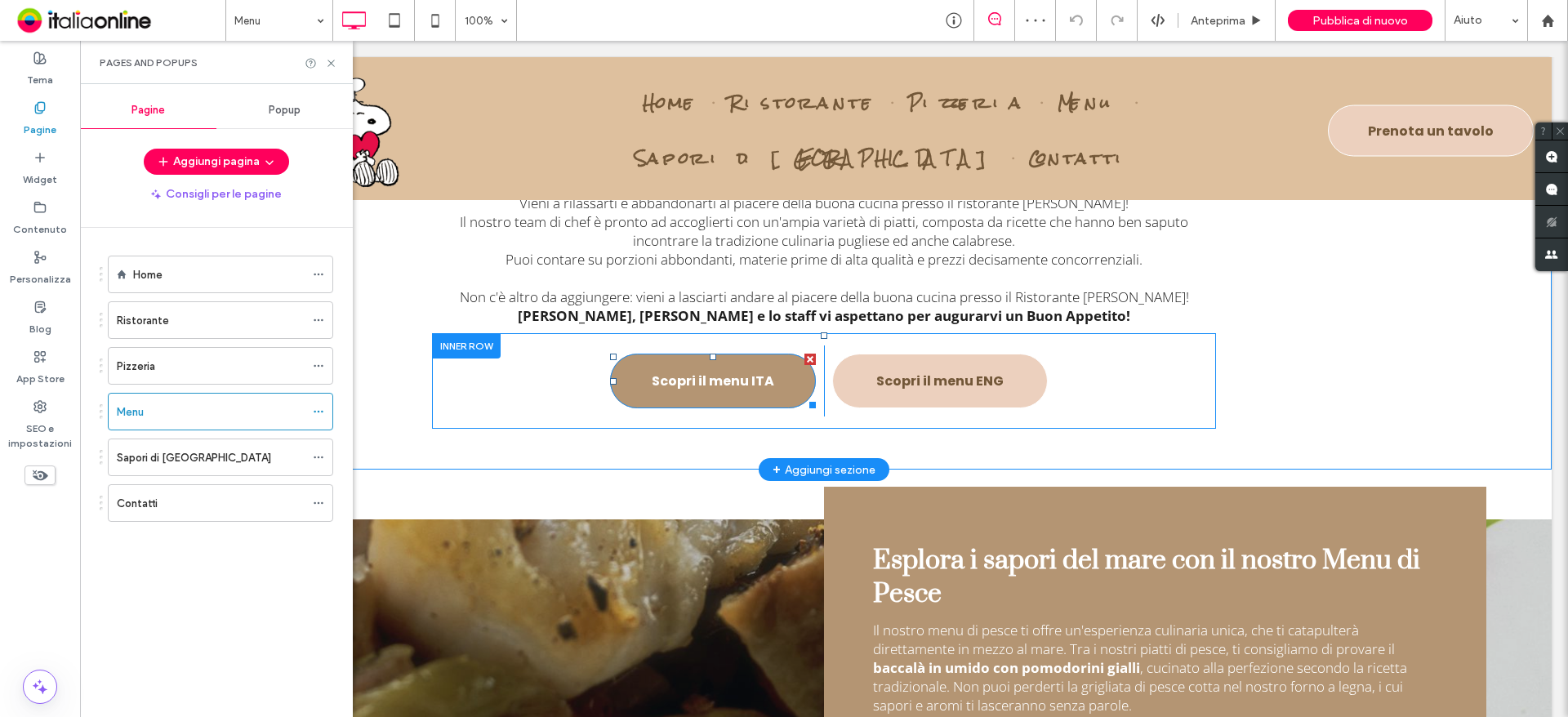
click at [686, 390] on span "Scopri il menu ITA" at bounding box center [712, 380] width 123 height 37
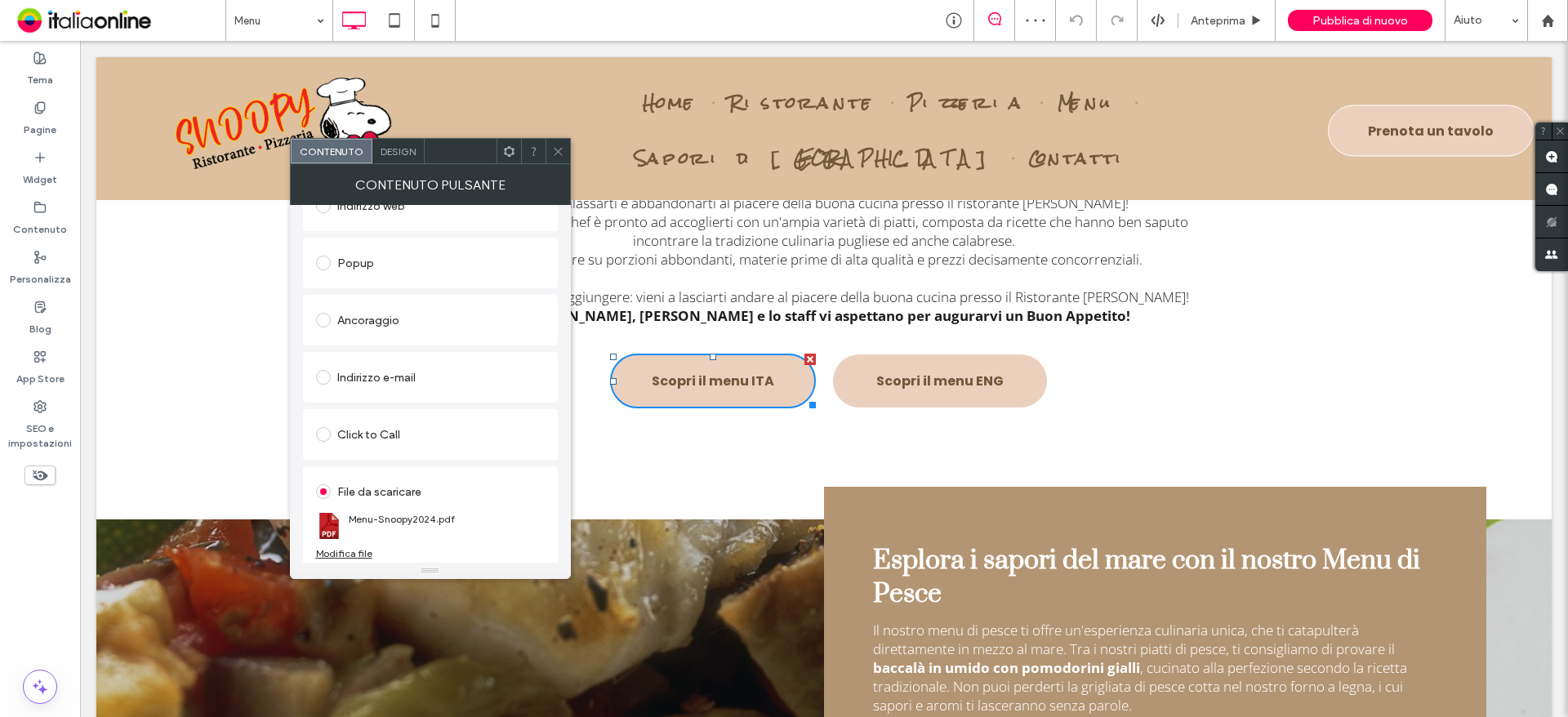
scroll to position [273, 0]
click at [354, 547] on div "Modifica file" at bounding box center [344, 549] width 56 height 13
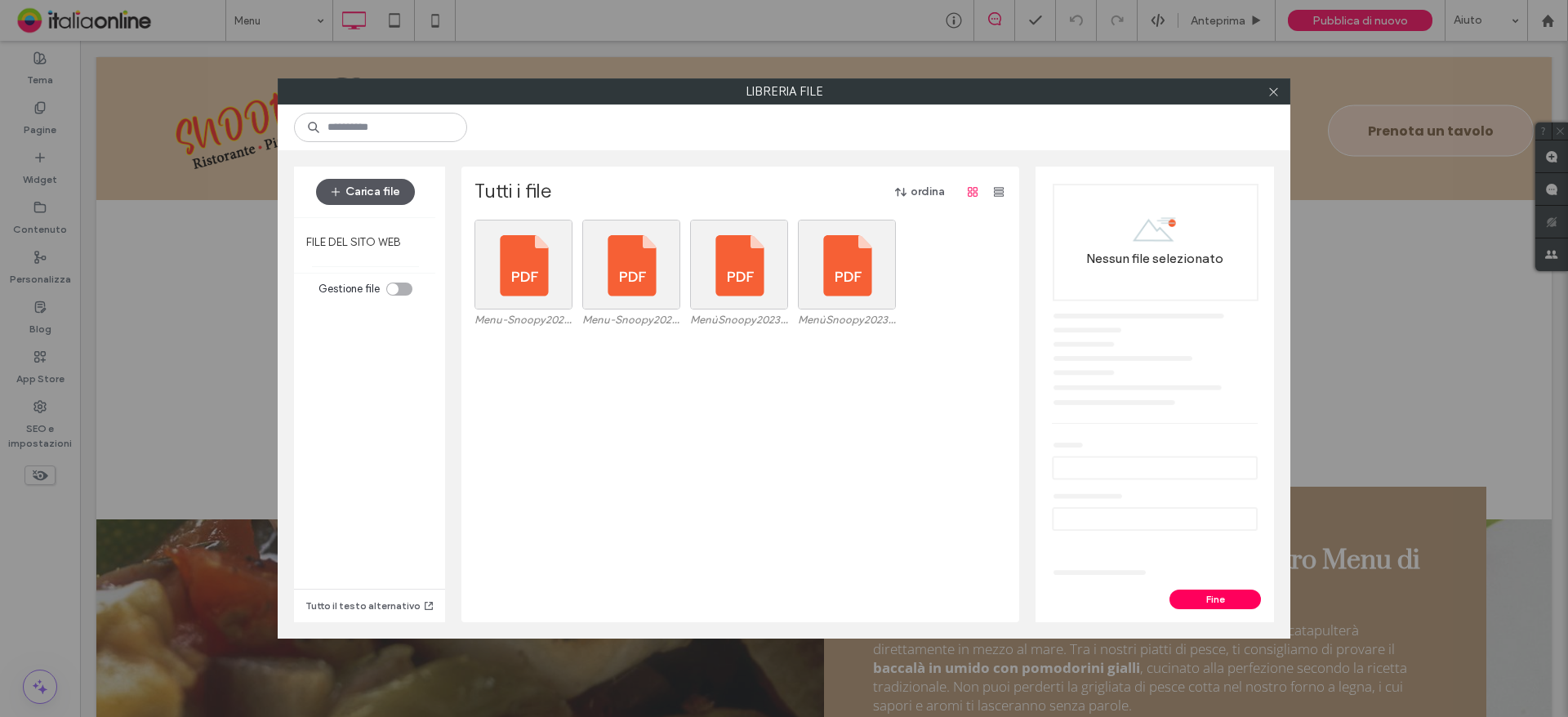
click at [360, 192] on button "Carica file" at bounding box center [365, 192] width 98 height 26
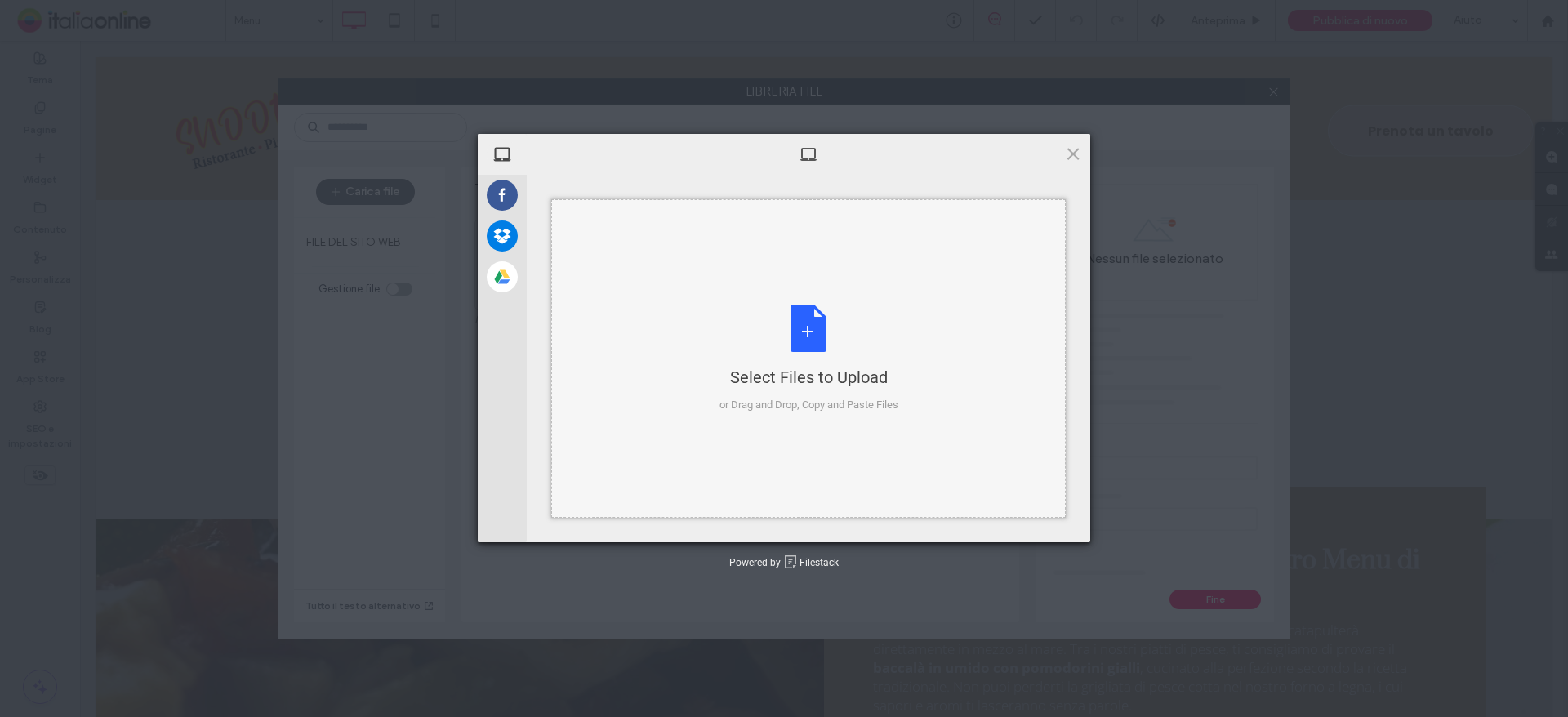
click at [744, 343] on div "Select Files to Upload or Drag and Drop, Copy and Paste Files" at bounding box center [809, 358] width 179 height 108
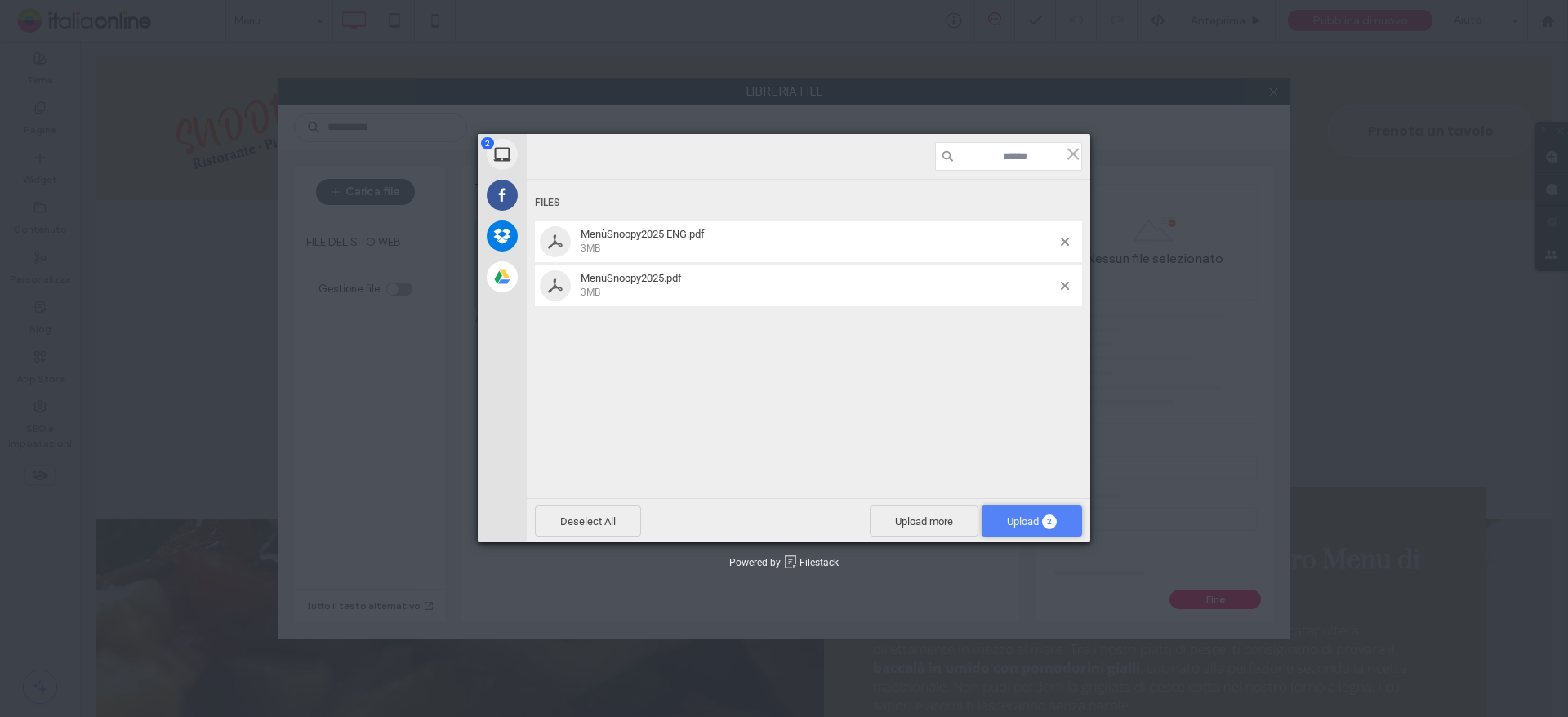
click at [1021, 531] on span "Upload 2" at bounding box center [1032, 521] width 100 height 31
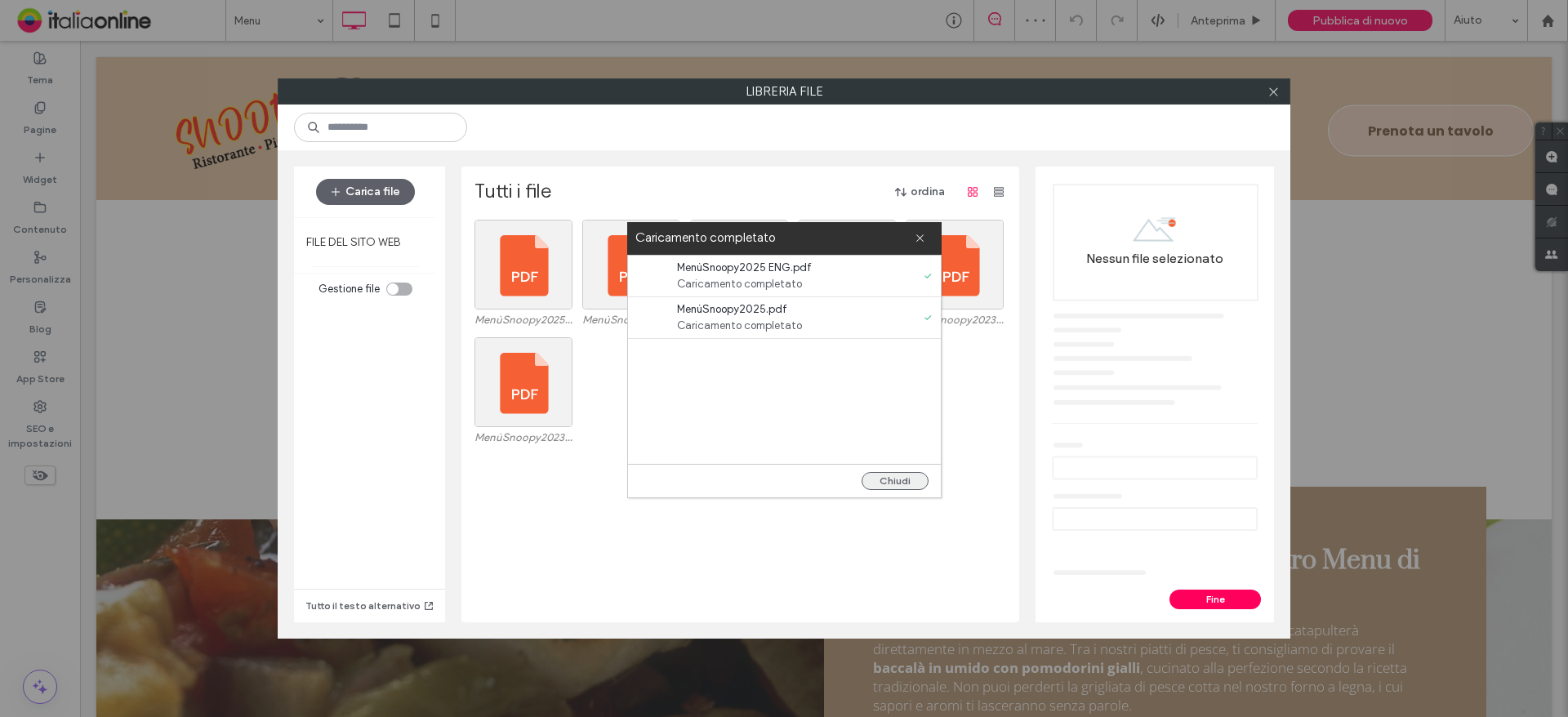
click at [899, 482] on button "Chiudi" at bounding box center [895, 481] width 67 height 18
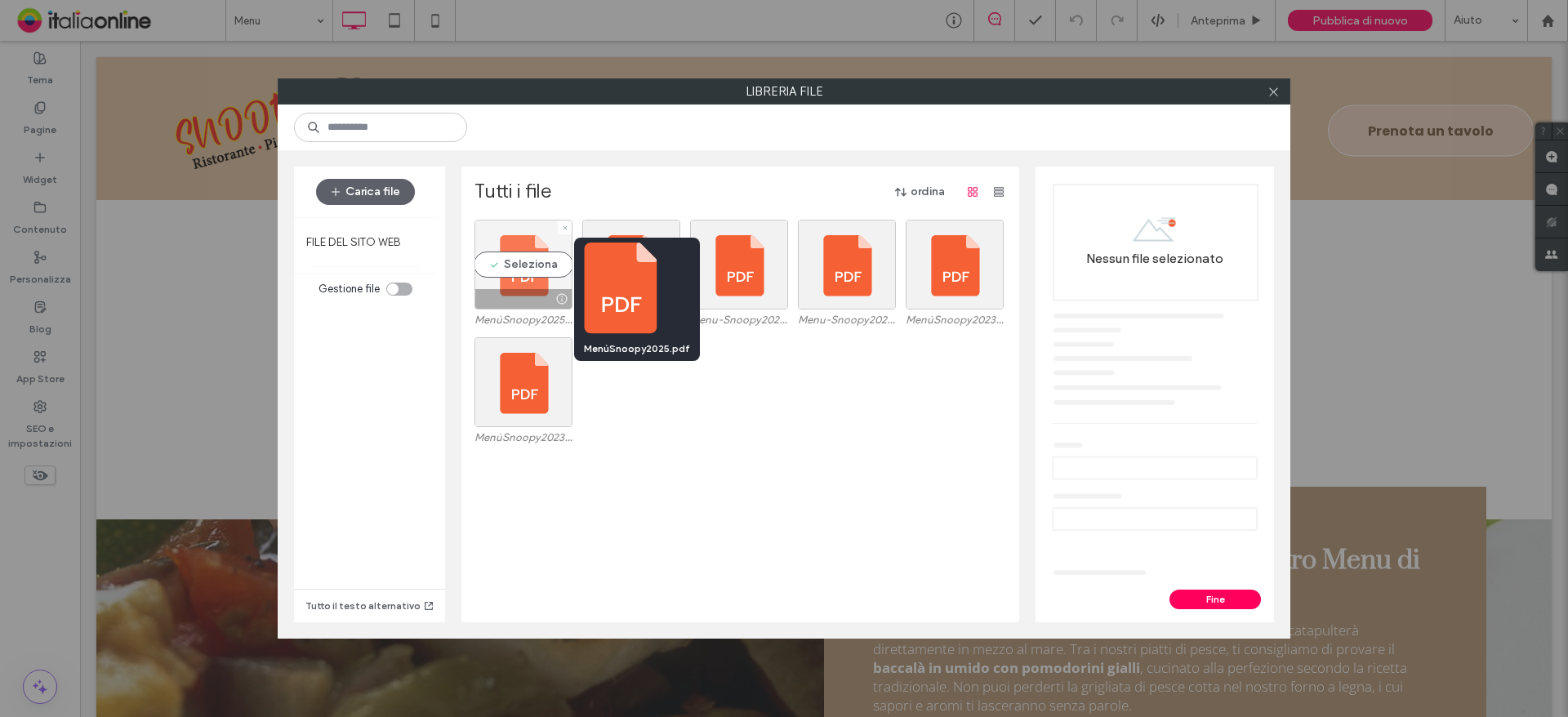
click at [554, 303] on div at bounding box center [561, 299] width 21 height 13
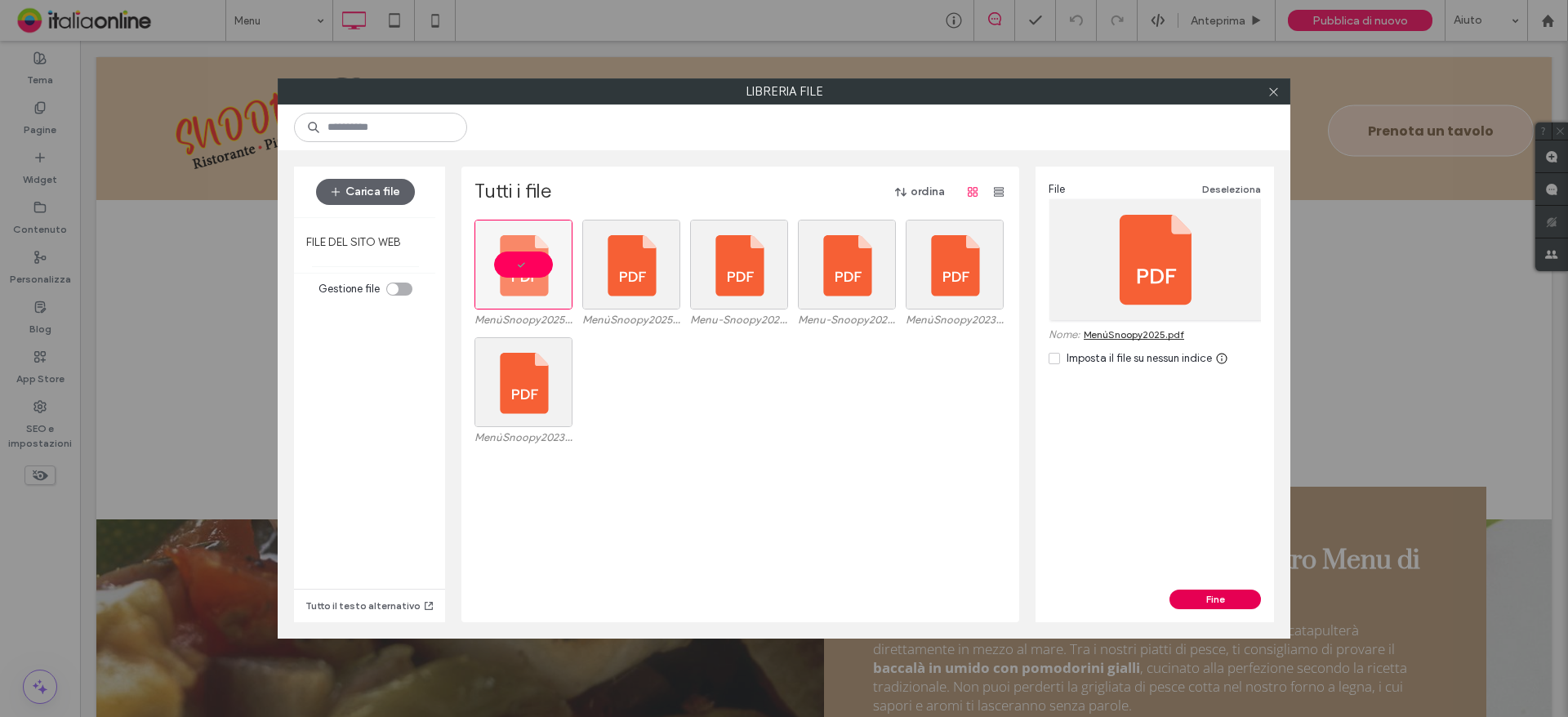
click at [1196, 600] on button "Fine" at bounding box center [1215, 600] width 91 height 20
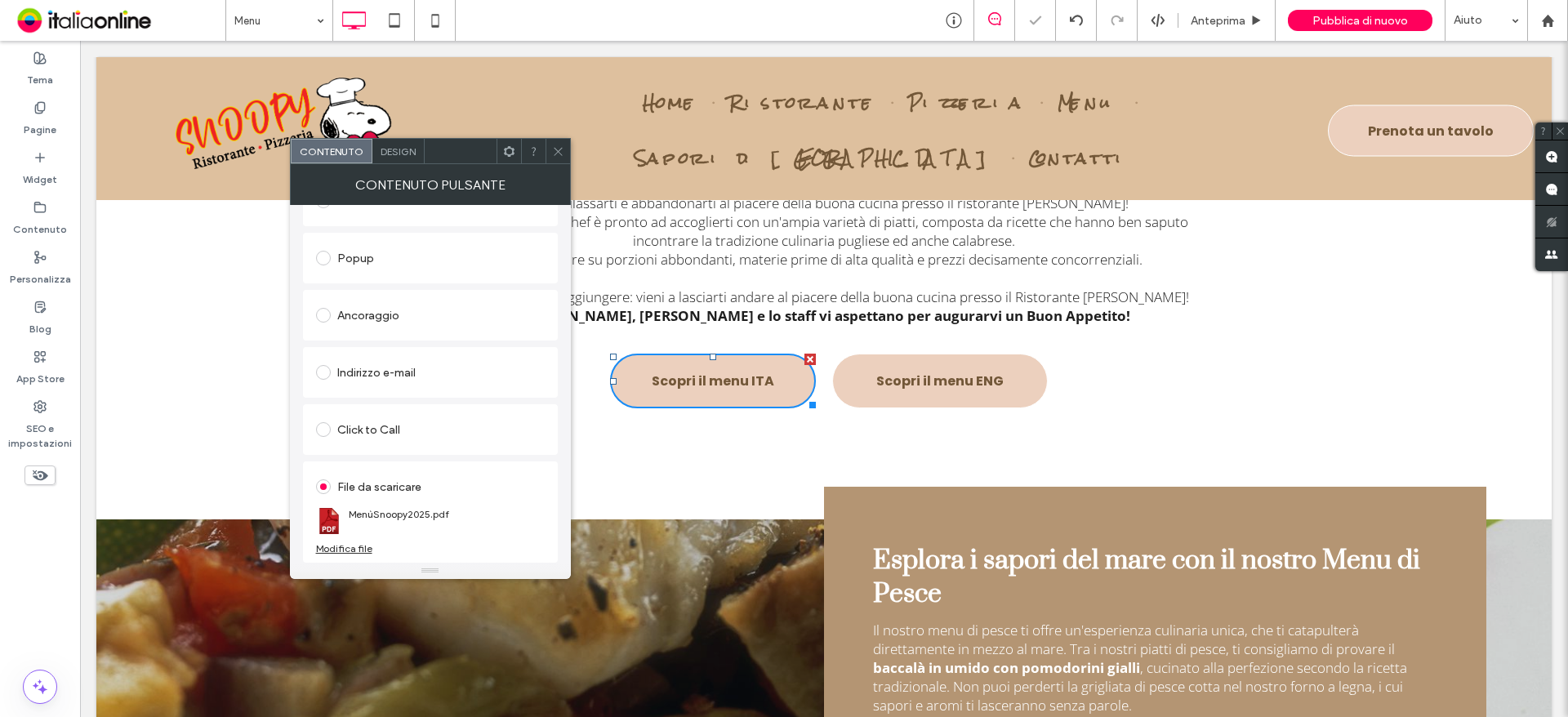
drag, startPoint x: 553, startPoint y: 151, endPoint x: 636, endPoint y: 199, distance: 95.9
click at [553, 151] on icon at bounding box center [558, 151] width 13 height 13
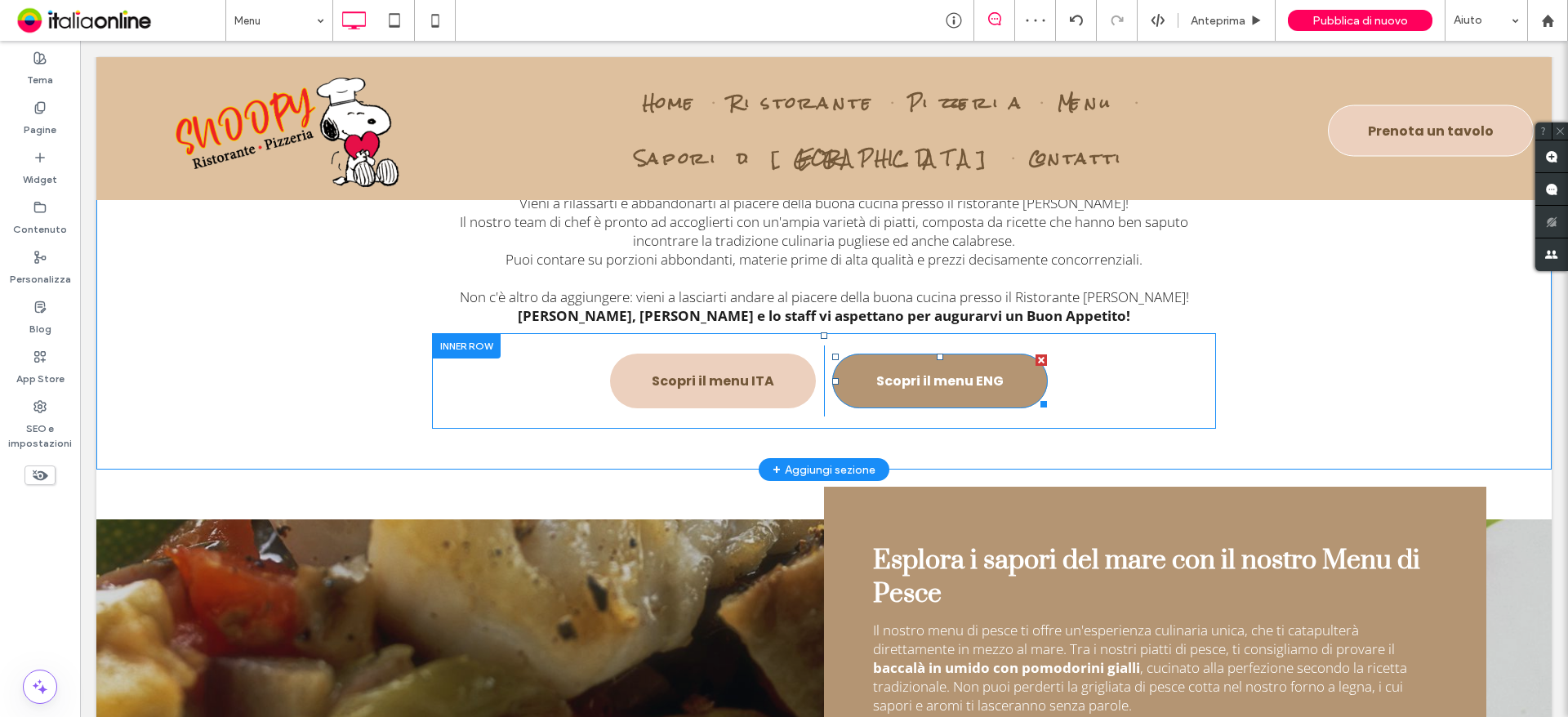
click at [890, 391] on span "Scopri il menu ENG" at bounding box center [940, 380] width 127 height 37
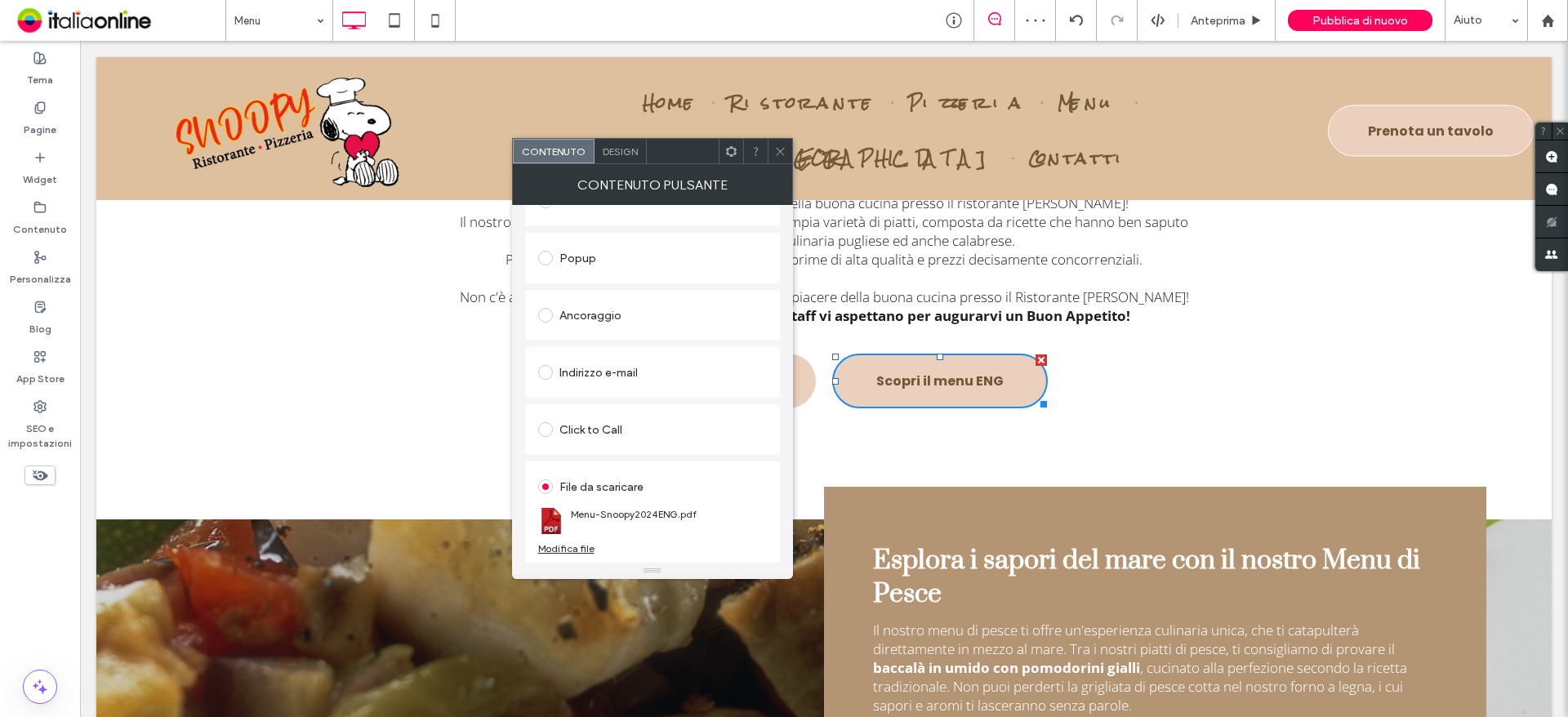
click at [585, 556] on div "File da scaricare Menu-Snoopy2024ENG.pdf Modifica file" at bounding box center [652, 512] width 255 height 101
click at [577, 542] on div "Modifica file" at bounding box center [566, 549] width 56 height 13
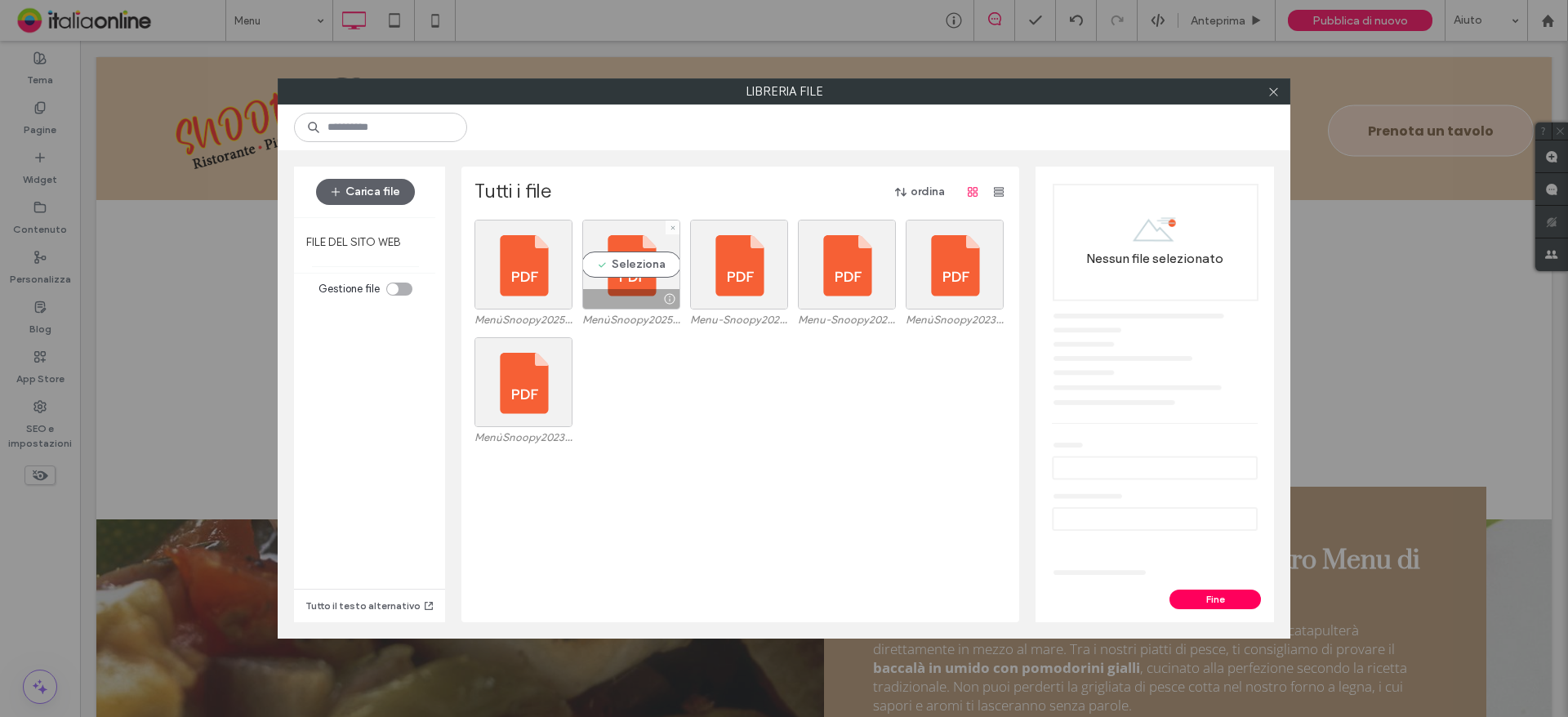
click at [600, 318] on label "MenùSnoopy2025 ENG.pdf" at bounding box center [632, 320] width 98 height 13
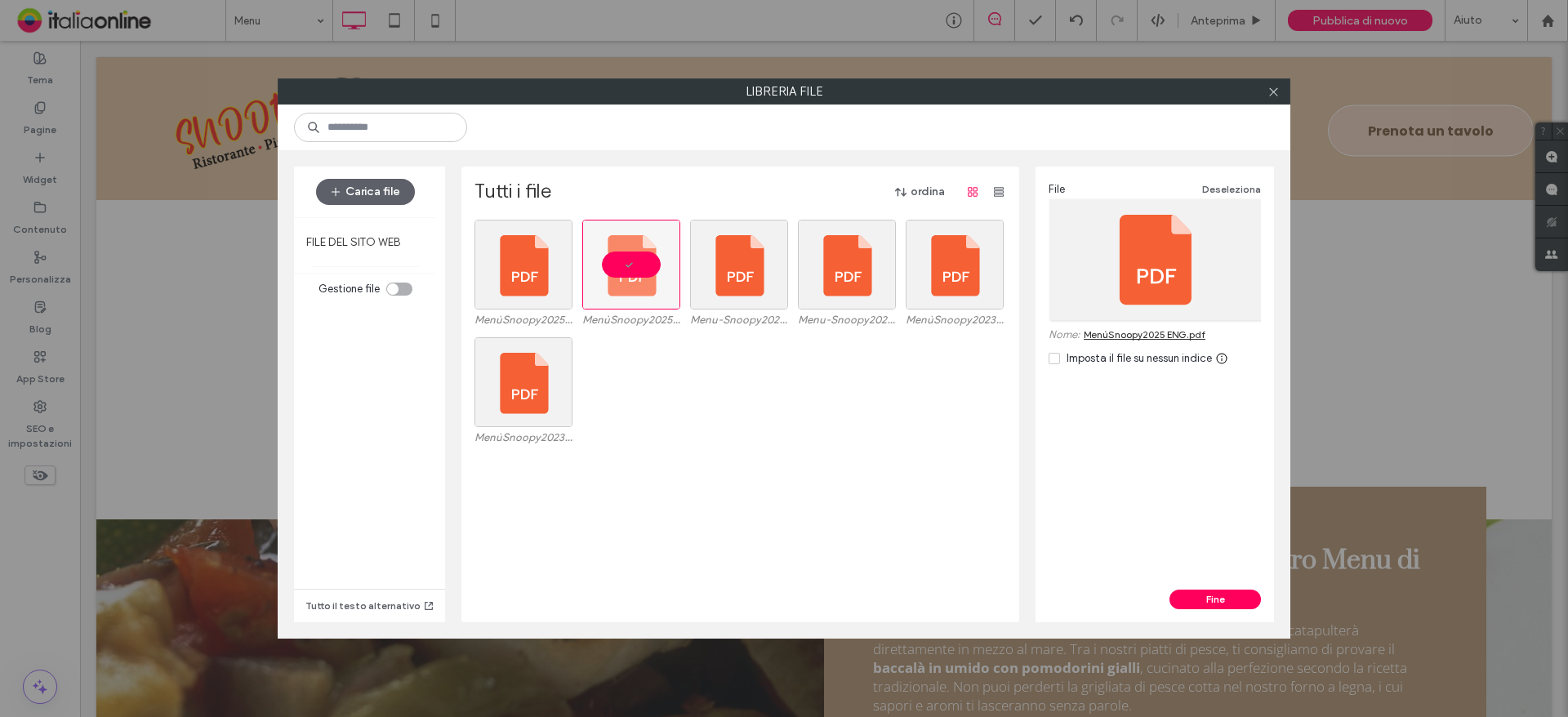
click at [1219, 589] on div "File Deseleziona Nome: MenùSnoopy2025 ENG.pdf Imposta il file su nessun indice" at bounding box center [1155, 378] width 238 height 423
click at [1216, 602] on button "Fine" at bounding box center [1215, 600] width 91 height 20
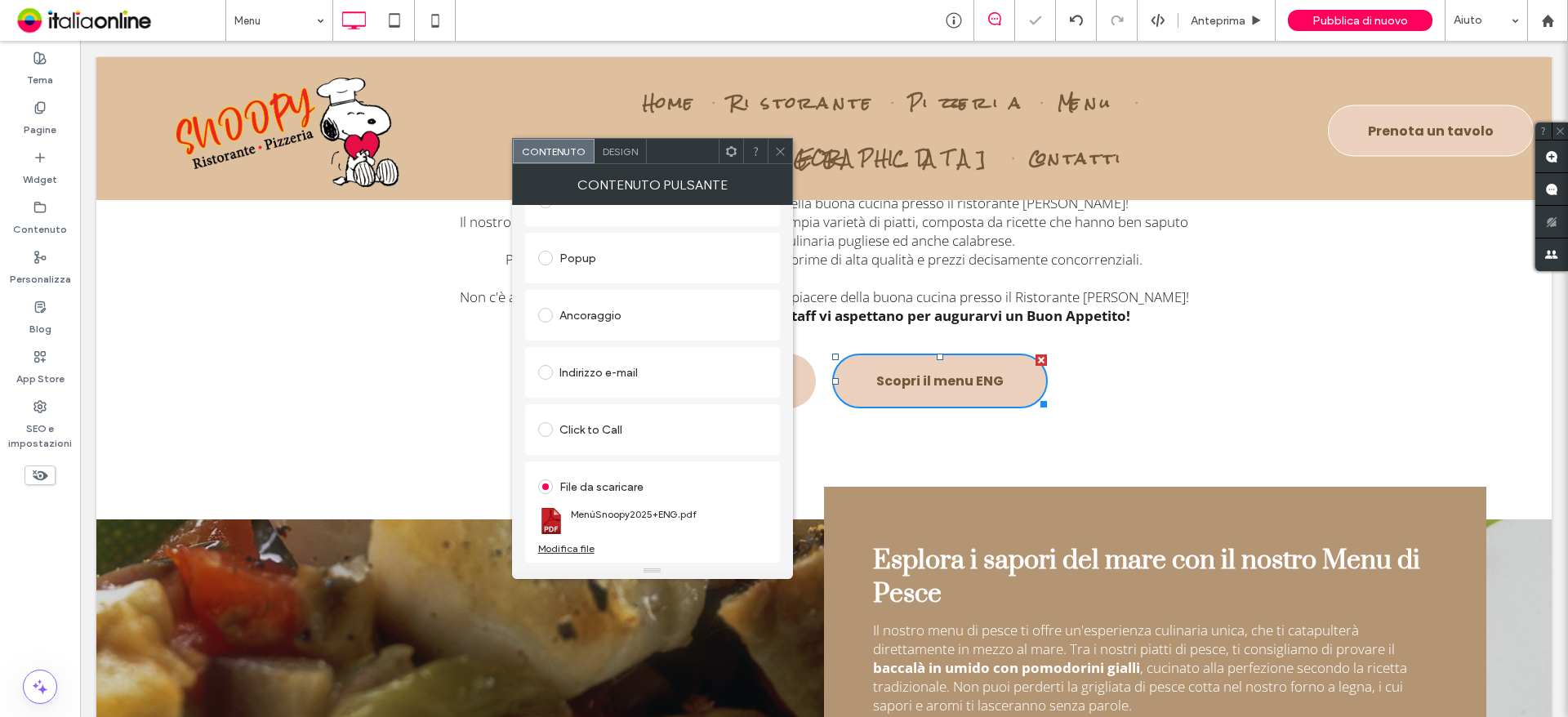
click at [780, 163] on span at bounding box center [780, 150] width 13 height 24
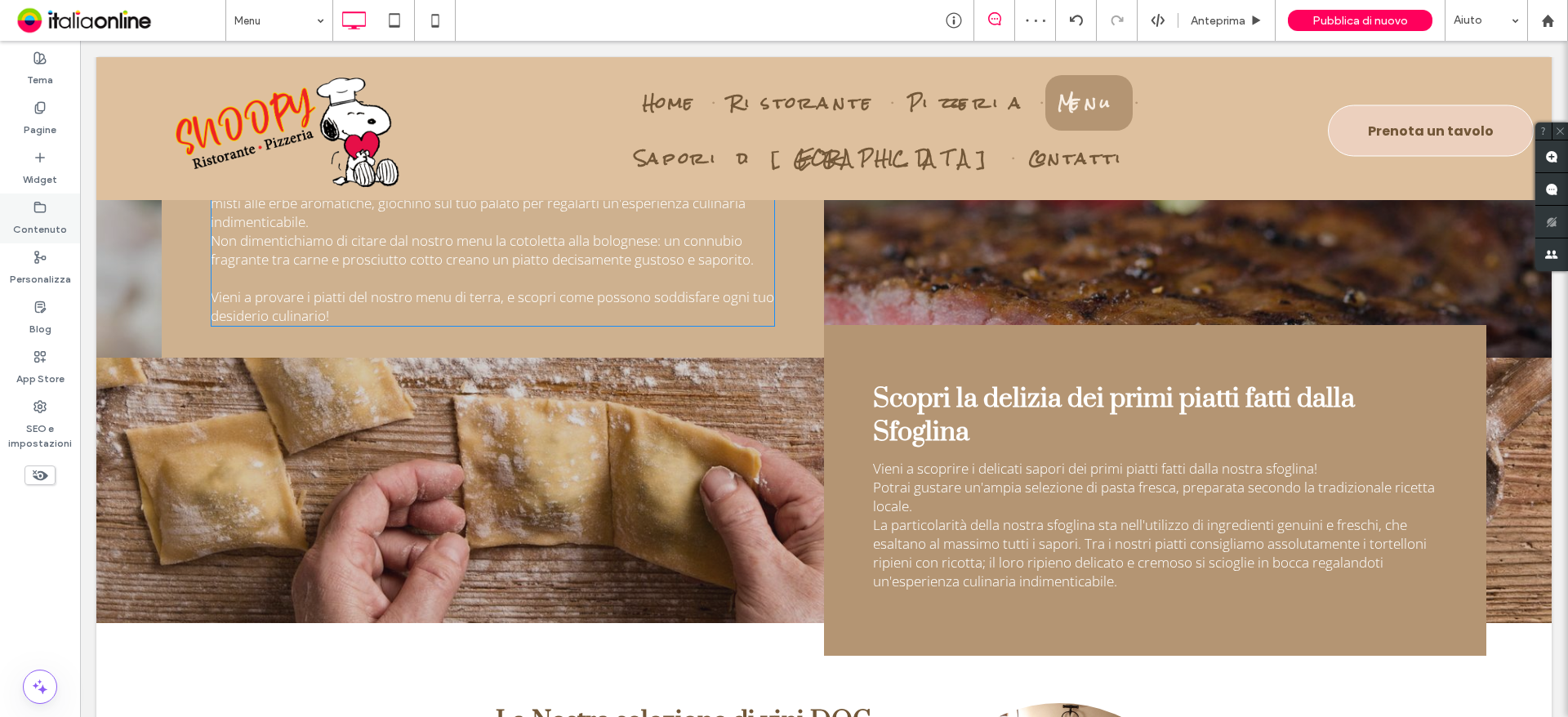
scroll to position [1634, 0]
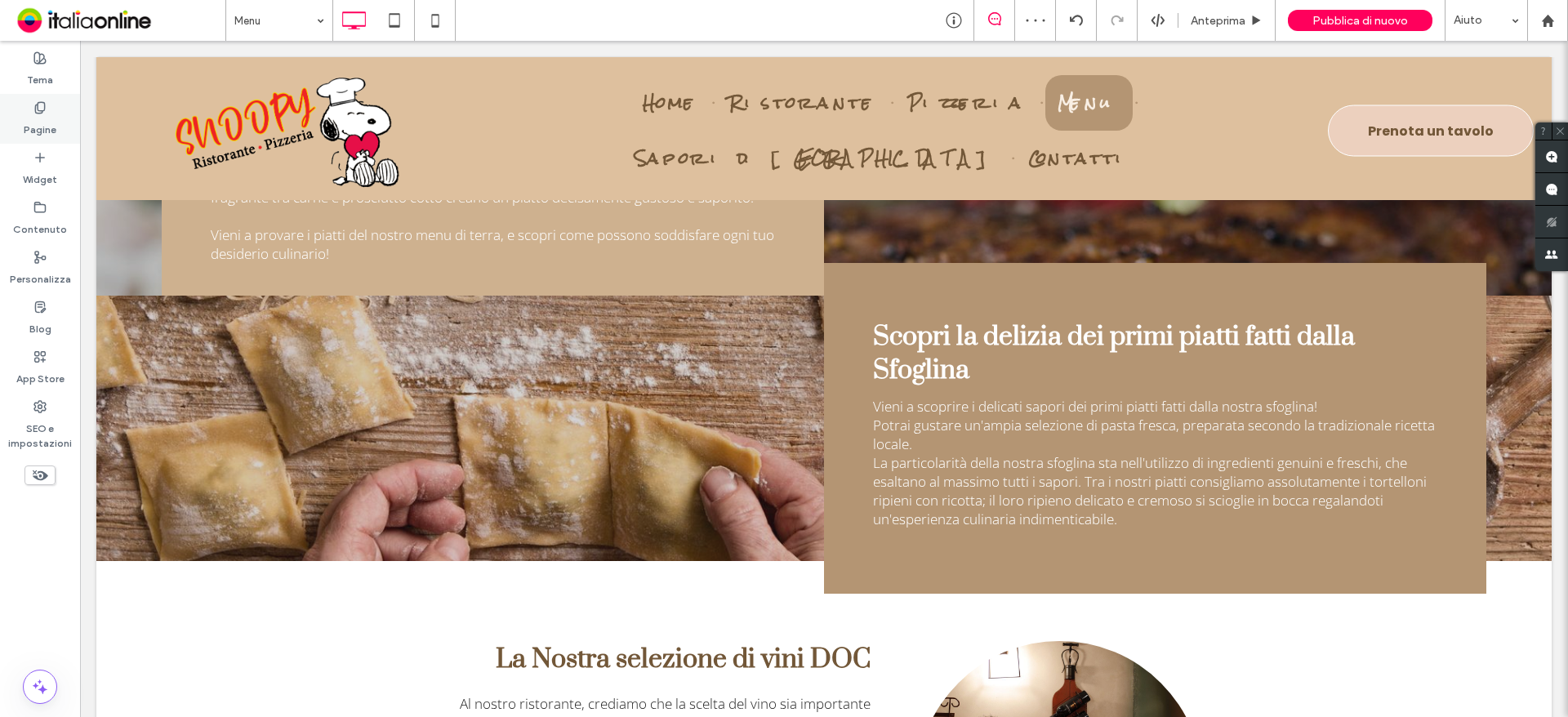
click at [27, 122] on label "Pagine" at bounding box center [39, 126] width 33 height 23
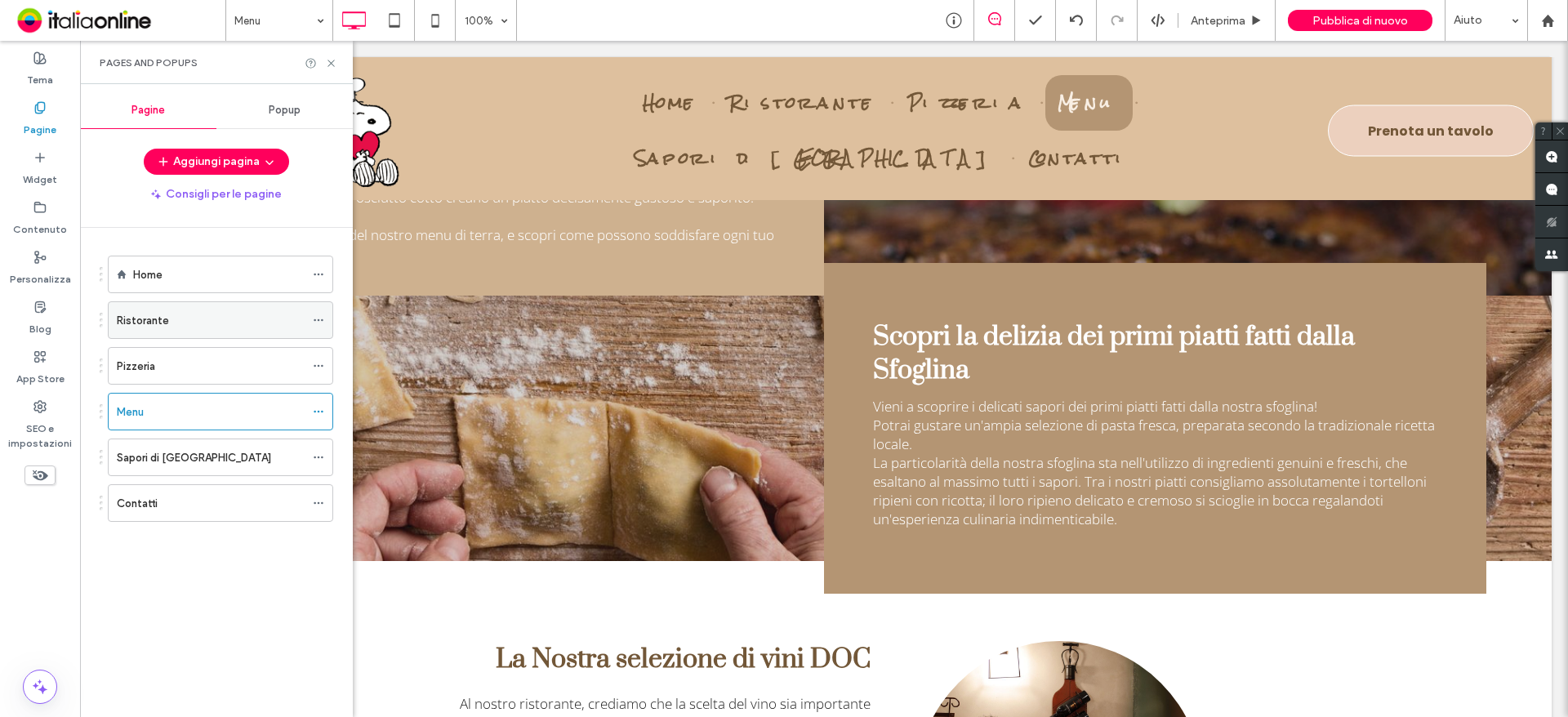
click at [172, 305] on div "Ristorante" at bounding box center [210, 320] width 188 height 36
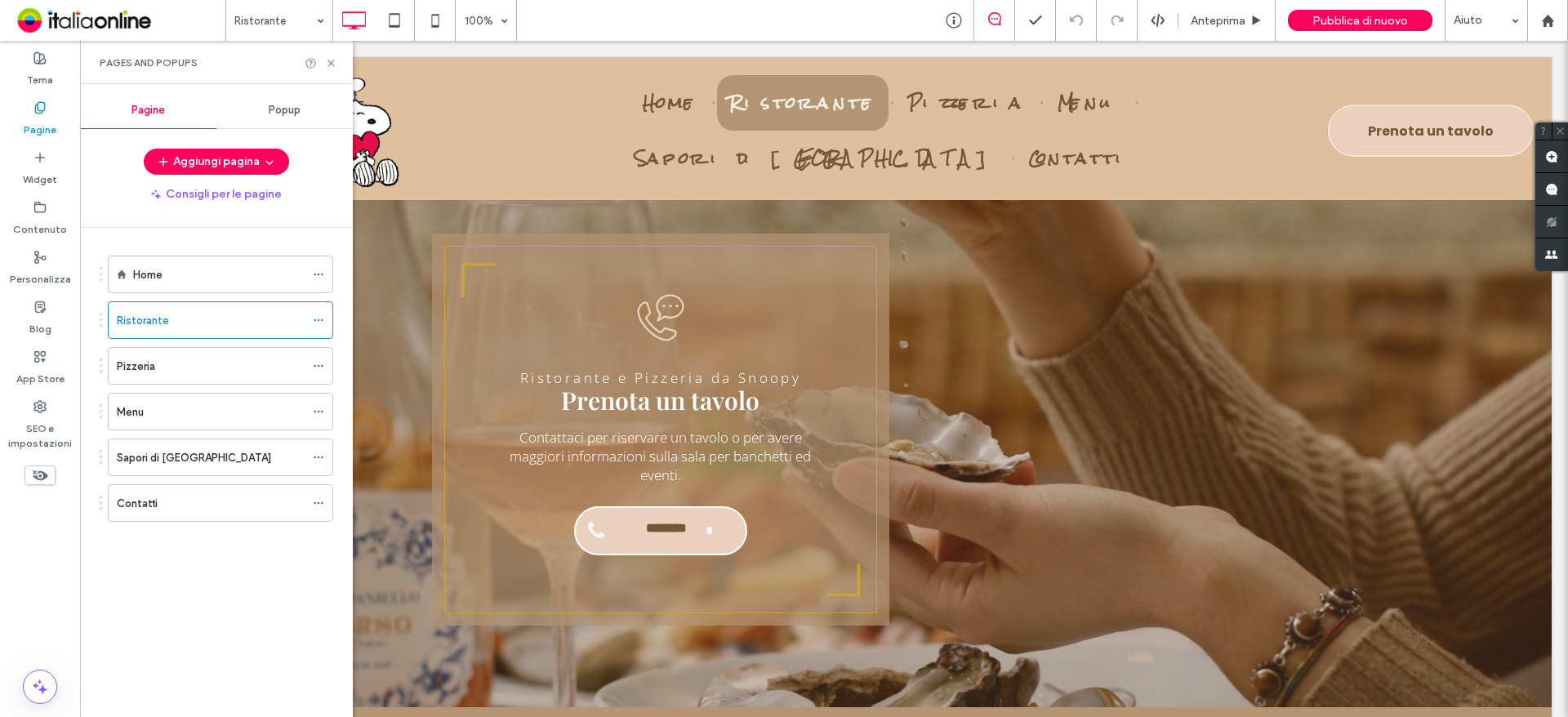
scroll to position [3874, 0]
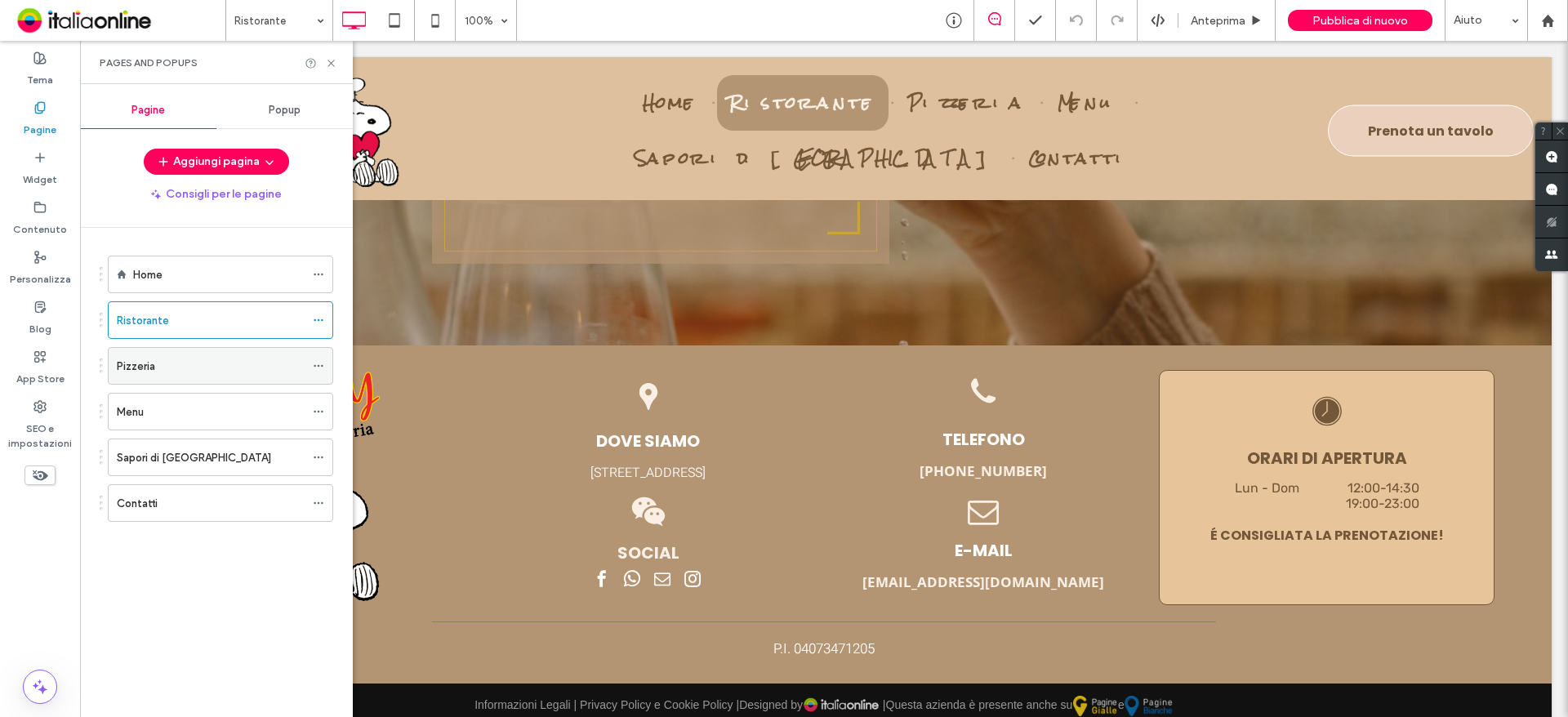
click at [184, 372] on div "Pizzeria" at bounding box center [210, 366] width 188 height 17
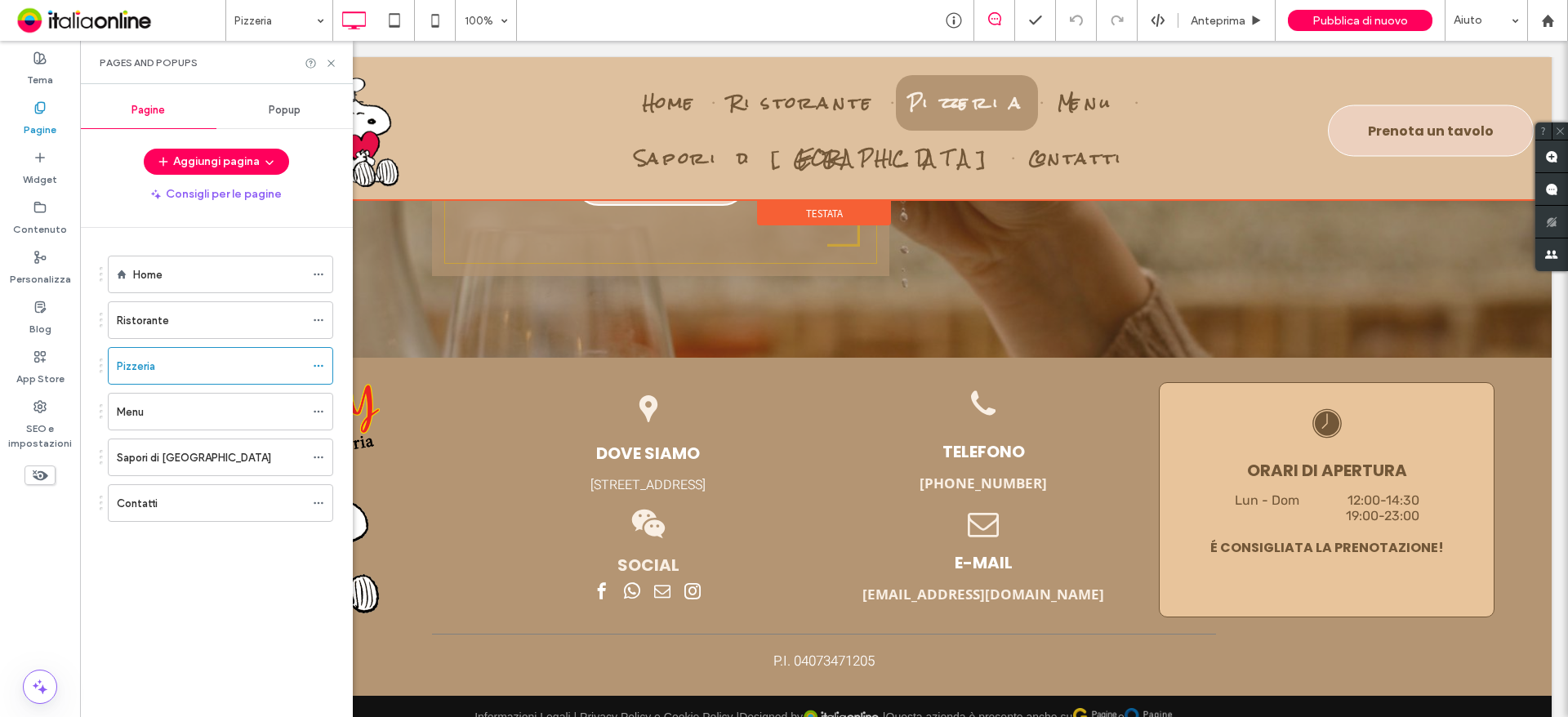
scroll to position [2647, 0]
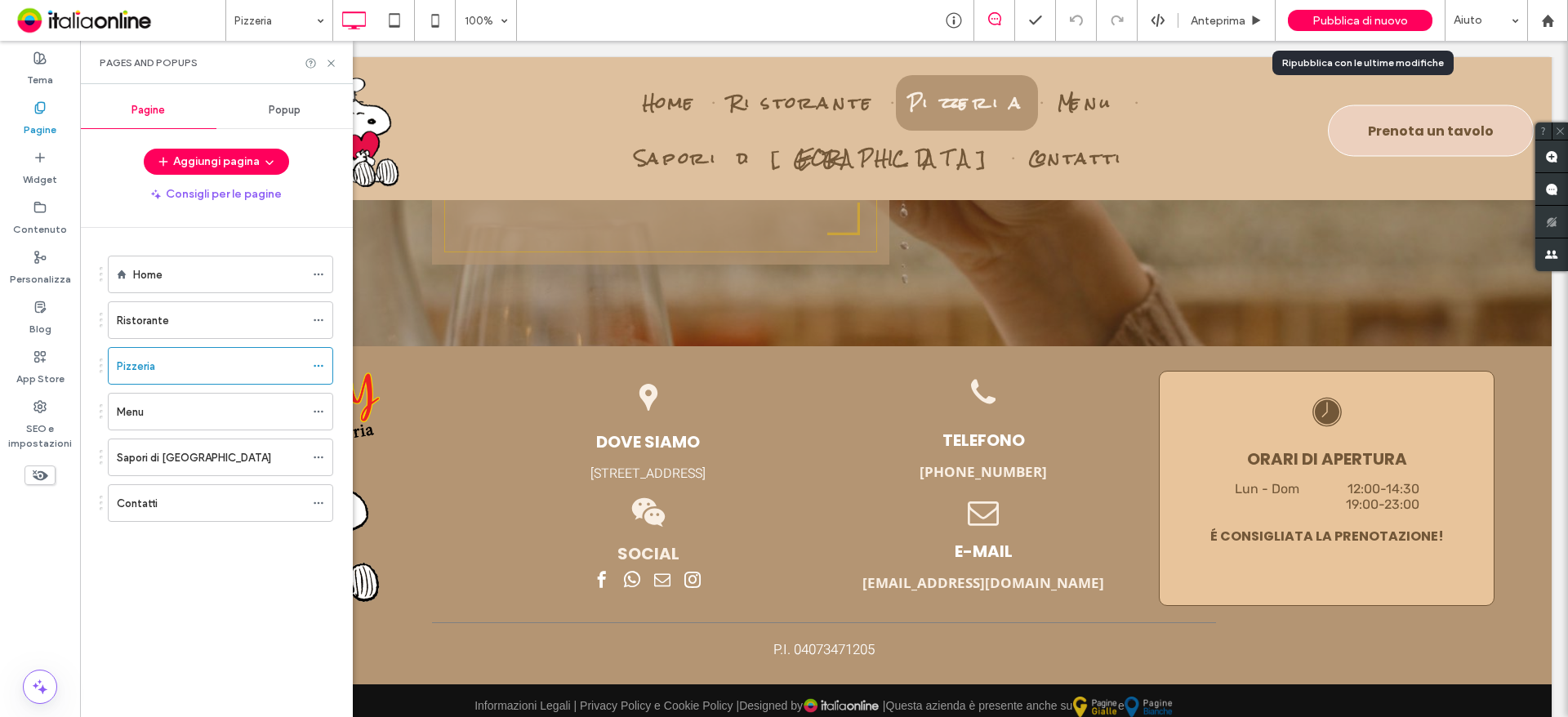
click at [1359, 17] on span "Pubblica di nuovo" at bounding box center [1360, 21] width 96 height 14
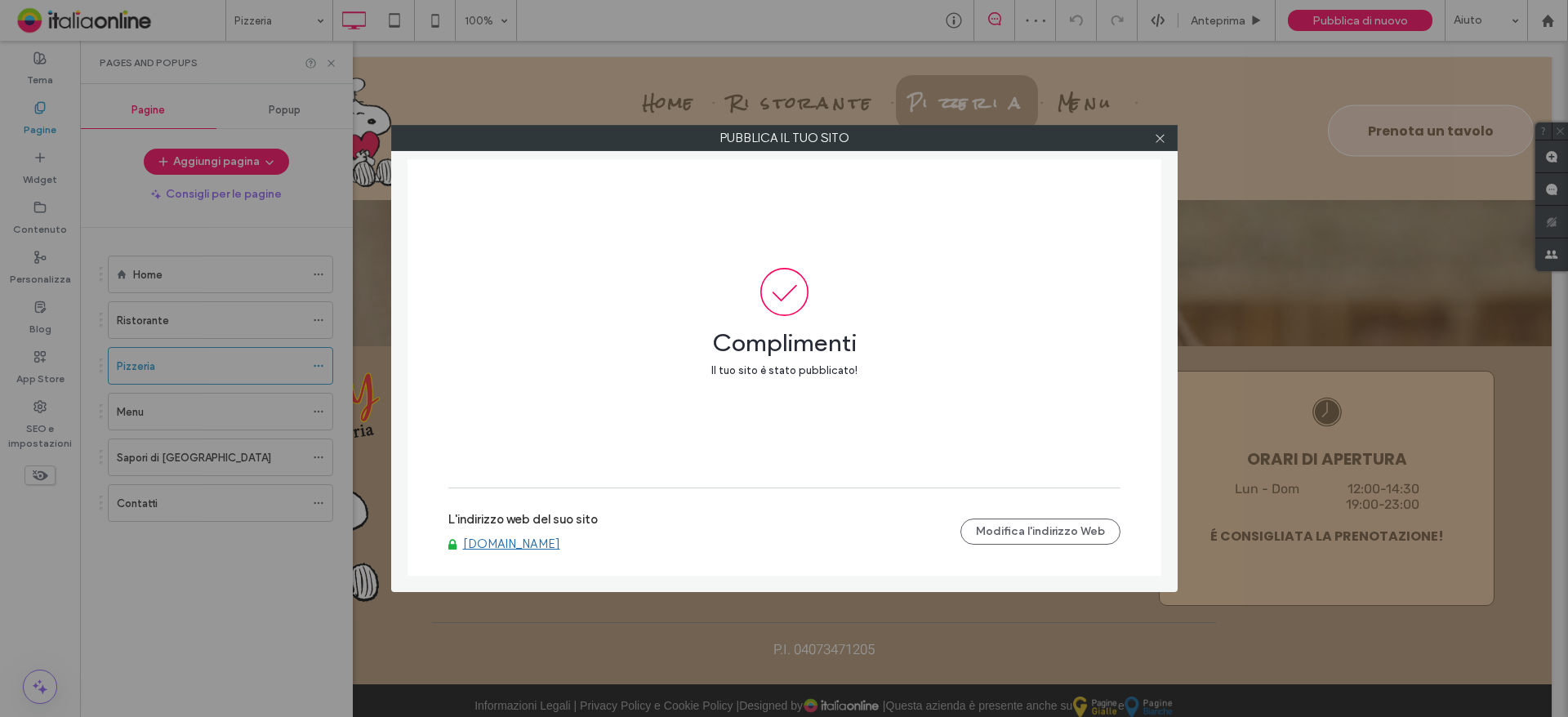
click at [515, 525] on label "L'indirizzo web del suo sito" at bounding box center [523, 524] width 149 height 24
click at [517, 535] on label "L'indirizzo web del suo sito" at bounding box center [523, 524] width 149 height 24
click at [525, 546] on link "www.ristorantepizzeriasnoopy.it" at bounding box center [511, 544] width 98 height 14
click at [1163, 145] on span at bounding box center [1160, 138] width 13 height 24
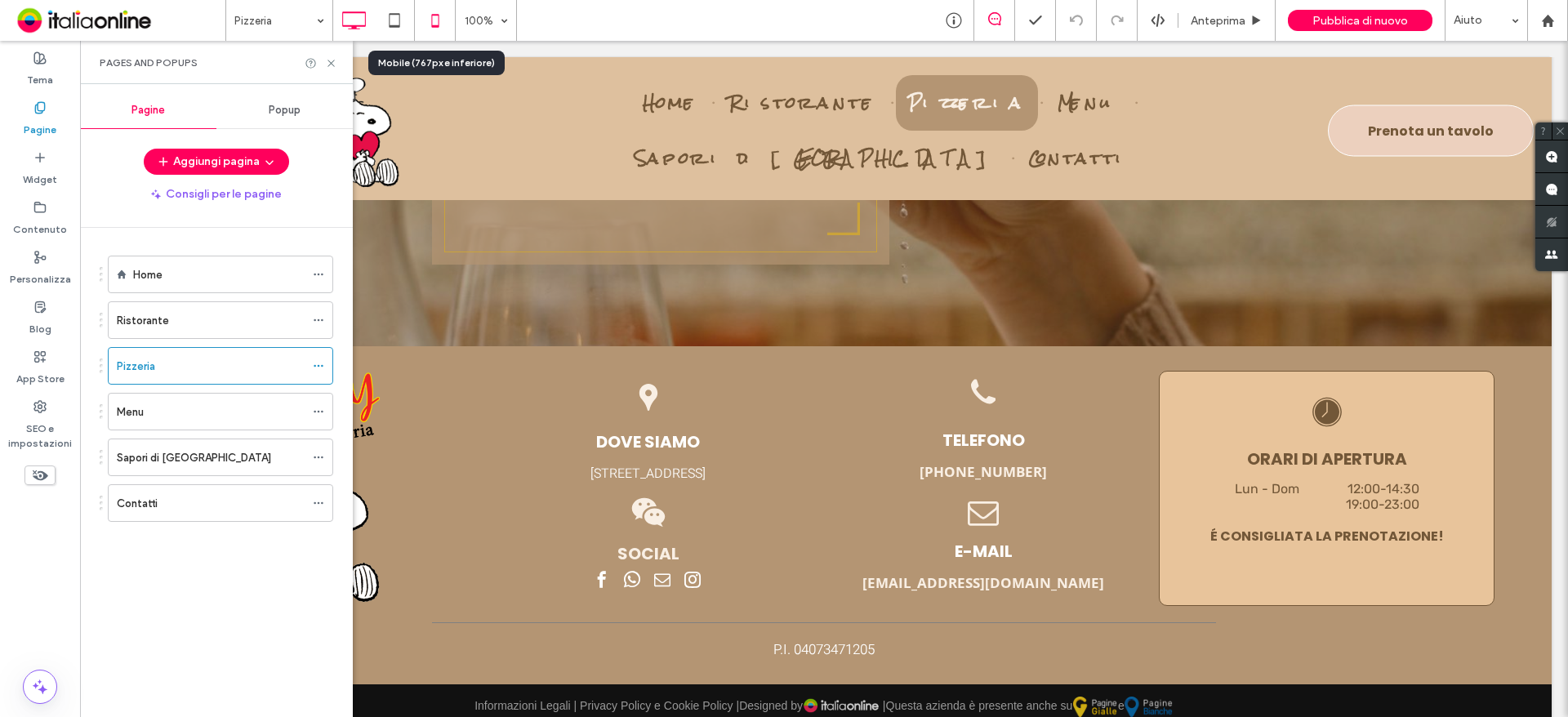
click at [441, 23] on icon at bounding box center [435, 21] width 33 height 33
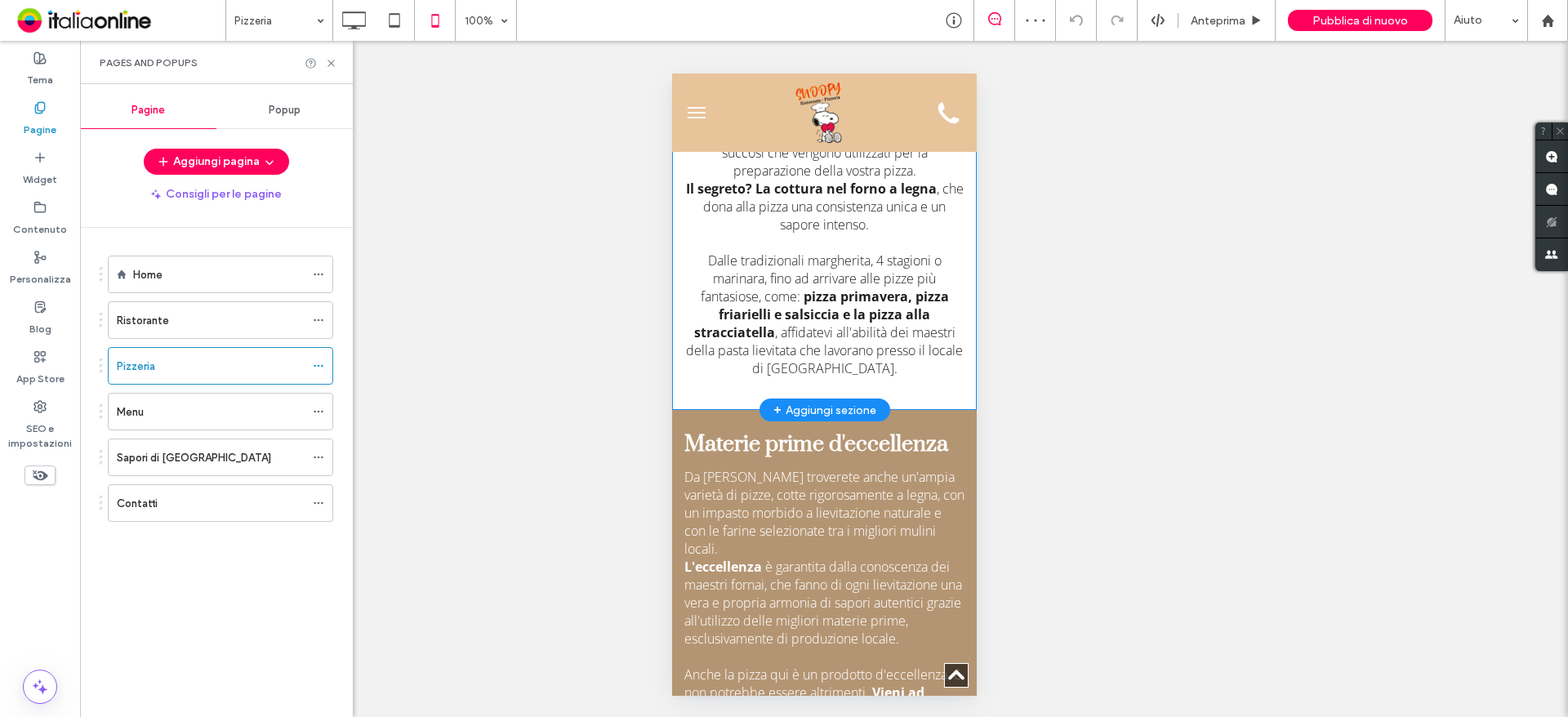
scroll to position [512, 0]
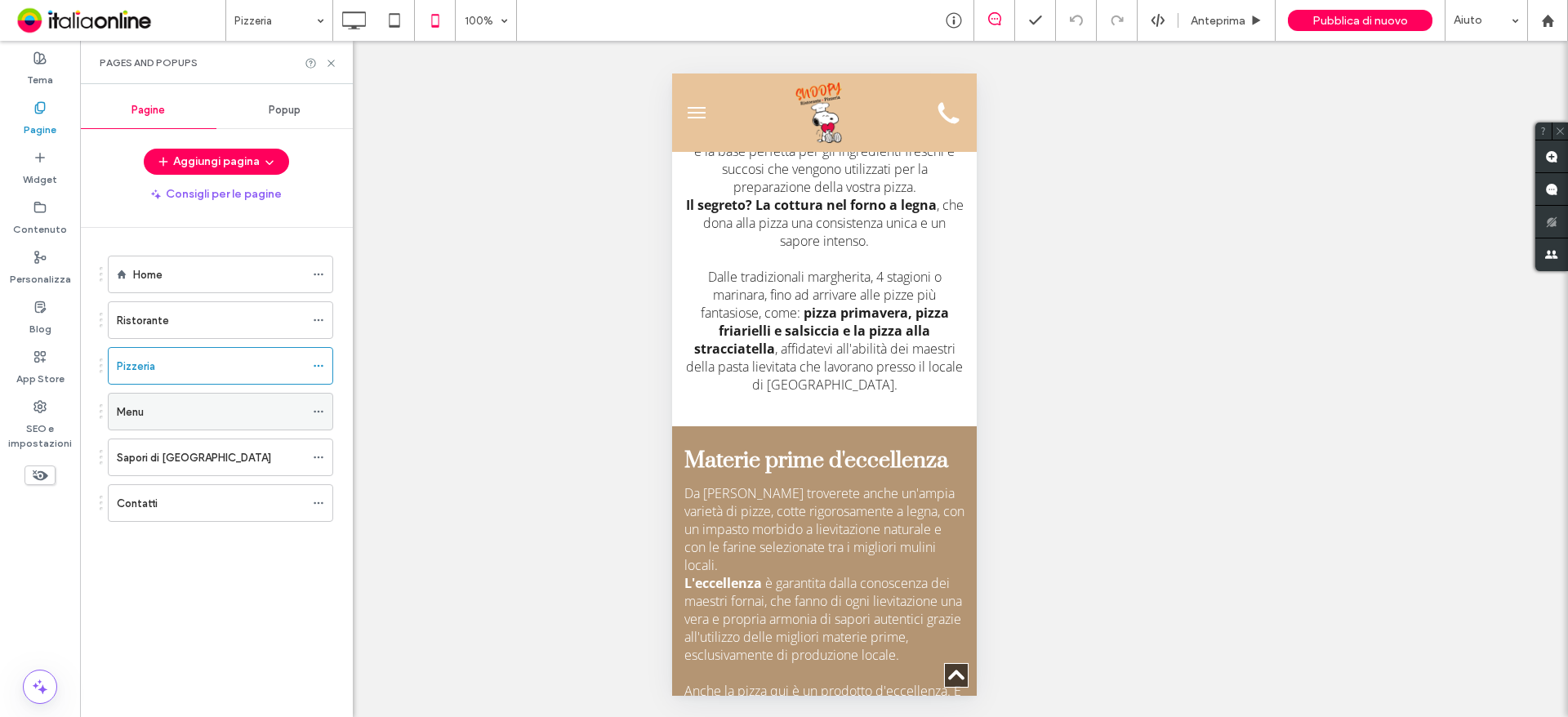
click at [196, 415] on div "Menu" at bounding box center [210, 412] width 188 height 17
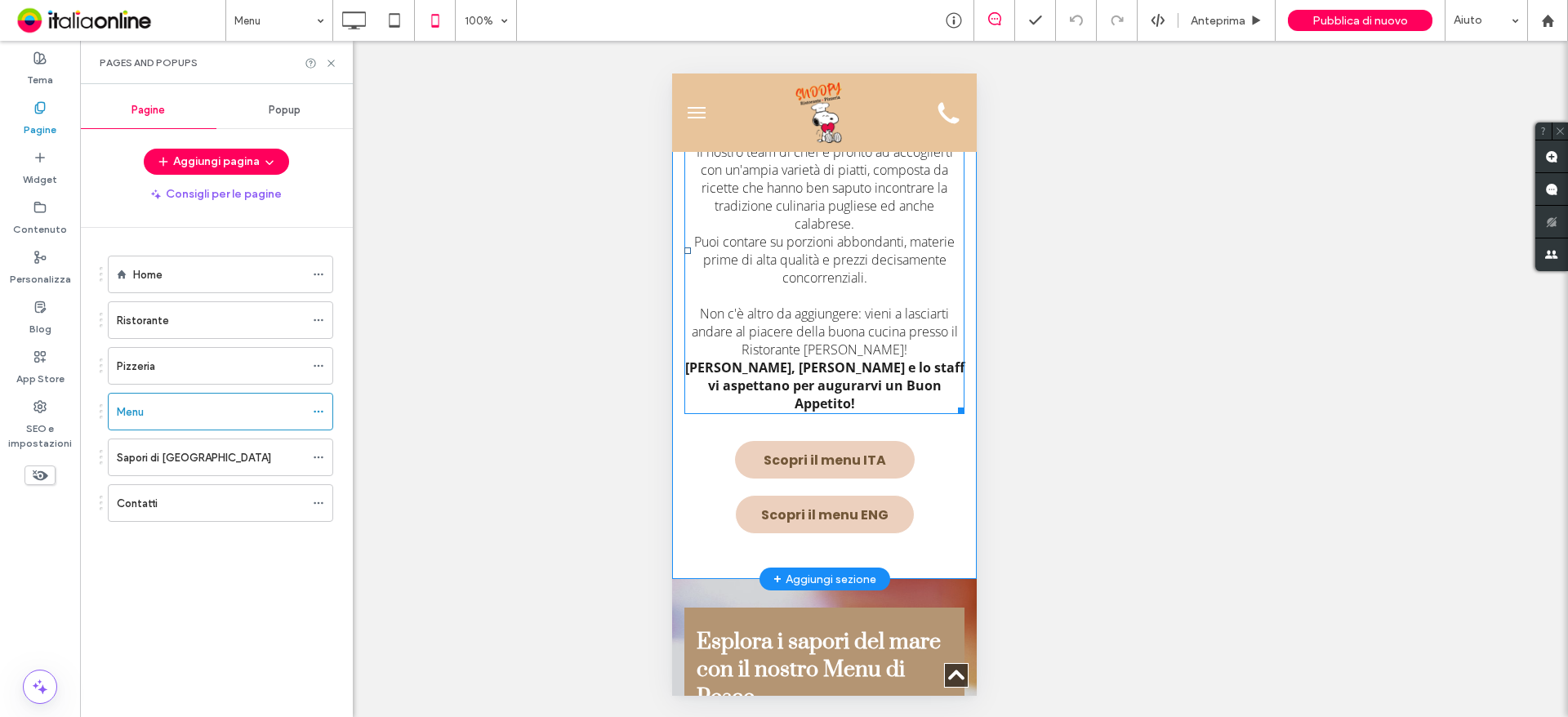
scroll to position [543, 0]
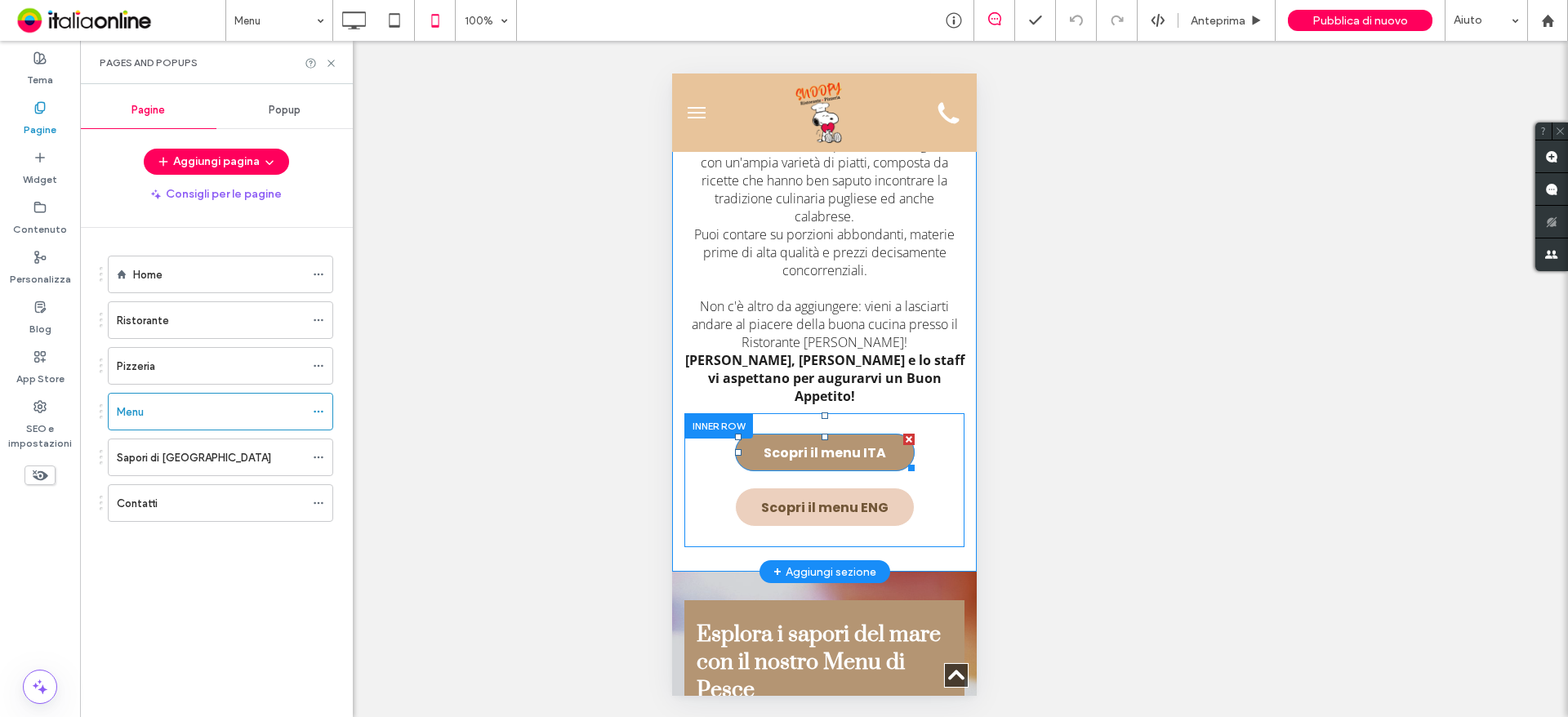
click at [820, 434] on span "Scopri il menu ITA" at bounding box center [823, 452] width 123 height 37
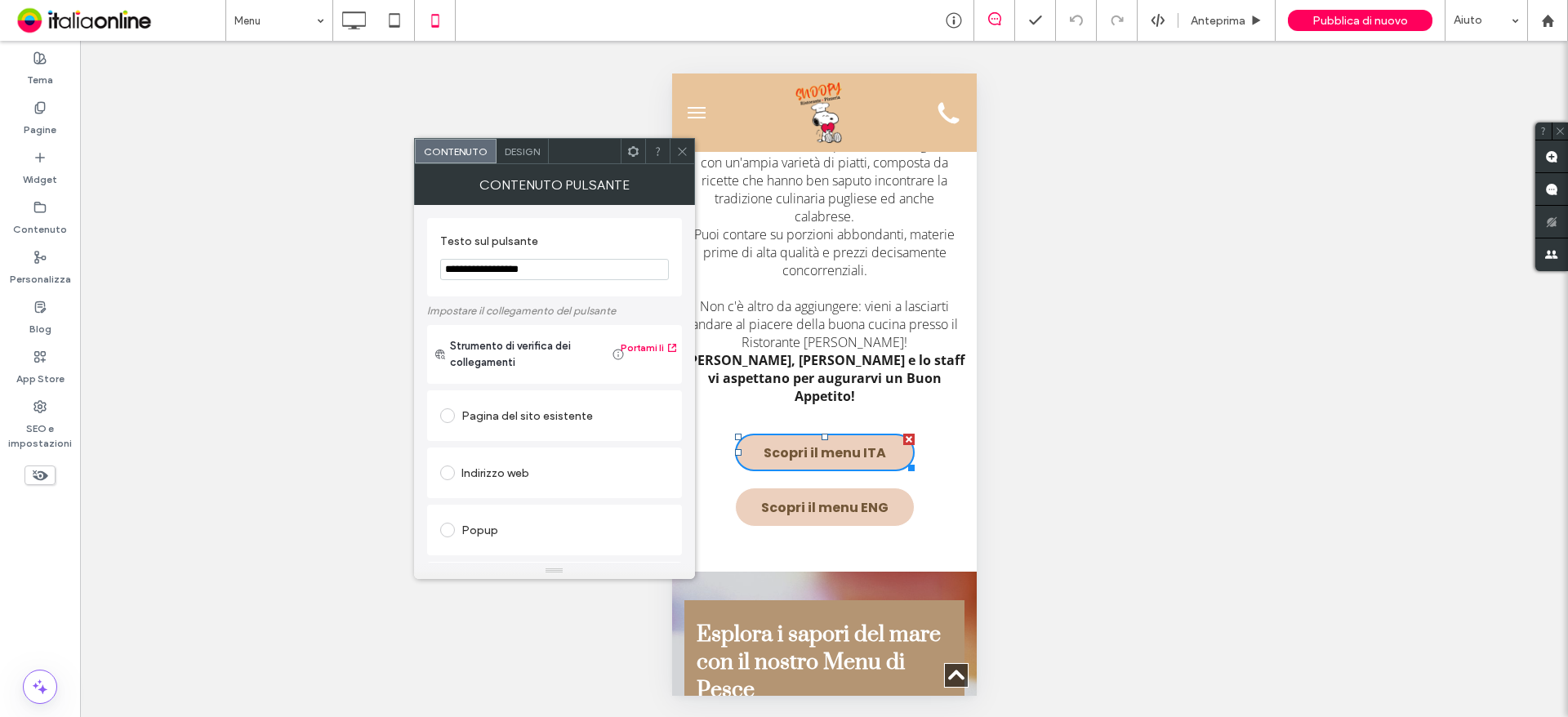
click at [681, 147] on icon at bounding box center [683, 151] width 13 height 13
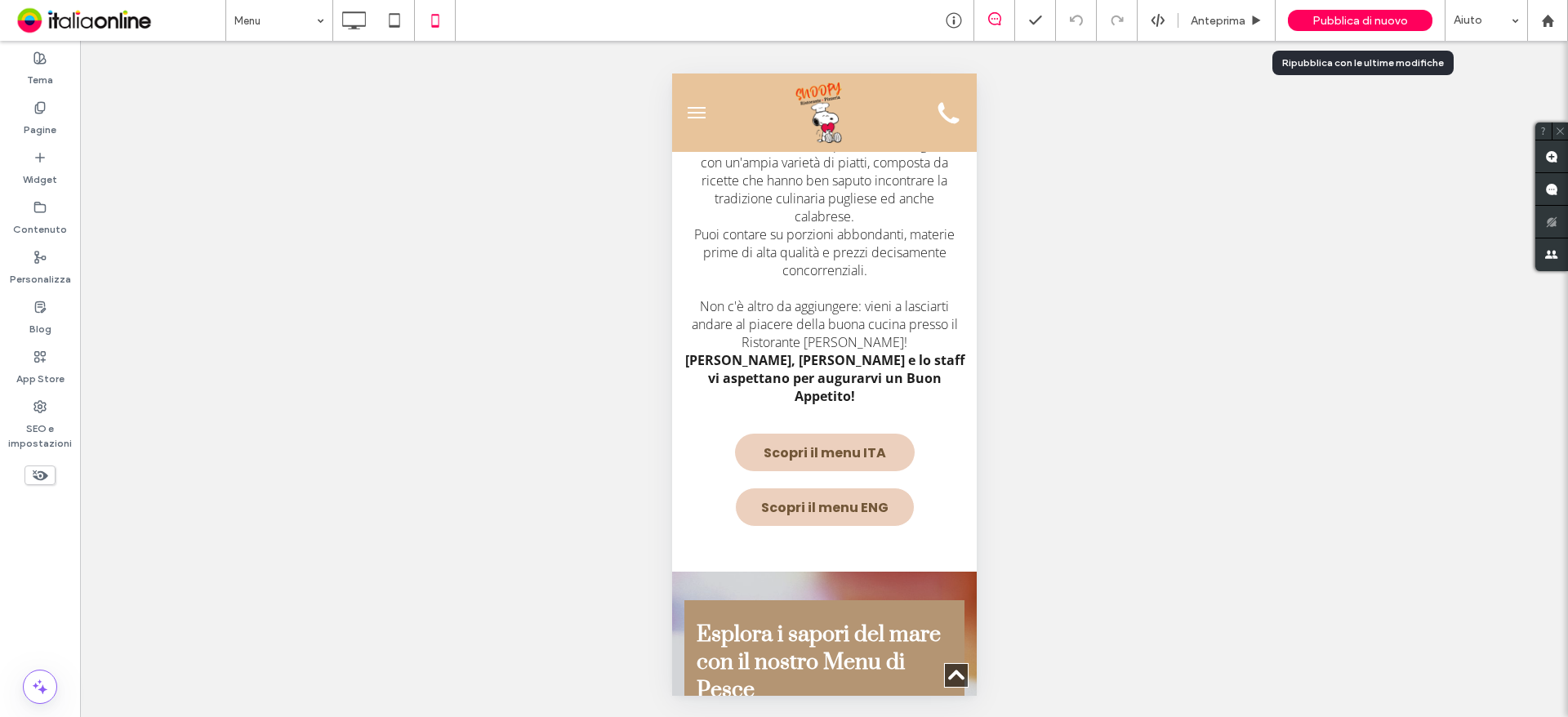
click at [1332, 14] on span "Pubblica di nuovo" at bounding box center [1360, 21] width 96 height 14
